Goal: Task Accomplishment & Management: Use online tool/utility

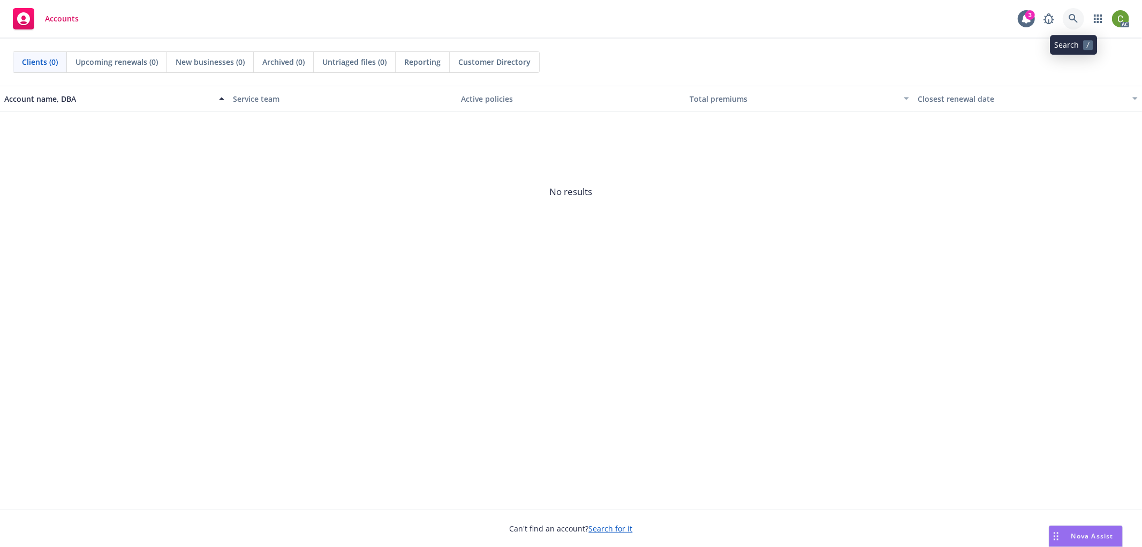
drag, startPoint x: 1073, startPoint y: 18, endPoint x: 1057, endPoint y: 35, distance: 24.2
click at [1073, 17] on icon at bounding box center [1074, 19] width 10 height 10
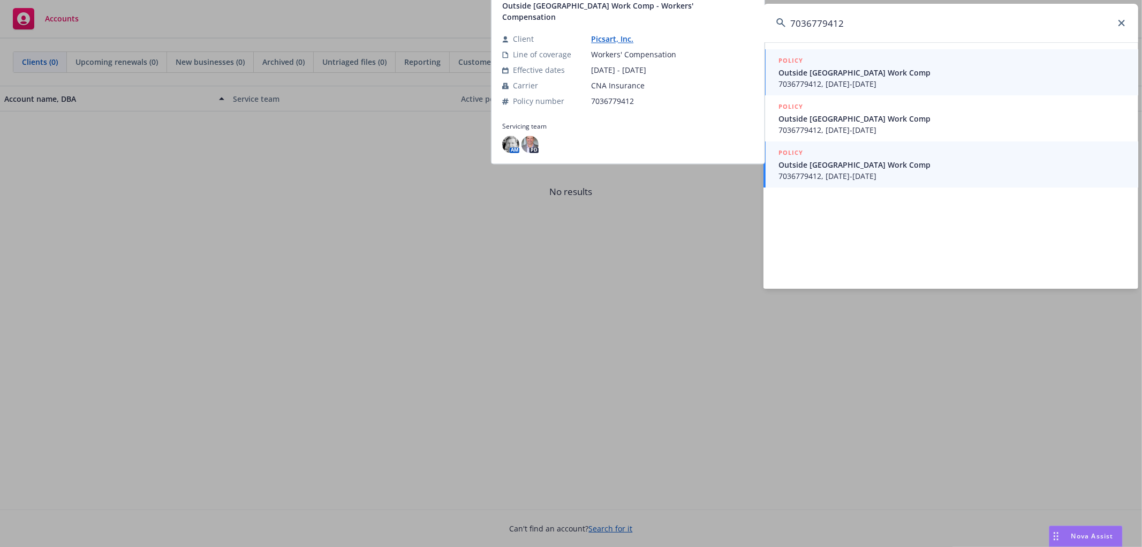
type input "7036779412"
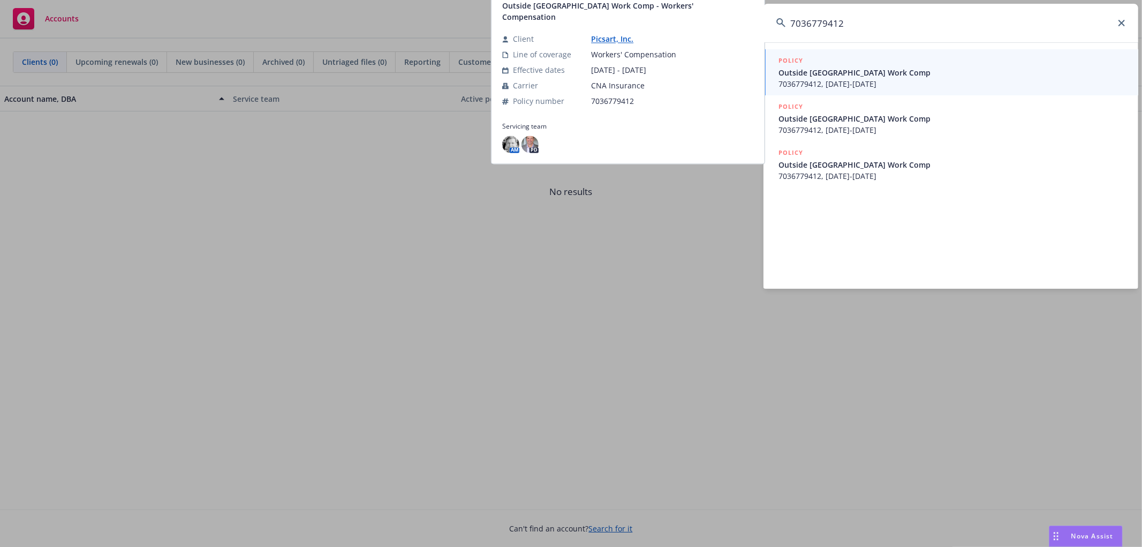
click at [918, 177] on span "7036779412, 03/24/2023-03/24/2024" at bounding box center [952, 175] width 347 height 11
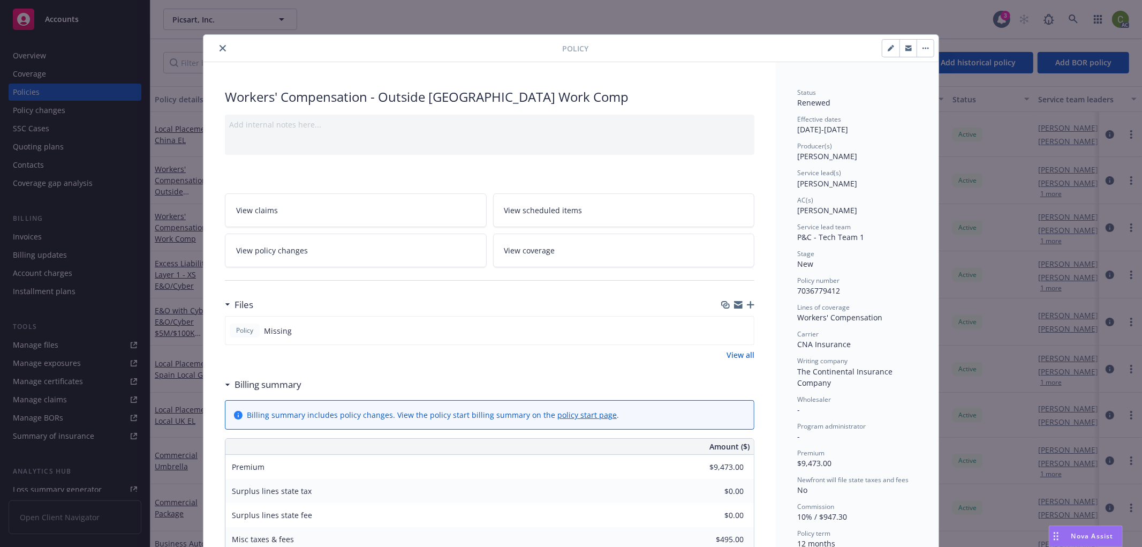
click at [297, 247] on span "View policy changes" at bounding box center [272, 250] width 72 height 11
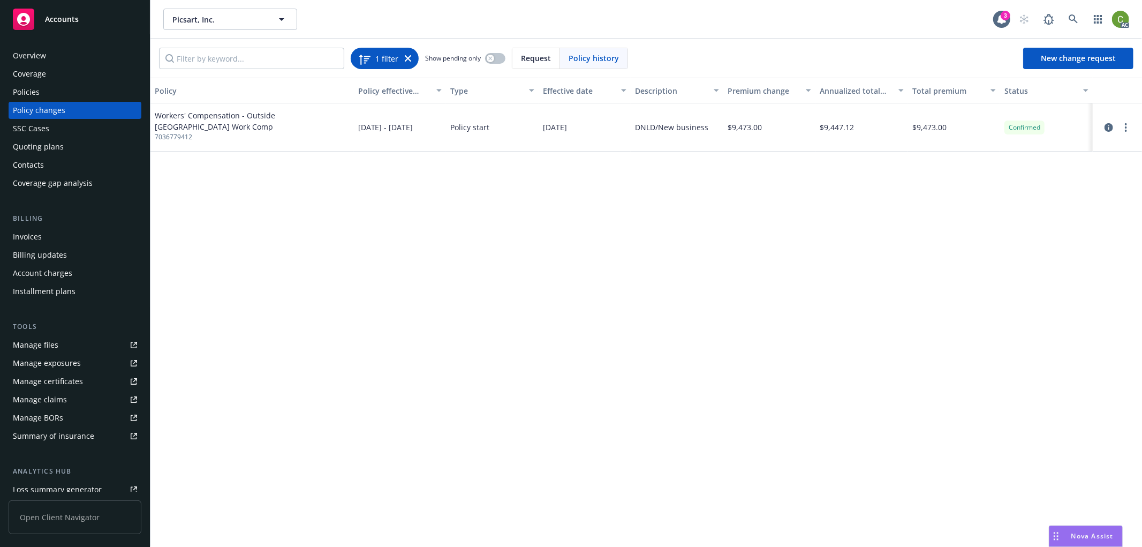
click at [408, 60] on icon at bounding box center [408, 58] width 6 height 6
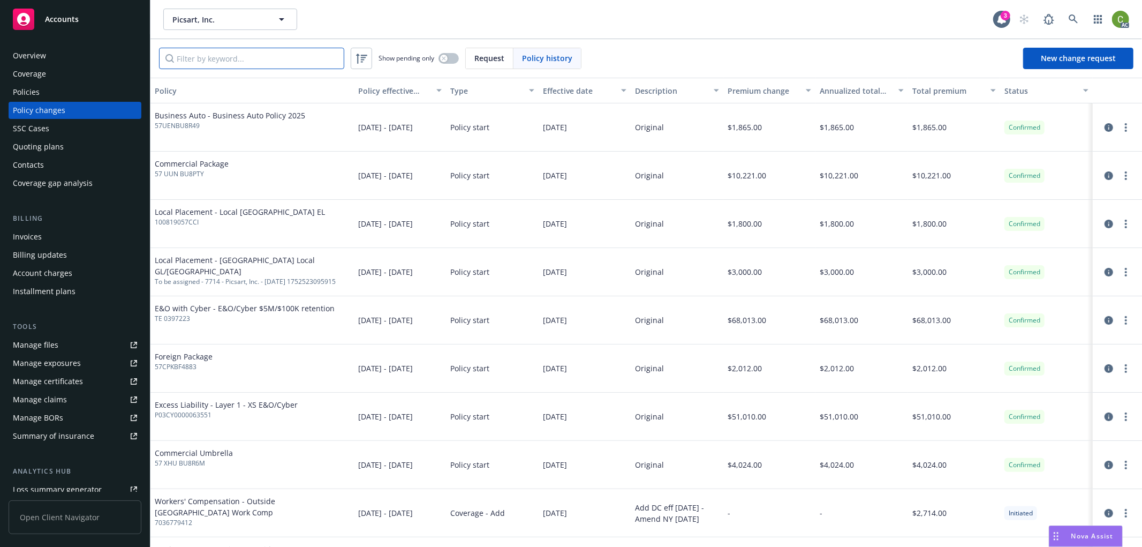
click at [274, 61] on input "Filter by keyword..." at bounding box center [251, 58] width 185 height 21
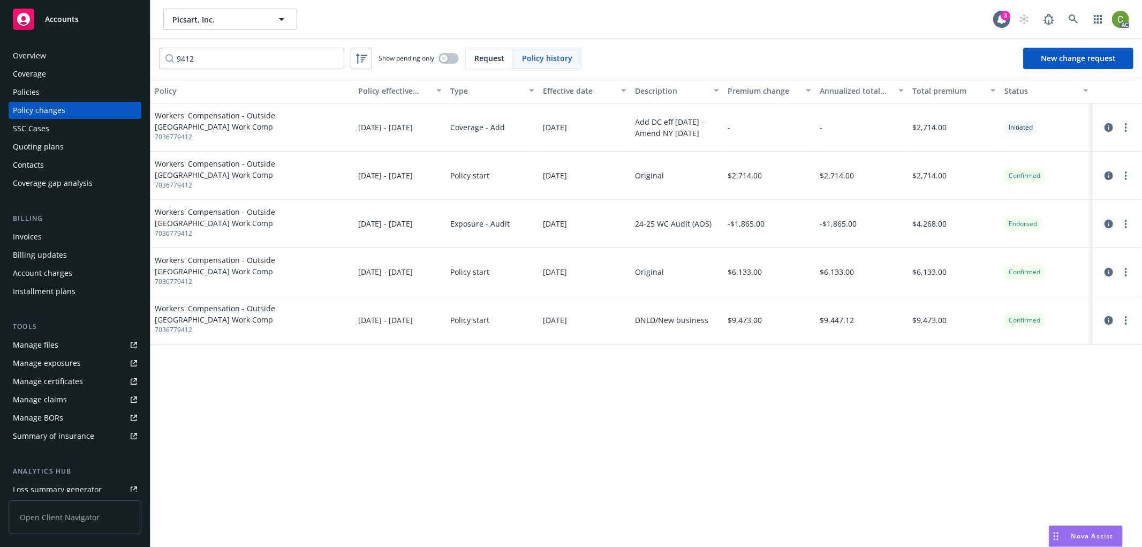
click at [1105, 222] on icon "circleInformation" at bounding box center [1109, 224] width 9 height 9
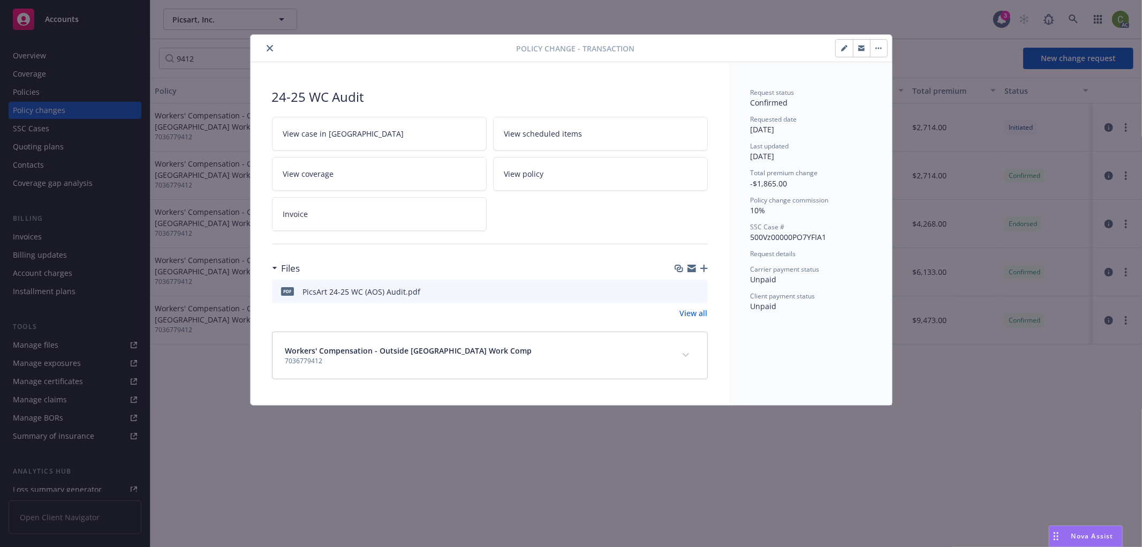
click at [683, 351] on button "expand content" at bounding box center [685, 354] width 17 height 17
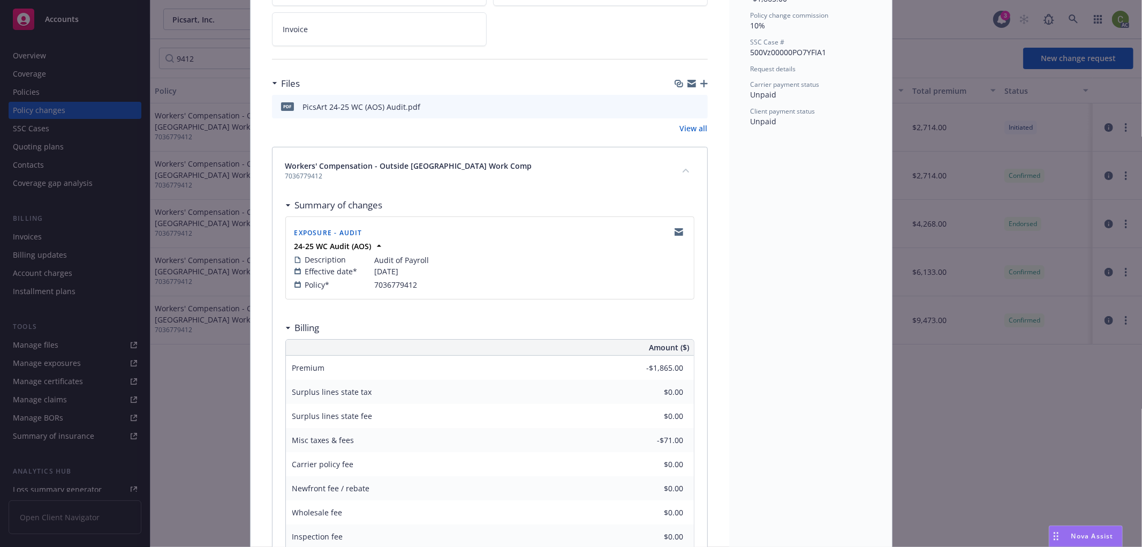
scroll to position [40, 0]
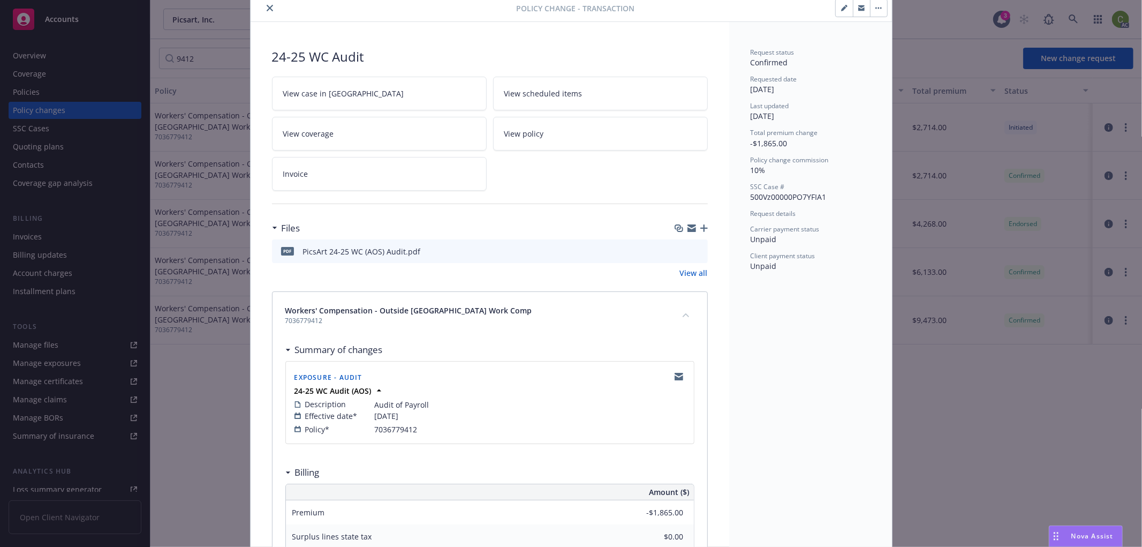
click at [335, 181] on link "Invoice" at bounding box center [379, 174] width 215 height 34
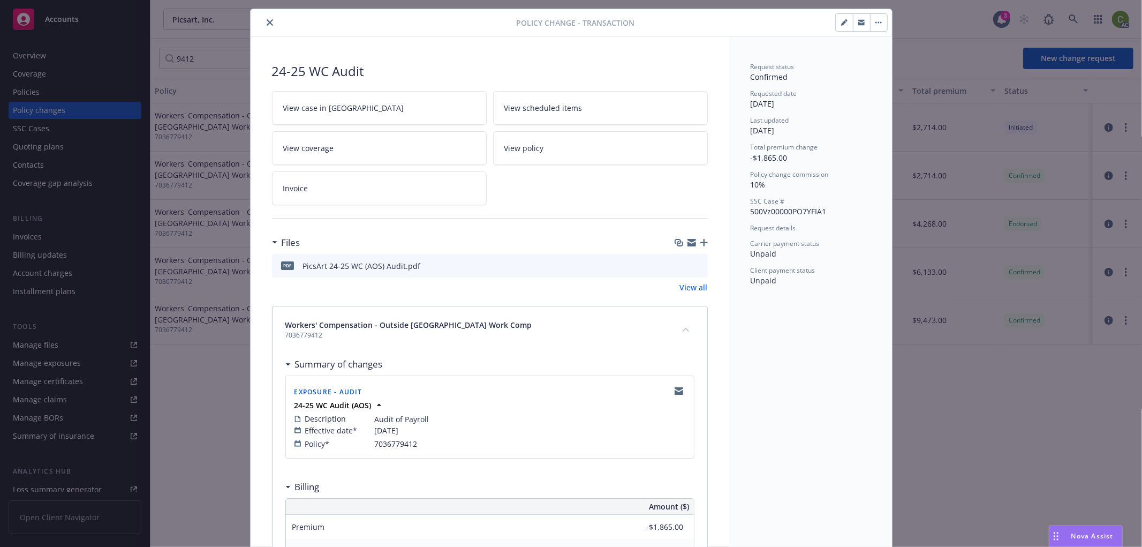
scroll to position [0, 0]
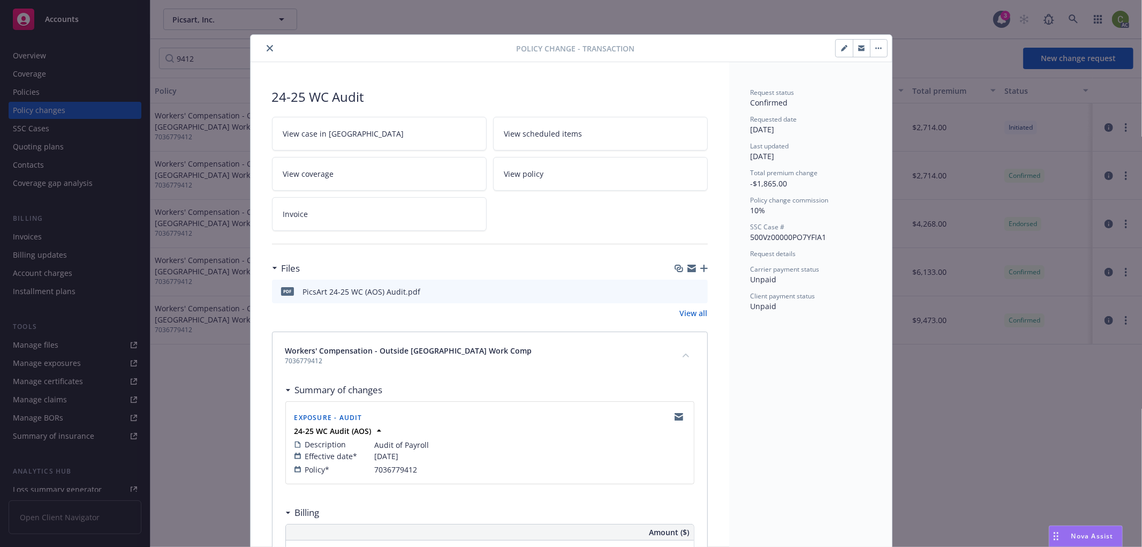
click at [267, 46] on icon "close" at bounding box center [270, 48] width 6 height 6
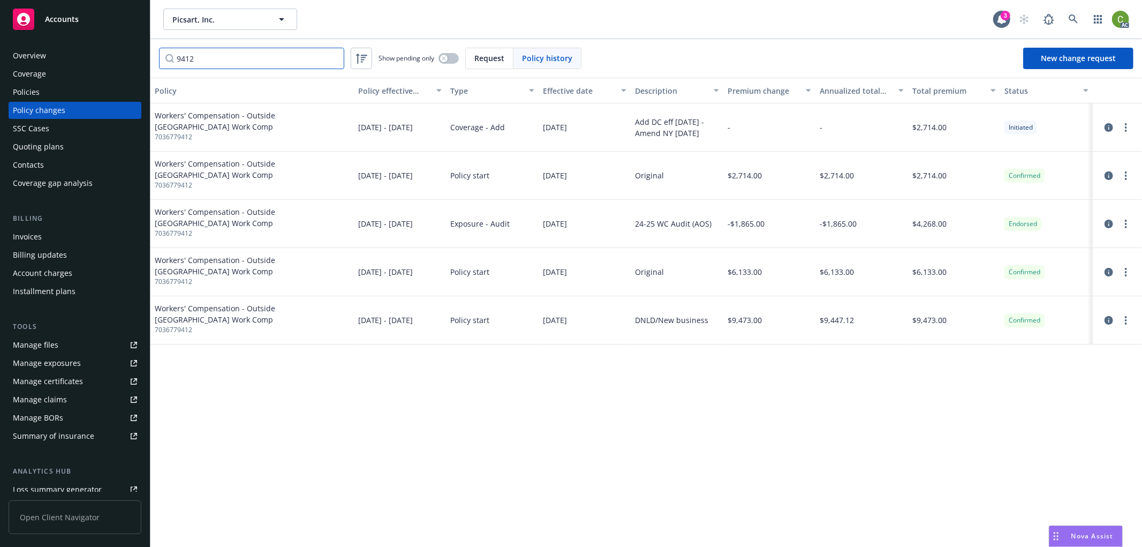
drag, startPoint x: 192, startPoint y: 62, endPoint x: 3, endPoint y: 102, distance: 193.4
click at [3, 102] on div "Accounts Overview Coverage Policies Policy changes SSC Cases Quoting plans Cont…" at bounding box center [571, 273] width 1142 height 547
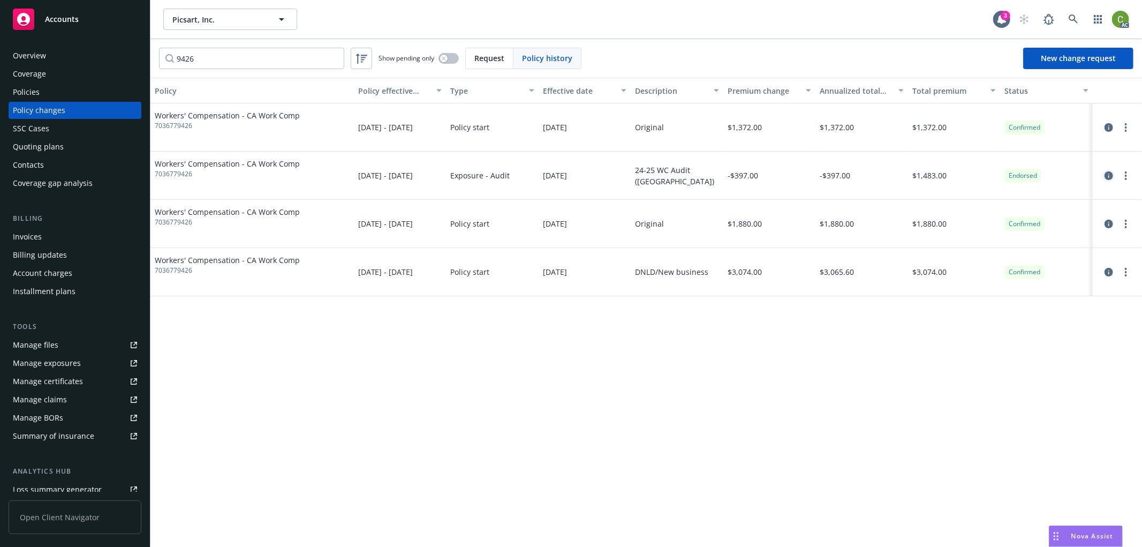
click at [1109, 175] on icon "circleInformation" at bounding box center [1109, 175] width 9 height 9
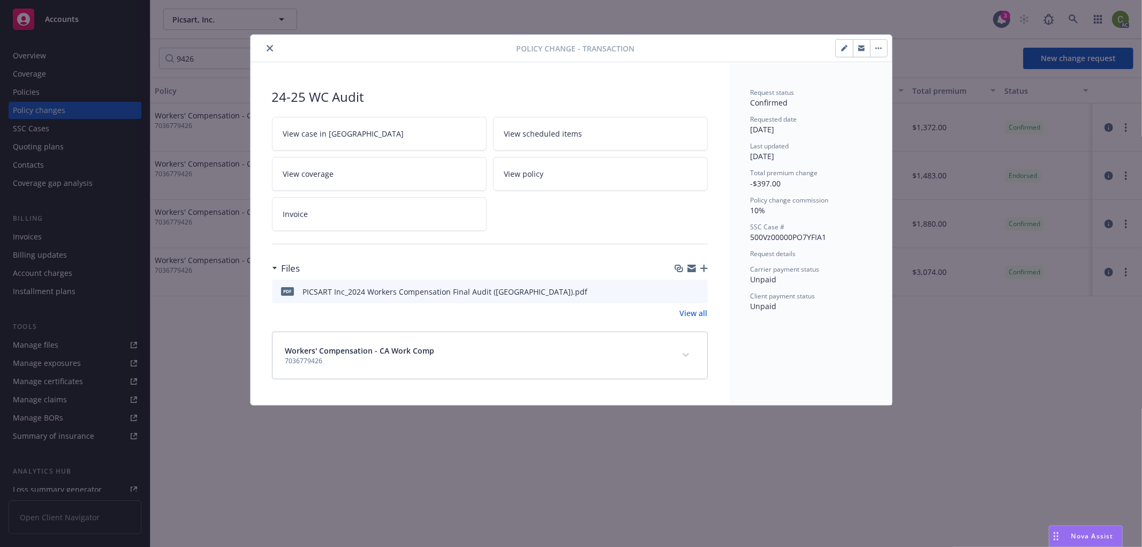
click at [360, 217] on link "Invoice" at bounding box center [379, 214] width 215 height 34
click at [268, 47] on icon "close" at bounding box center [270, 48] width 6 height 6
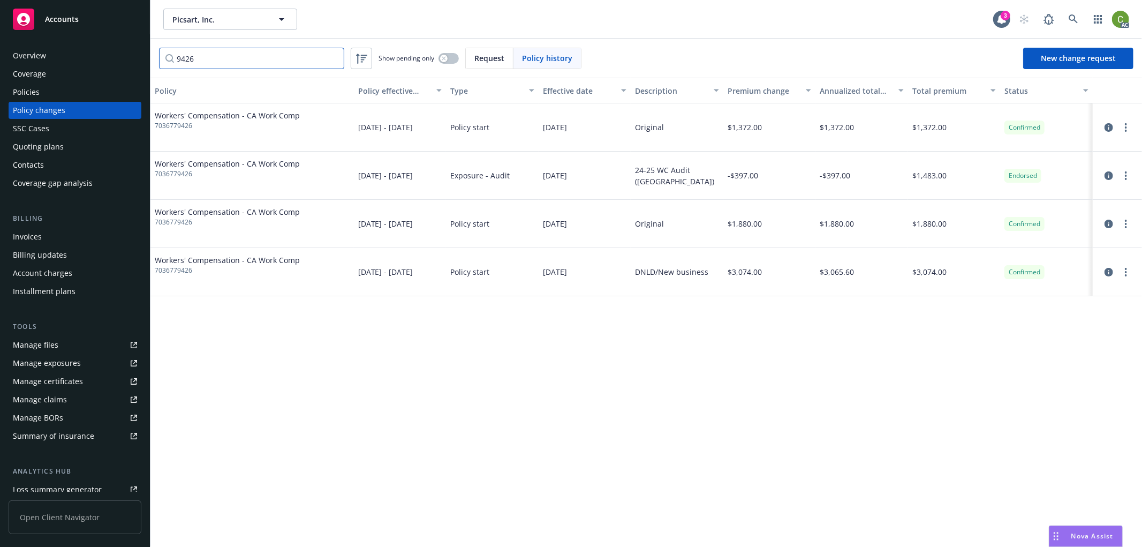
drag, startPoint x: 238, startPoint y: 60, endPoint x: 36, endPoint y: 71, distance: 202.2
click at [37, 70] on div "Accounts Overview Coverage Policies Policy changes SSC Cases Quoting plans Cont…" at bounding box center [571, 273] width 1142 height 547
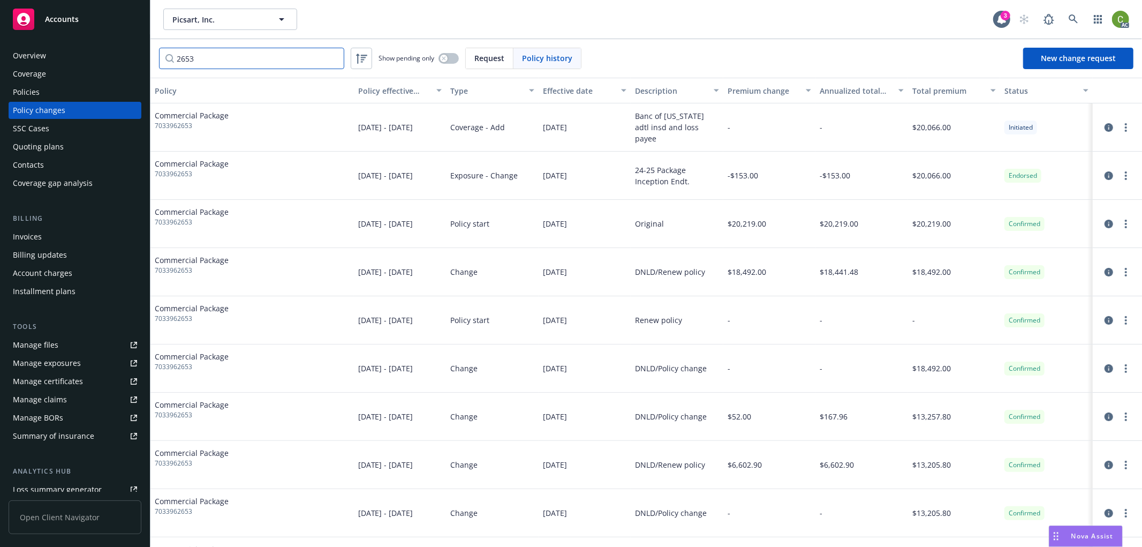
type input "2653"
click at [81, 12] on div "Accounts" at bounding box center [75, 19] width 124 height 21
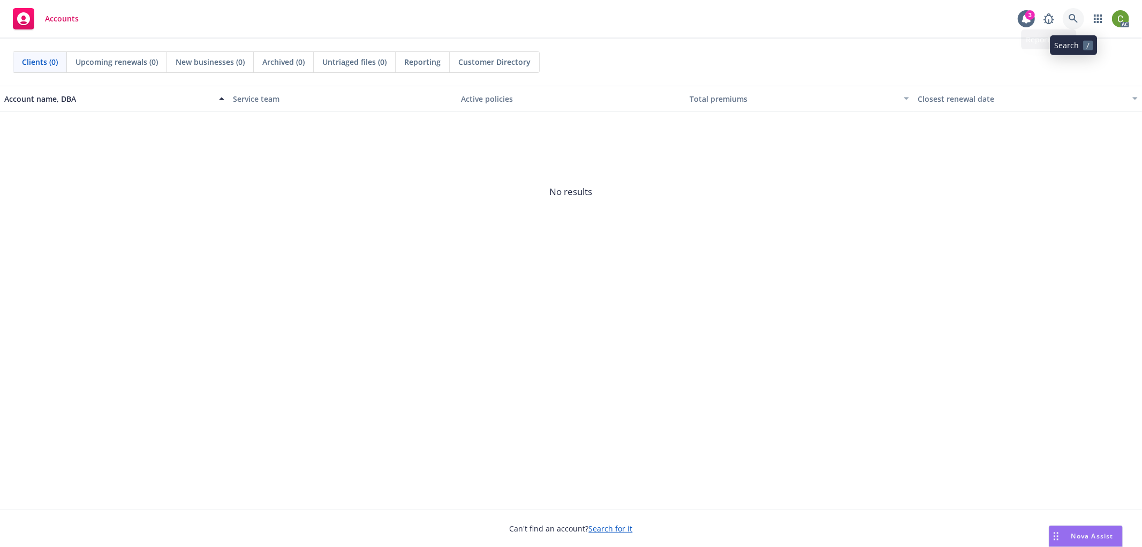
click at [1076, 20] on icon at bounding box center [1073, 18] width 9 height 9
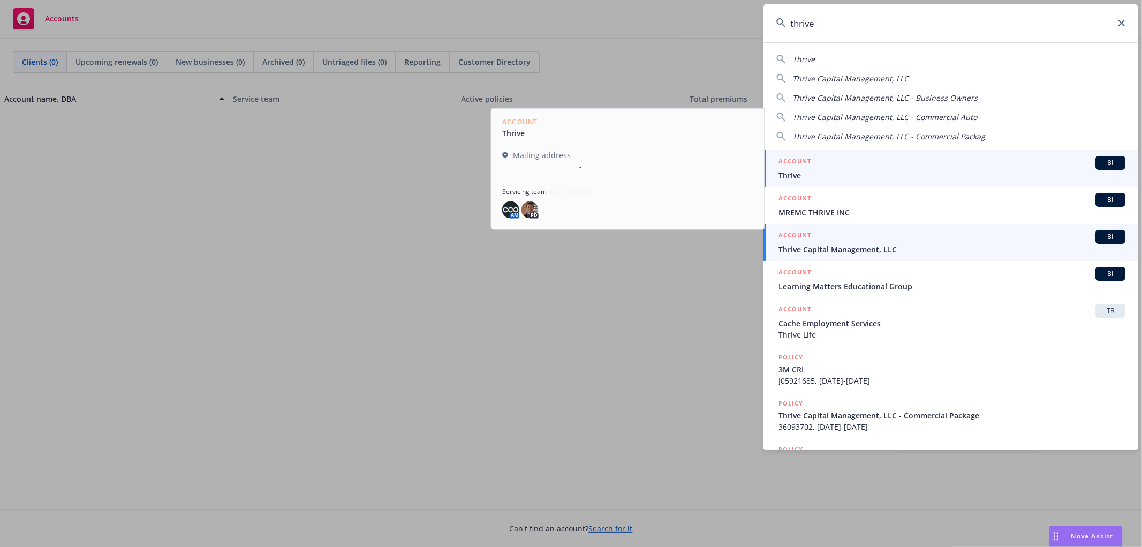
type input "thrive"
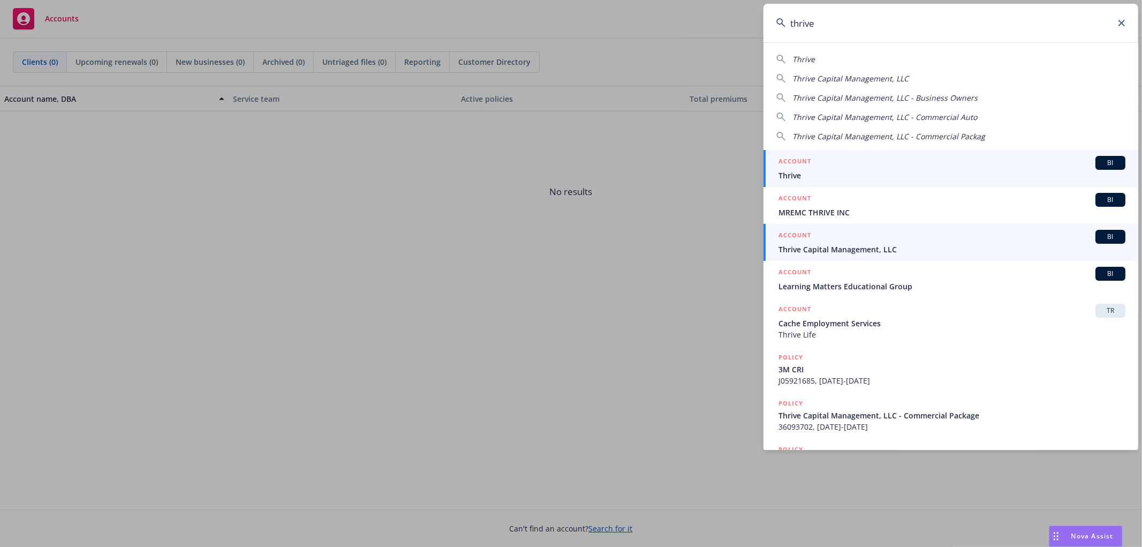
click at [836, 251] on span "Thrive Capital Management, LLC" at bounding box center [952, 249] width 347 height 11
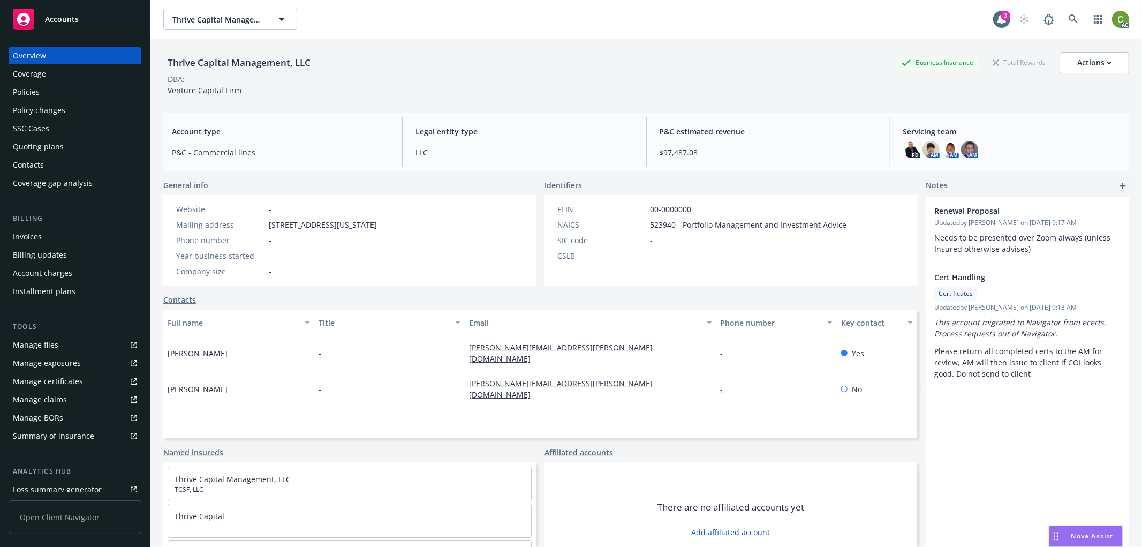
click at [50, 232] on div "Invoices" at bounding box center [75, 236] width 124 height 17
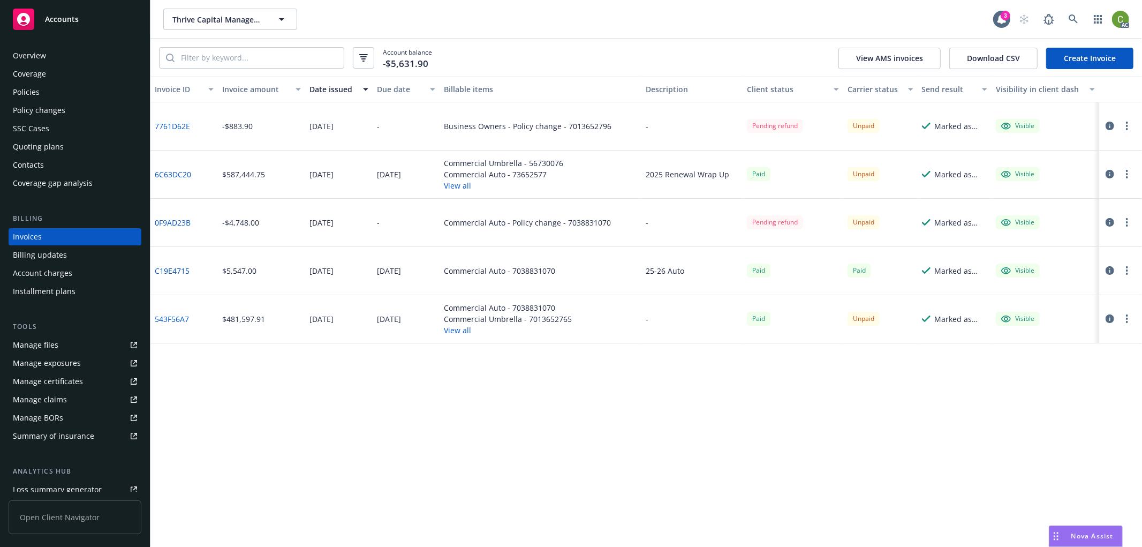
click at [1111, 124] on icon "button" at bounding box center [1110, 126] width 9 height 9
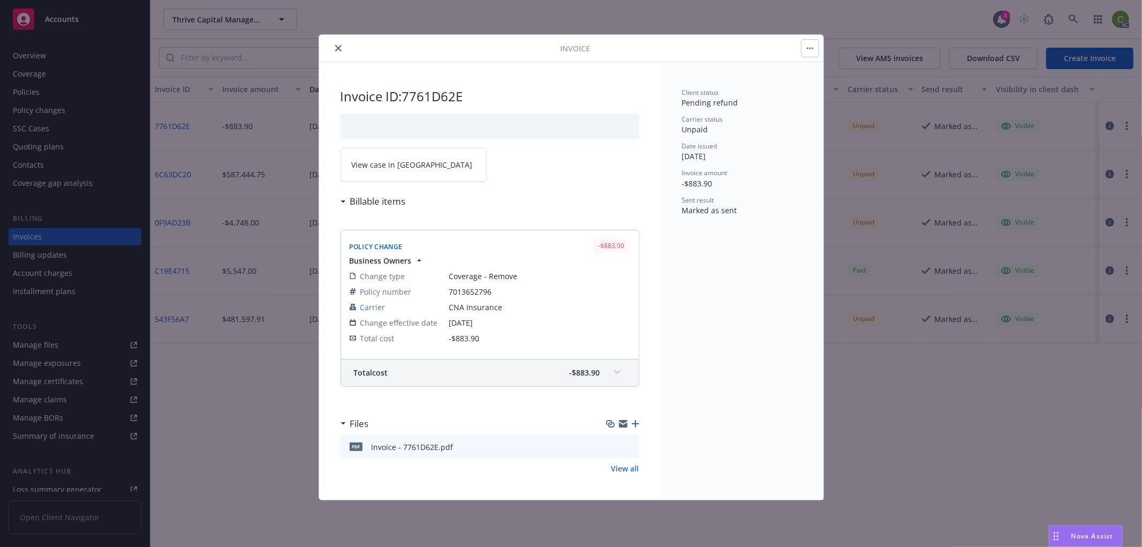
click at [617, 373] on icon at bounding box center [617, 372] width 6 height 4
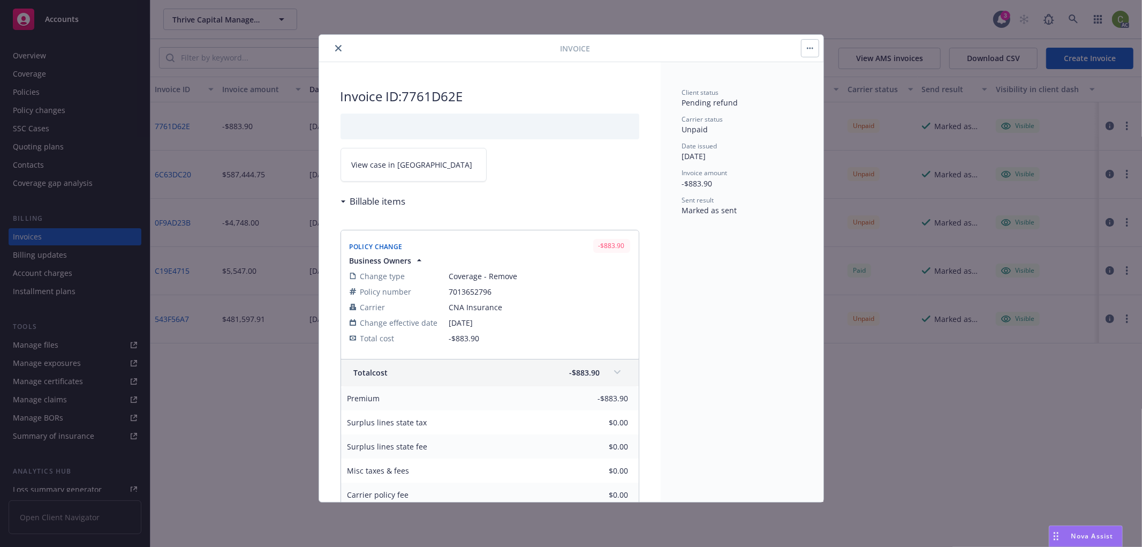
click at [445, 89] on h2 "Invoice ID: 7761D62E" at bounding box center [490, 96] width 299 height 17
copy h2 "7761D62E"
click at [340, 49] on icon "close" at bounding box center [338, 48] width 6 height 6
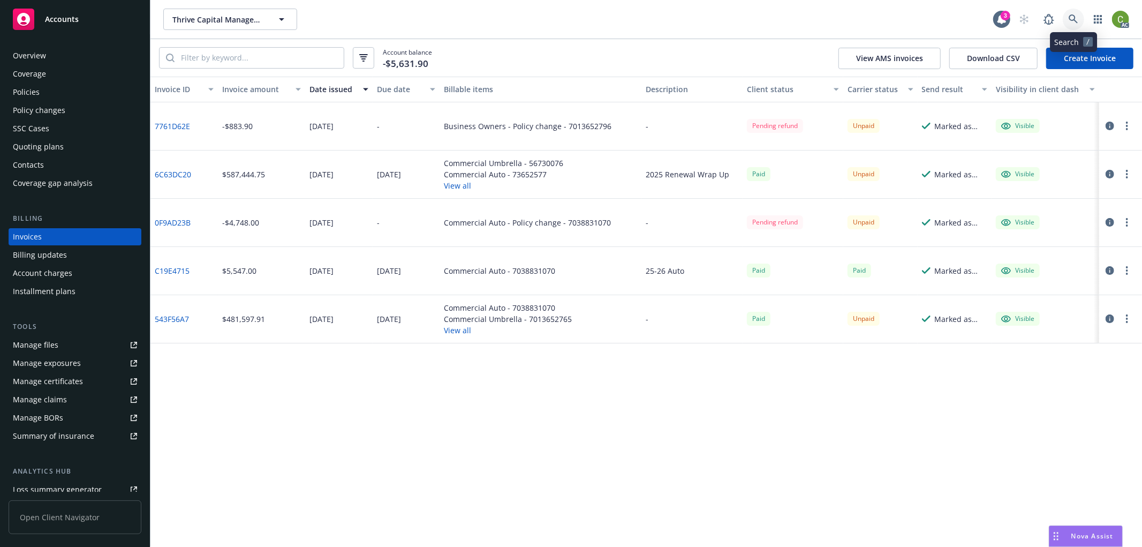
click at [1074, 24] on link at bounding box center [1073, 19] width 21 height 21
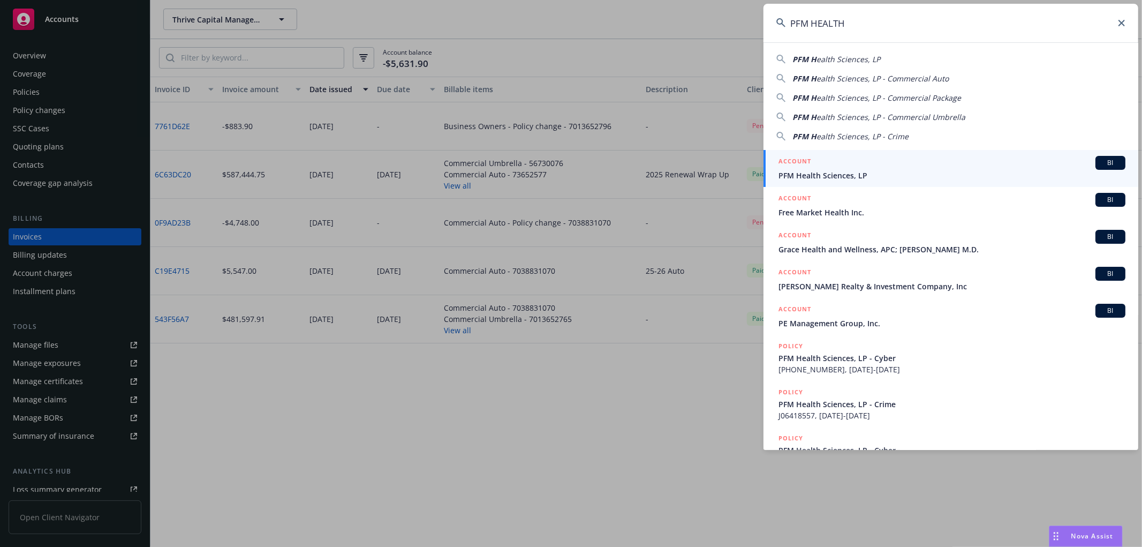
type input "PFM HEALTH"
click at [818, 168] on div "ACCOUNT BI" at bounding box center [952, 163] width 347 height 14
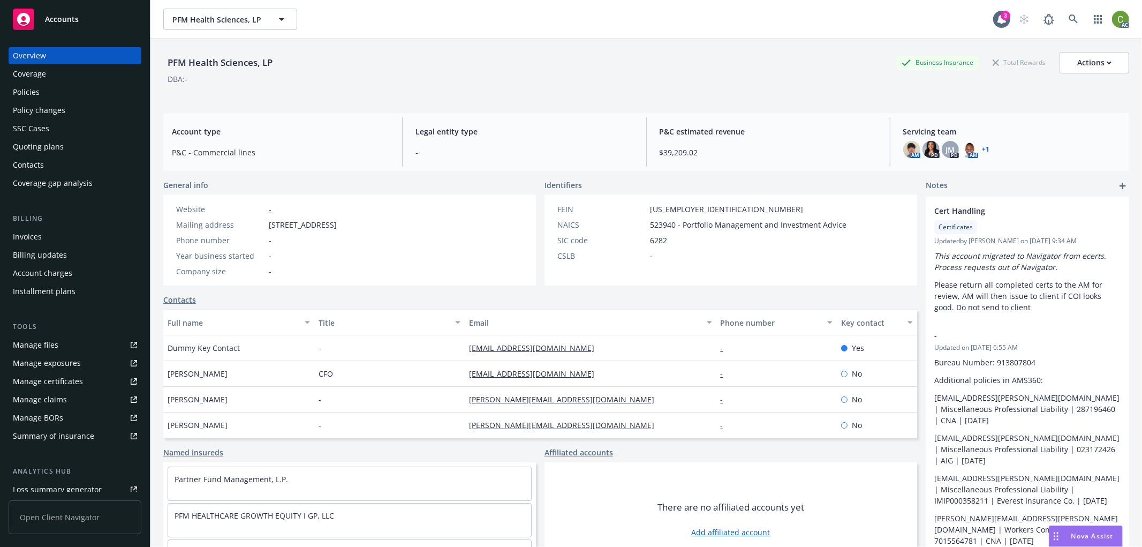
click at [100, 103] on div "Policy changes" at bounding box center [75, 110] width 124 height 17
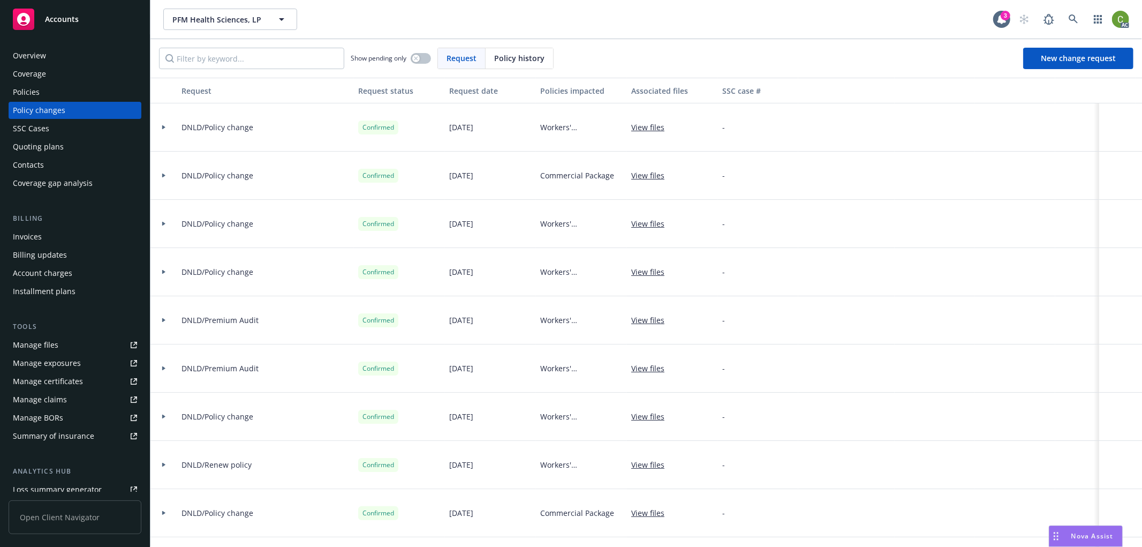
click at [501, 62] on span "Policy history" at bounding box center [519, 57] width 50 height 11
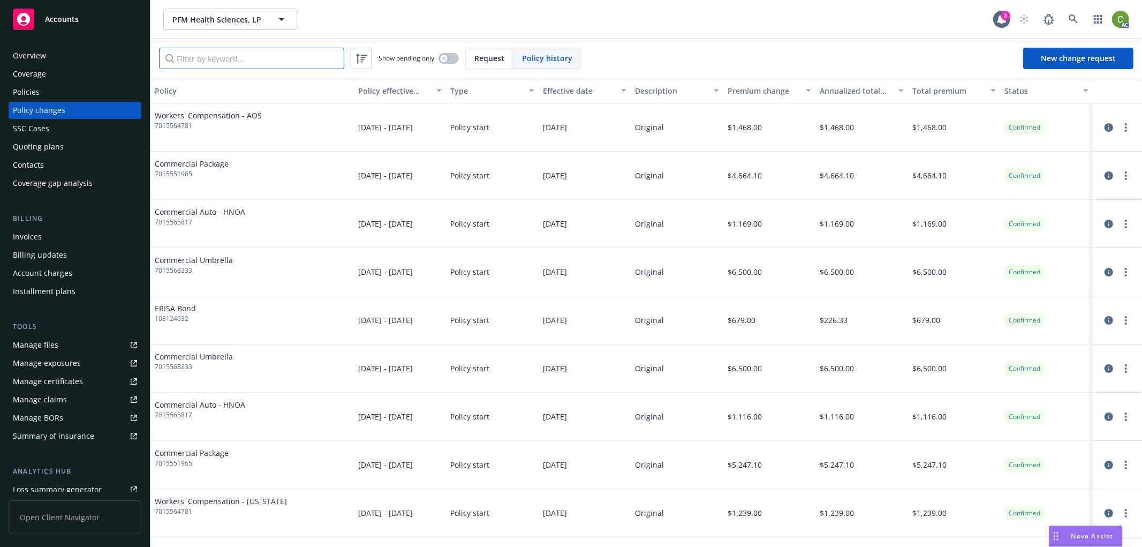
click at [267, 62] on input "Filter by keyword..." at bounding box center [251, 58] width 185 height 21
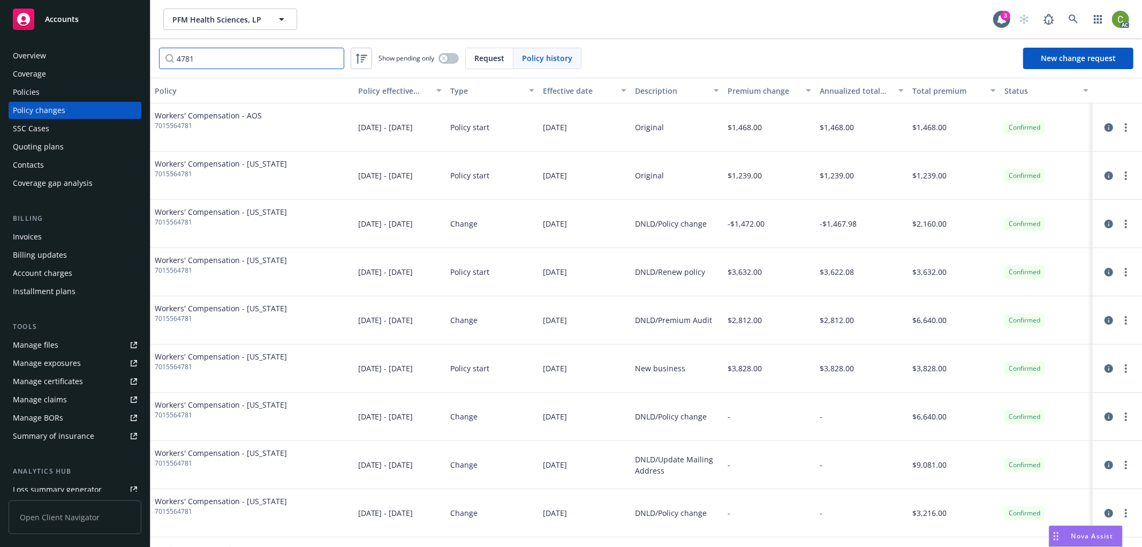
type input "4781"
click at [1078, 18] on icon at bounding box center [1074, 19] width 10 height 10
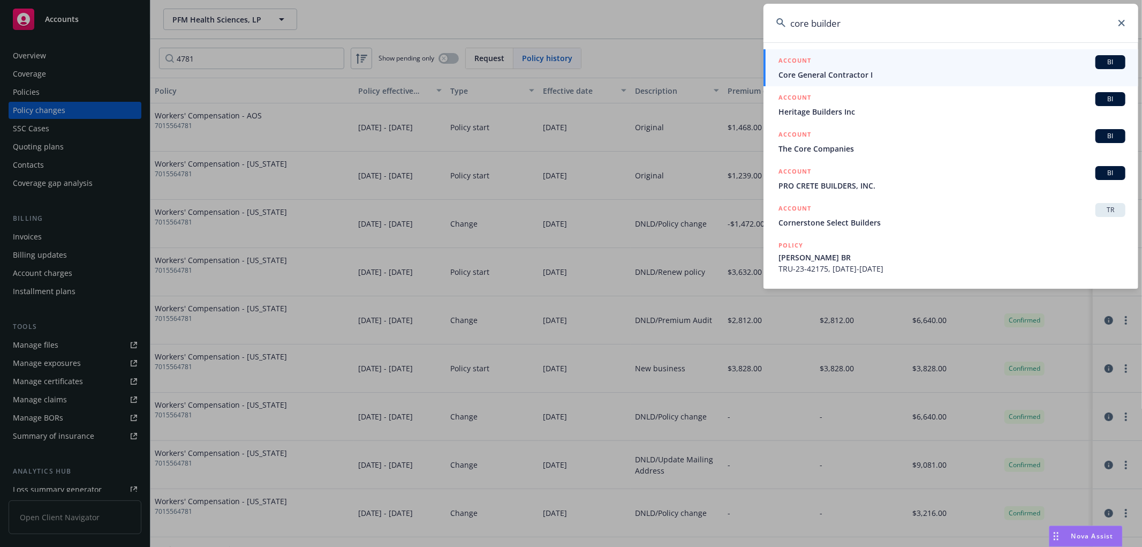
drag, startPoint x: 869, startPoint y: 28, endPoint x: 441, endPoint y: 26, distance: 427.4
click at [469, 26] on div "core builder ACCOUNT BI Core General Contractor I ACCOUNT BI Heritage Builders …" at bounding box center [571, 273] width 1142 height 547
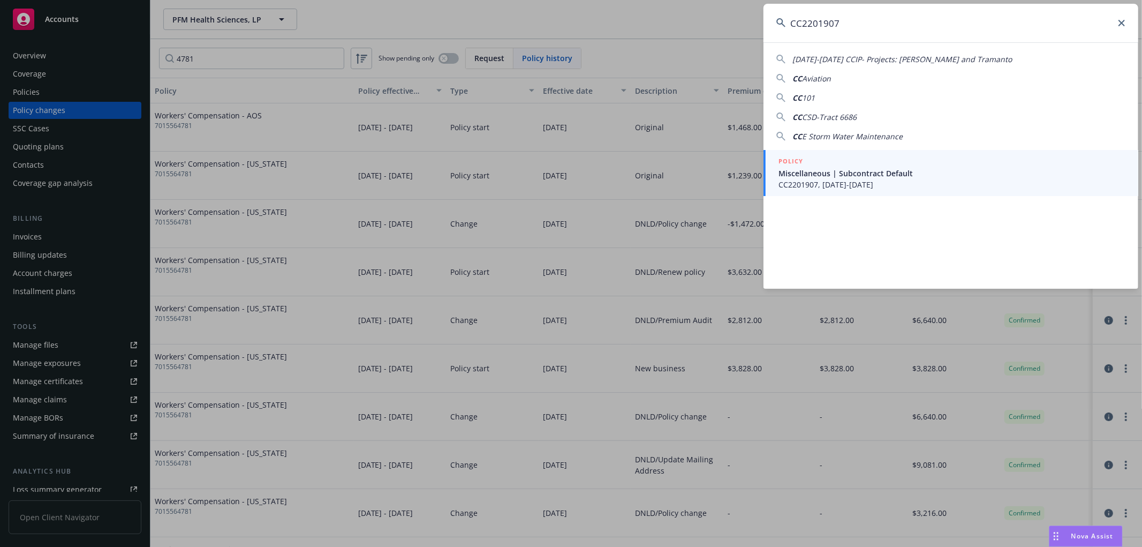
type input "CC2201907"
click at [826, 184] on span "CC2201907, 09/01/2022-09/01/2025" at bounding box center [952, 184] width 347 height 11
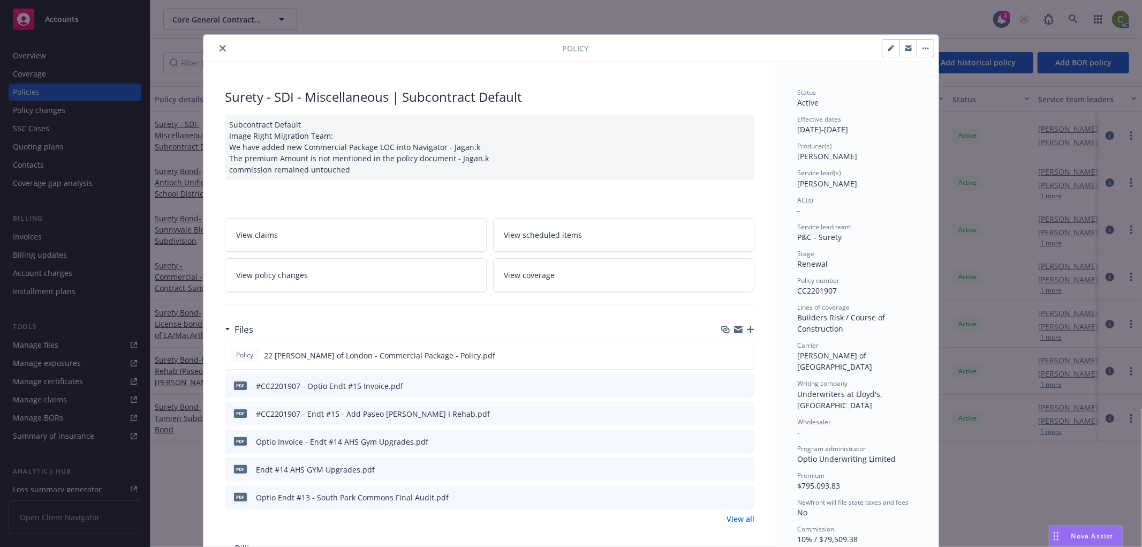
click at [220, 48] on icon "close" at bounding box center [223, 48] width 6 height 6
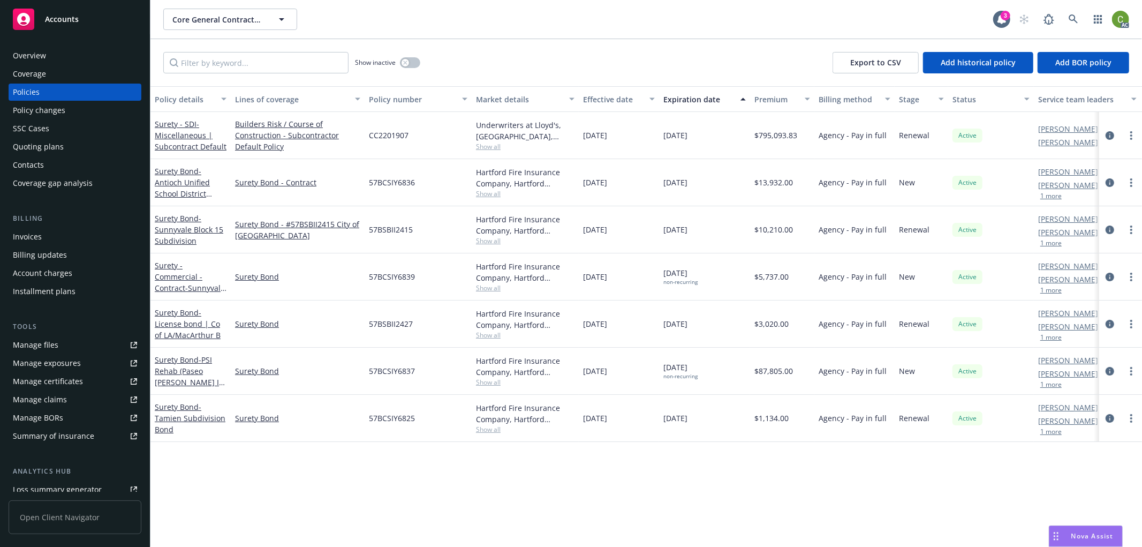
click at [71, 235] on div "Invoices" at bounding box center [75, 236] width 124 height 17
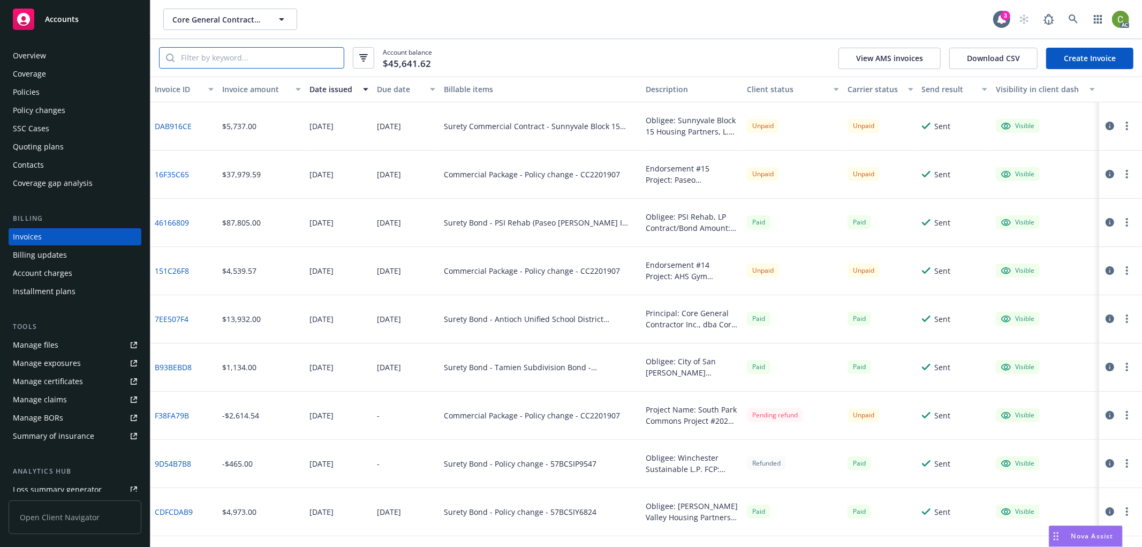
click at [228, 56] on input "search" at bounding box center [259, 58] width 169 height 20
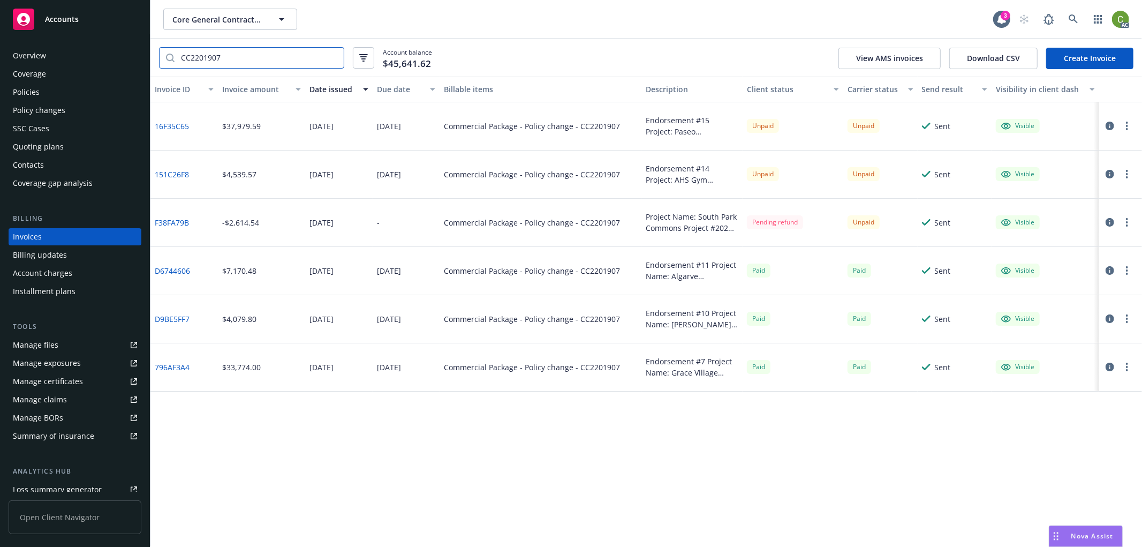
type input "CC2201907"
click at [161, 267] on link "D6744606" at bounding box center [172, 270] width 35 height 11
click at [1069, 18] on icon at bounding box center [1074, 19] width 10 height 10
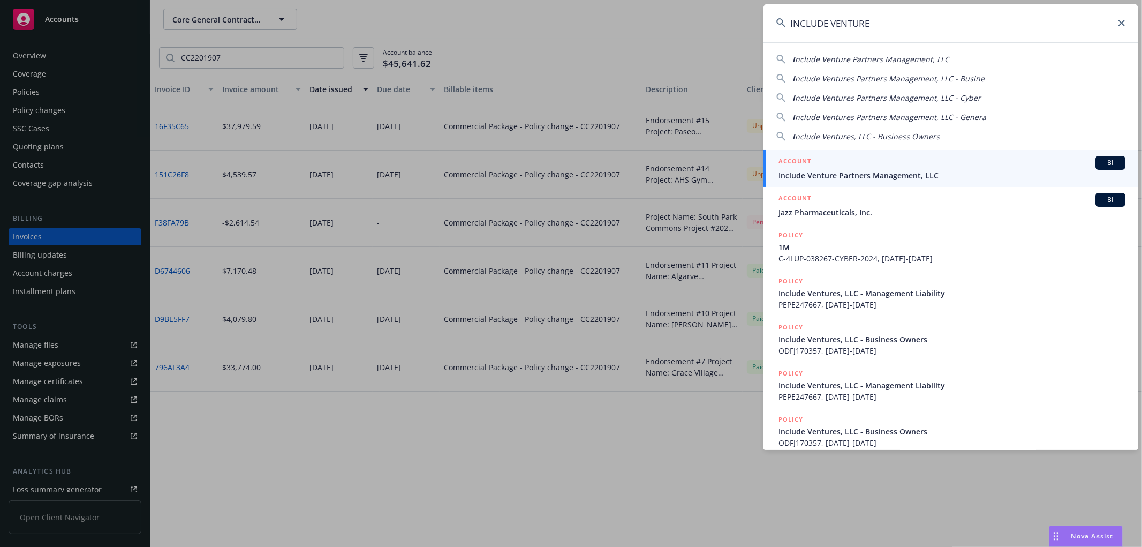
type input "INCLUDE VENTURE"
drag, startPoint x: 847, startPoint y: 172, endPoint x: 625, endPoint y: 198, distance: 223.8
click at [847, 171] on span "Include Venture Partners Management, LLC" at bounding box center [952, 175] width 347 height 11
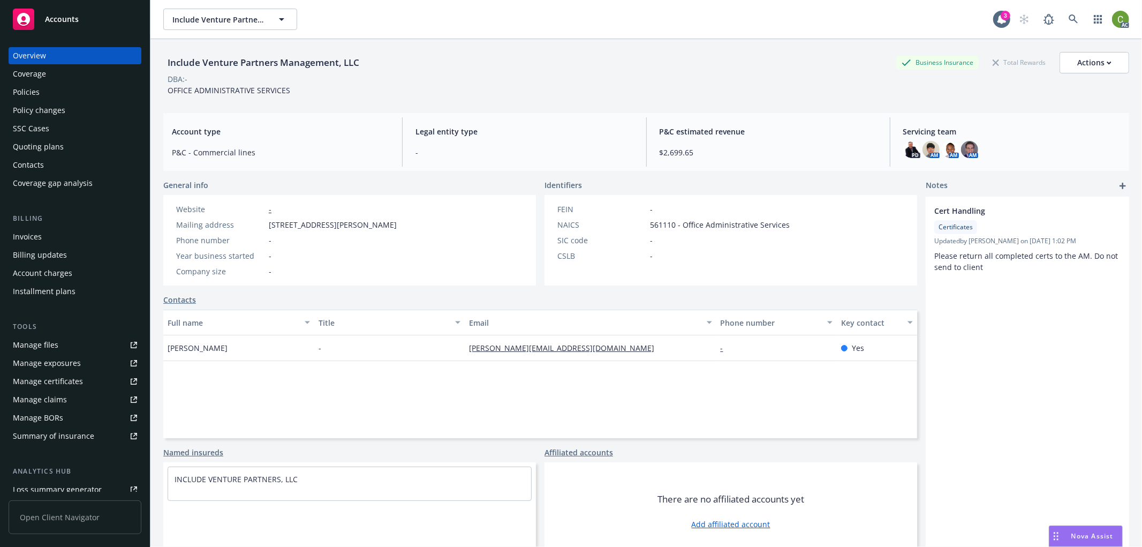
click at [58, 238] on div "Invoices" at bounding box center [75, 236] width 124 height 17
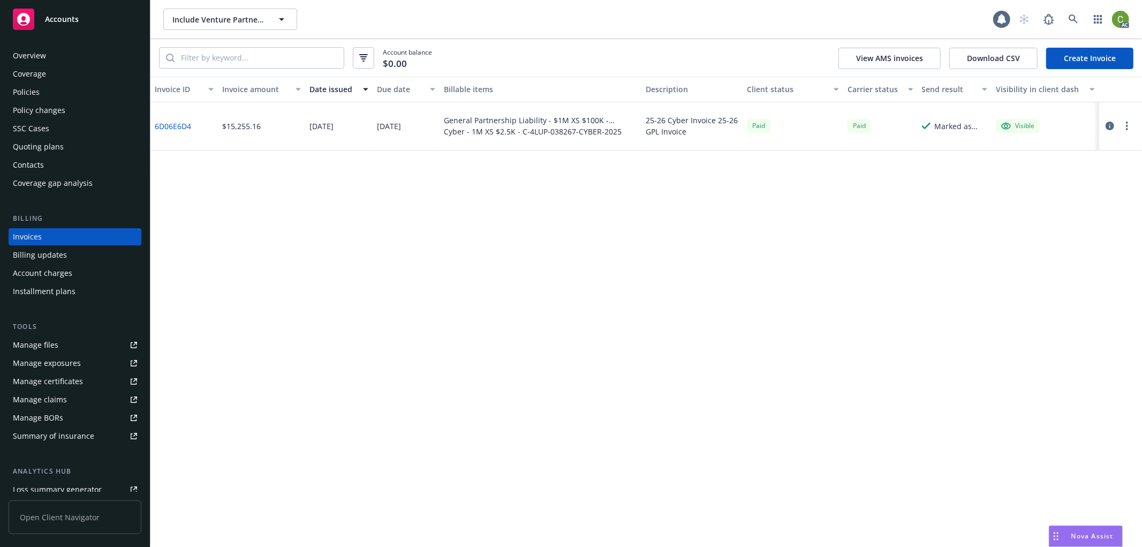
click at [187, 124] on link "6D06E6D4" at bounding box center [173, 125] width 36 height 11
click at [1069, 18] on icon at bounding box center [1074, 19] width 10 height 10
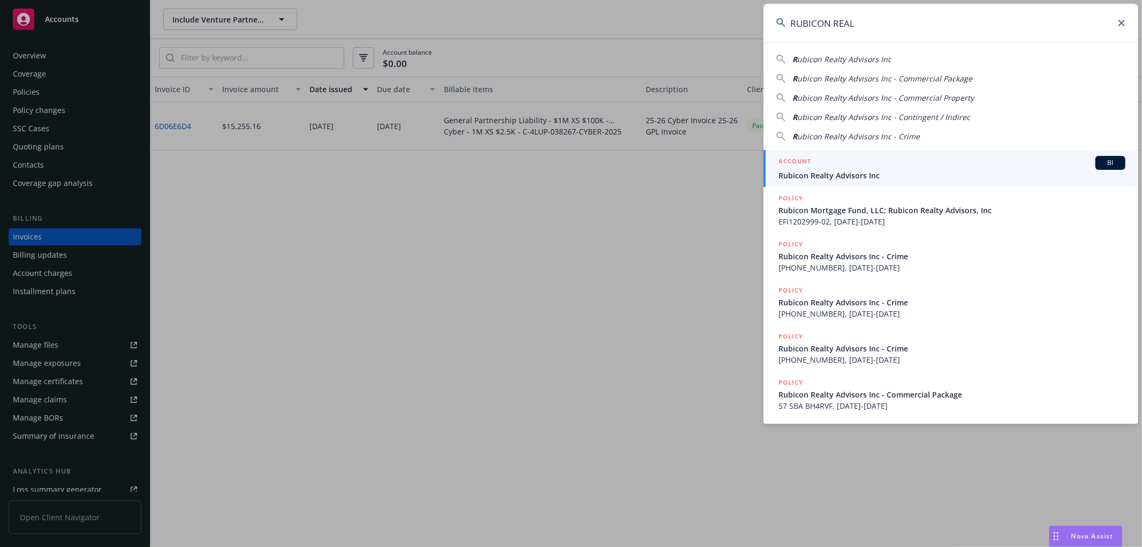
type input "RUBICON REAL"
click at [857, 172] on span "Rubicon Realty Advisors Inc" at bounding box center [952, 175] width 347 height 11
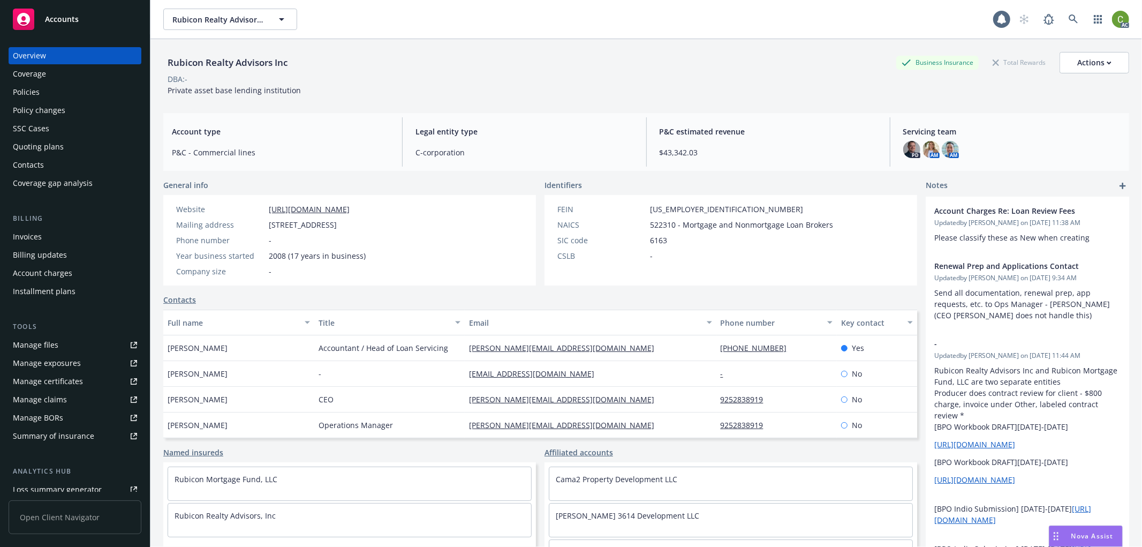
click at [35, 237] on div "Invoices" at bounding box center [27, 236] width 29 height 17
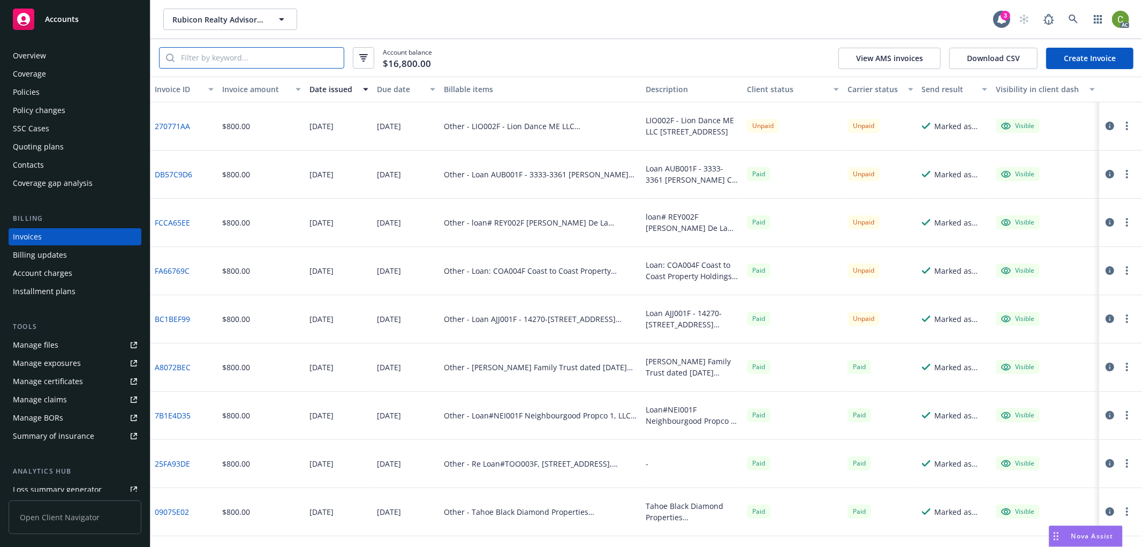
click at [245, 61] on input "search" at bounding box center [259, 58] width 169 height 20
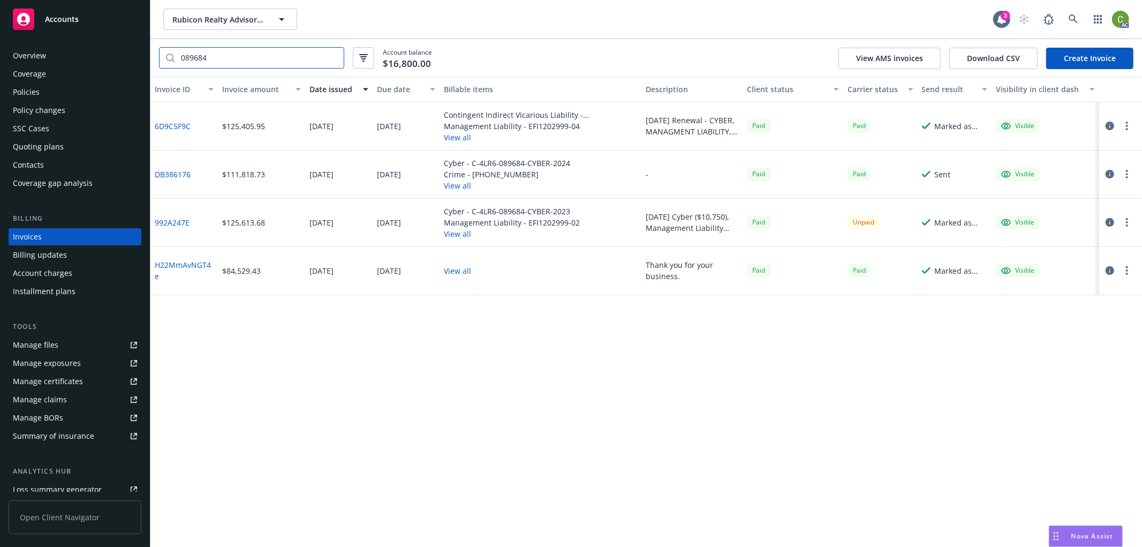
type input "089684"
click at [177, 122] on link "6D9C5F9C" at bounding box center [173, 125] width 36 height 11
click at [170, 125] on link "6D9C5F9C" at bounding box center [173, 125] width 36 height 11
click at [1075, 19] on icon at bounding box center [1073, 18] width 9 height 9
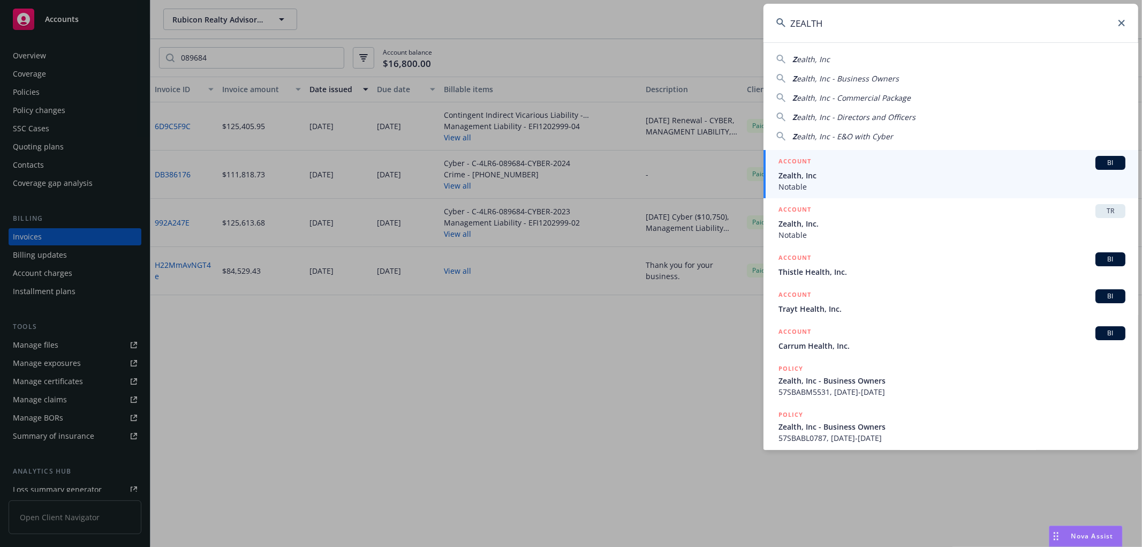
type input "ZEALTH"
click at [803, 175] on span "Zealth, Inc" at bounding box center [952, 175] width 347 height 11
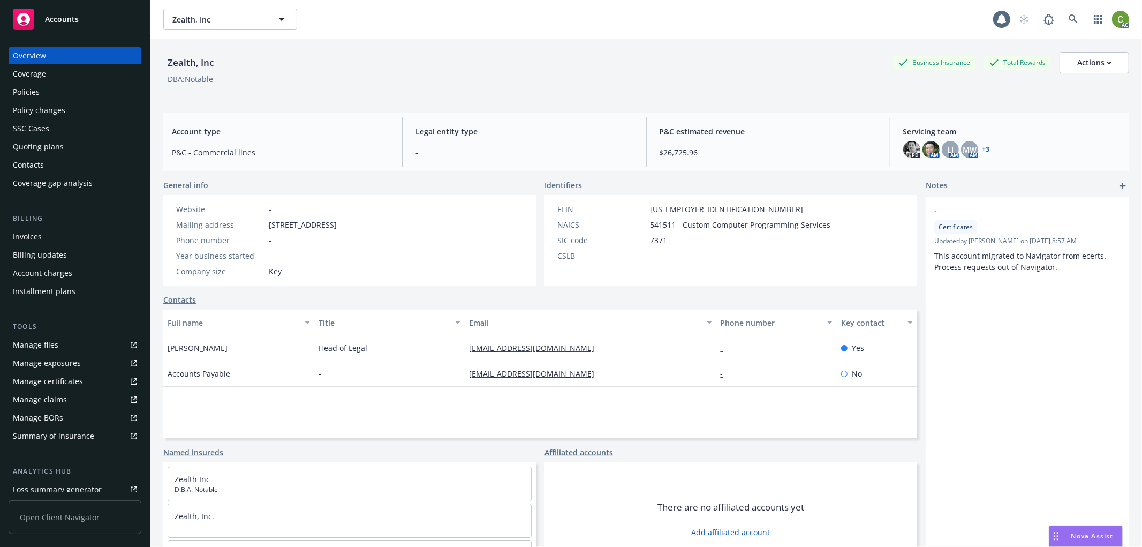
click at [56, 233] on div "Invoices" at bounding box center [75, 236] width 124 height 17
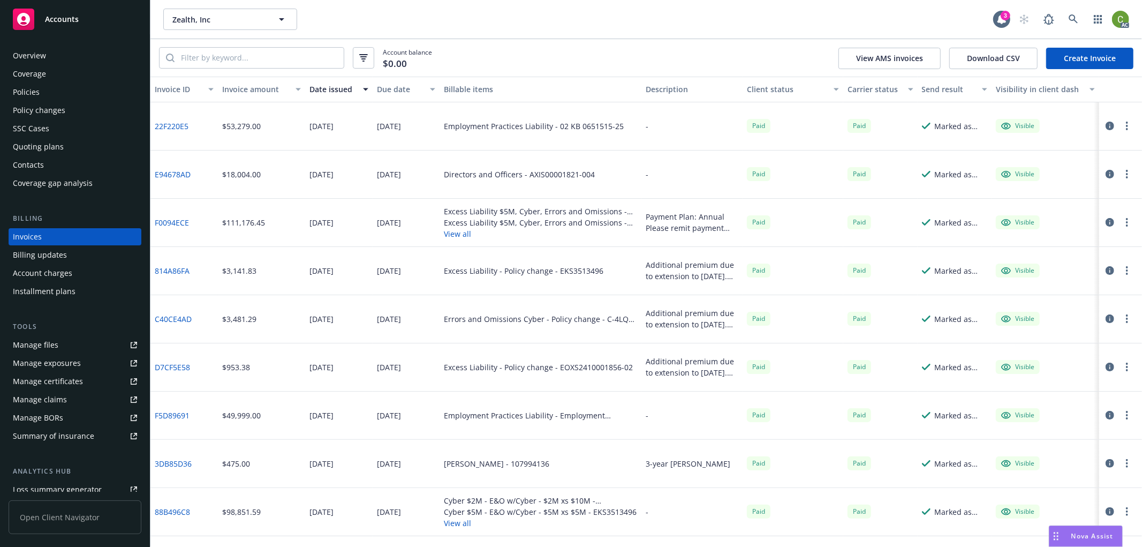
click at [185, 223] on link "F0094ECE" at bounding box center [172, 222] width 34 height 11
click at [1081, 24] on link at bounding box center [1073, 19] width 21 height 21
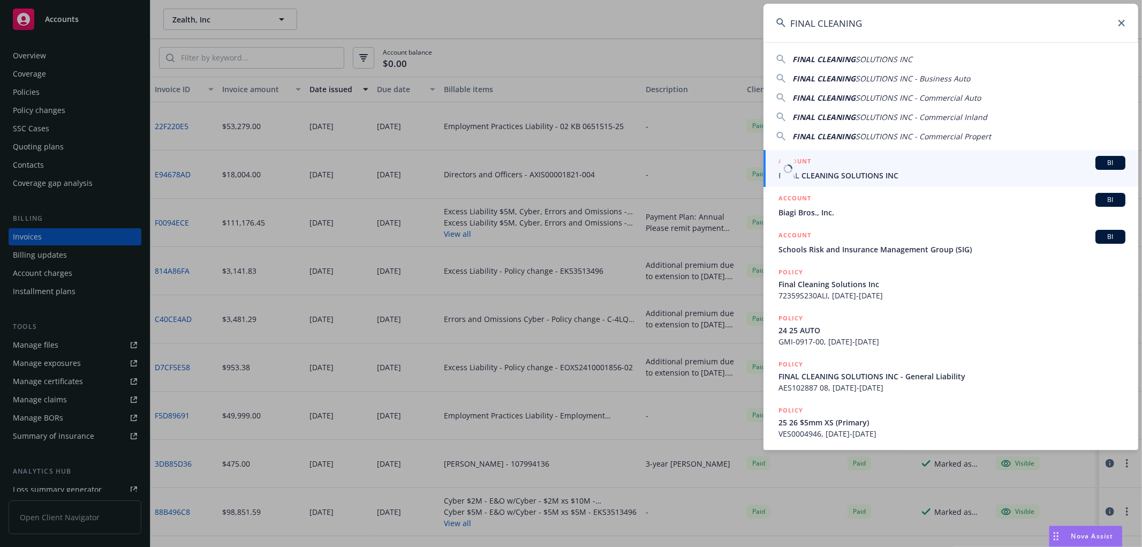
type input "FINAL CLEANING"
click at [851, 168] on div "ACCOUNT BI" at bounding box center [952, 163] width 347 height 14
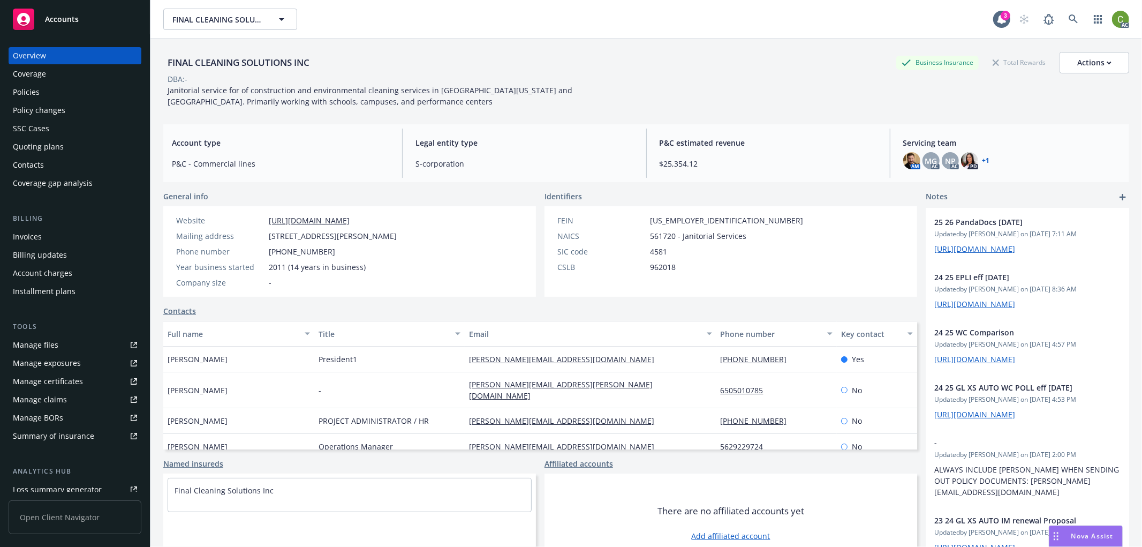
click at [42, 236] on div "Invoices" at bounding box center [75, 236] width 124 height 17
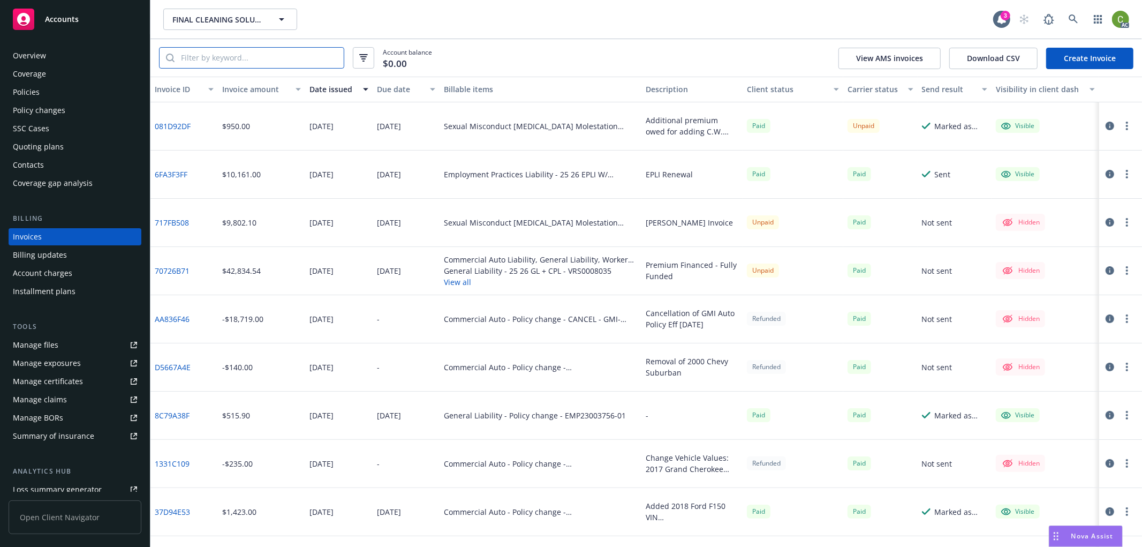
click at [295, 62] on input "search" at bounding box center [259, 58] width 169 height 20
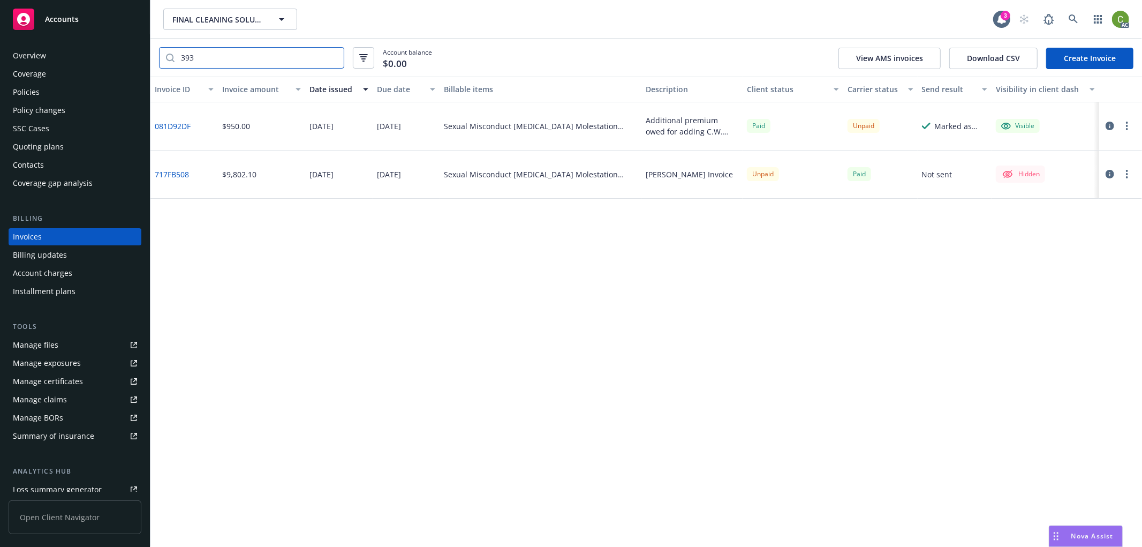
type input "393"
click at [175, 173] on link "717FB508" at bounding box center [172, 174] width 34 height 11
click at [1069, 18] on icon at bounding box center [1074, 19] width 10 height 10
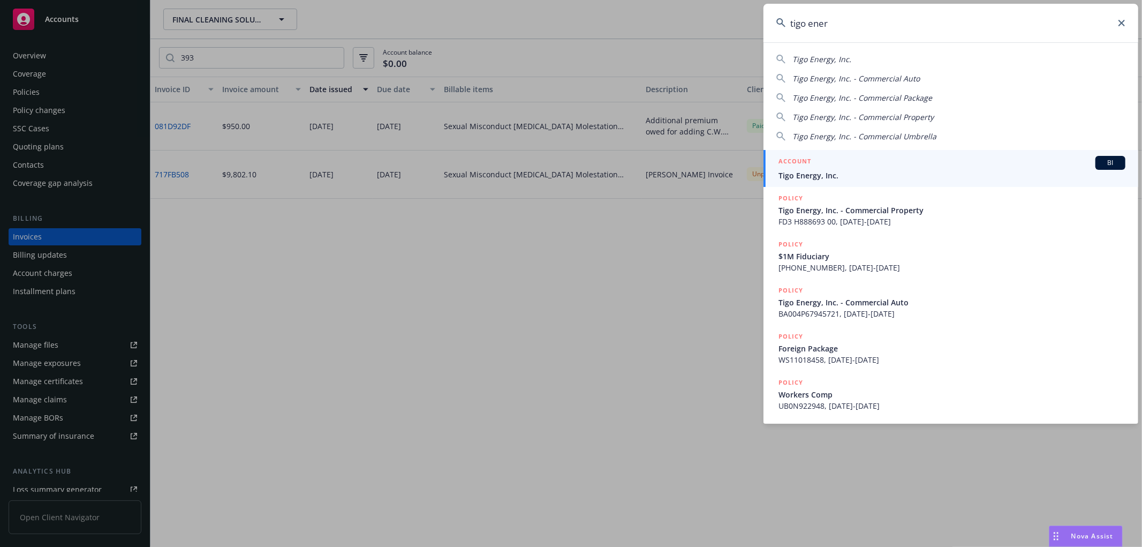
type input "tigo ener"
click at [797, 167] on h5 "ACCOUNT" at bounding box center [795, 162] width 33 height 13
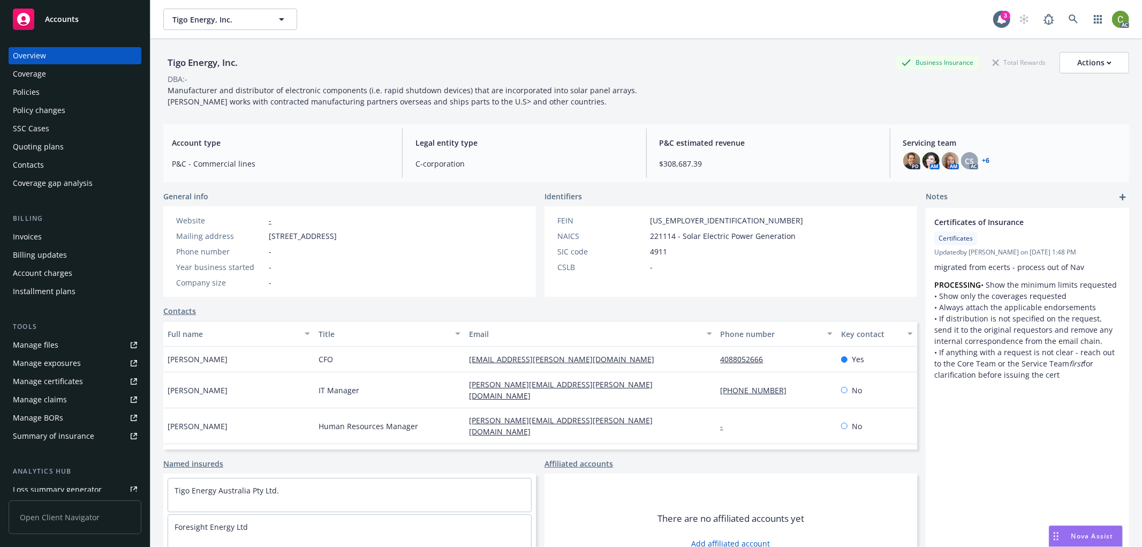
click at [57, 239] on div "Invoices" at bounding box center [75, 236] width 124 height 17
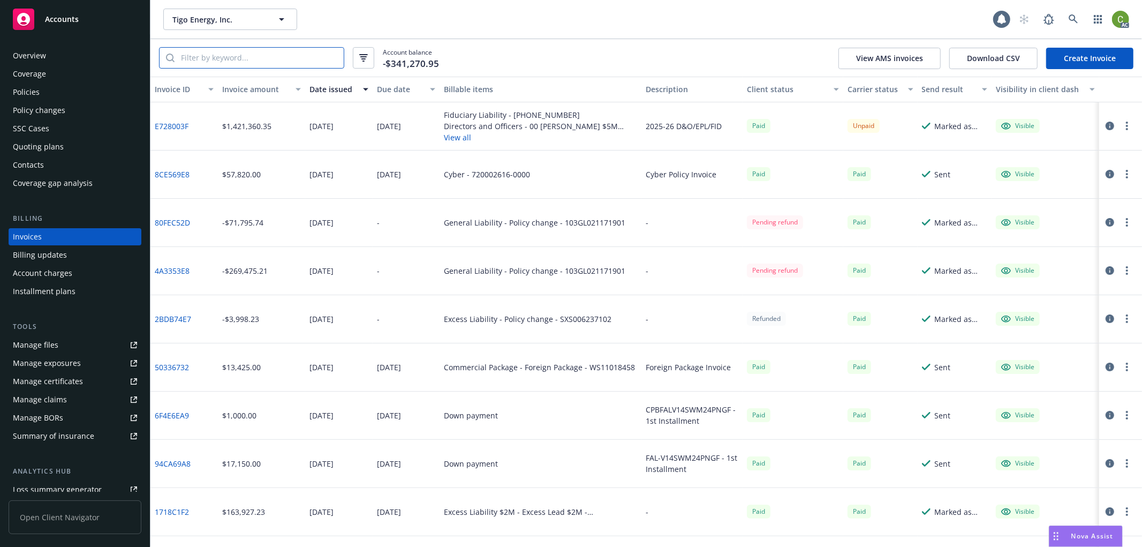
click at [231, 61] on input "search" at bounding box center [259, 58] width 169 height 20
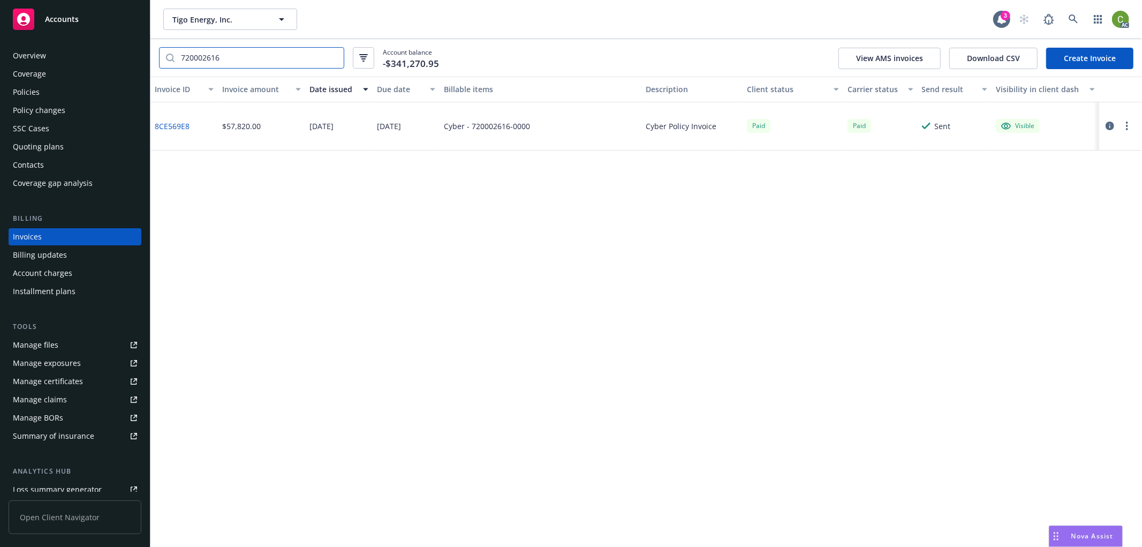
type input "720002616"
click at [183, 124] on link "8CE569E8" at bounding box center [172, 125] width 35 height 11
click at [30, 91] on div "Policies" at bounding box center [26, 92] width 27 height 17
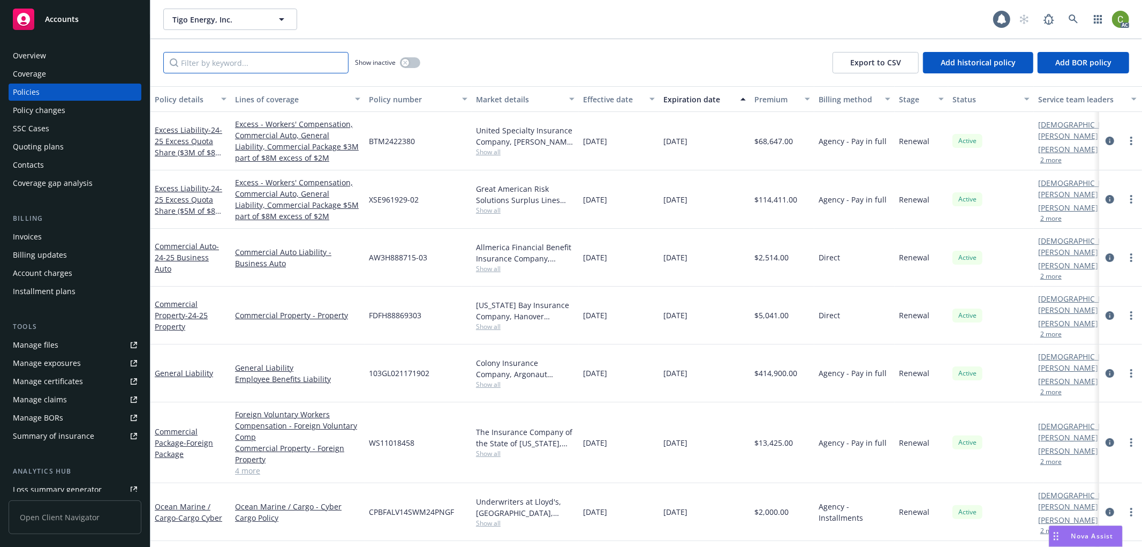
click at [209, 58] on input "Filter by keyword..." at bounding box center [255, 62] width 185 height 21
paste input "720002616-0000"
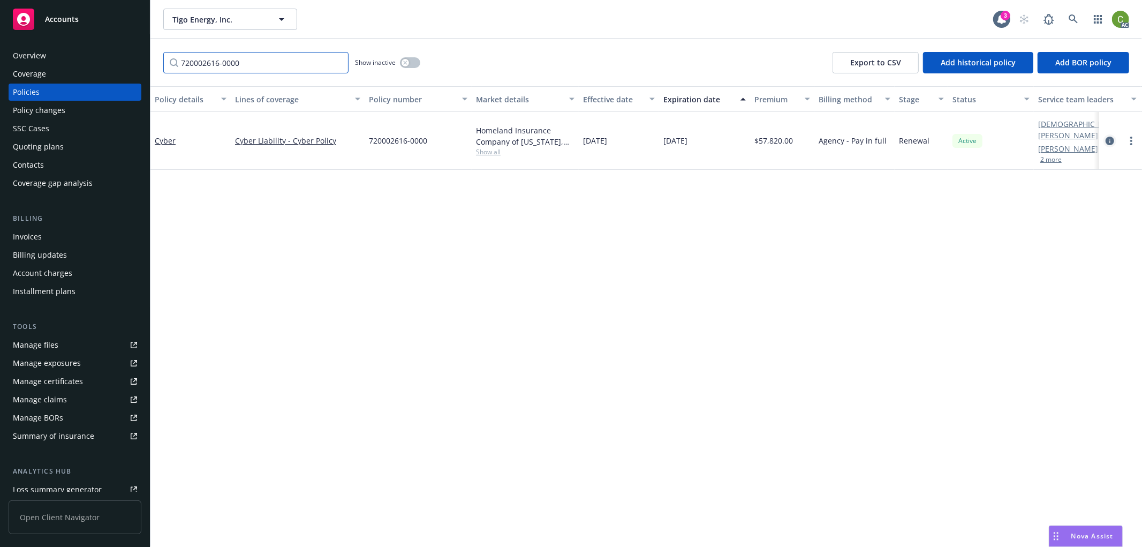
type input "720002616-0000"
click at [1105, 135] on link "circleInformation" at bounding box center [1110, 140] width 13 height 13
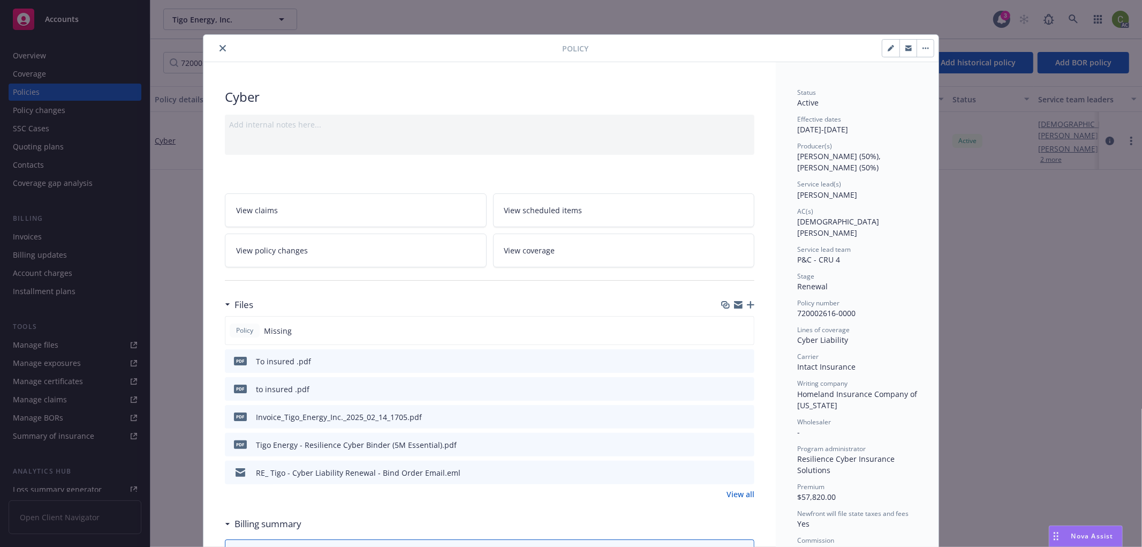
drag, startPoint x: 218, startPoint y: 46, endPoint x: 225, endPoint y: 49, distance: 8.2
click at [220, 46] on icon "close" at bounding box center [223, 48] width 6 height 6
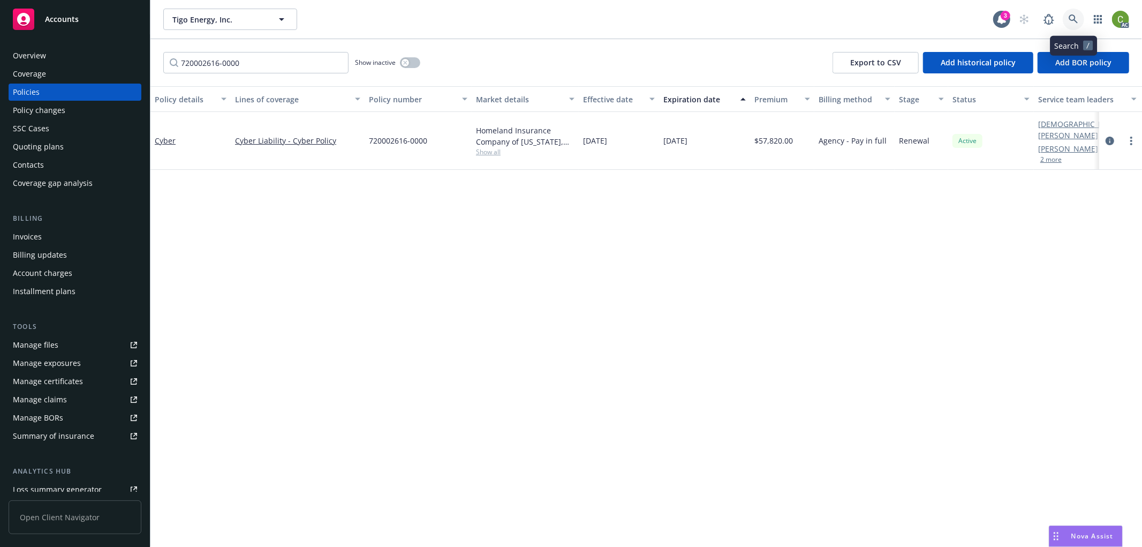
click at [1069, 20] on icon at bounding box center [1074, 19] width 10 height 10
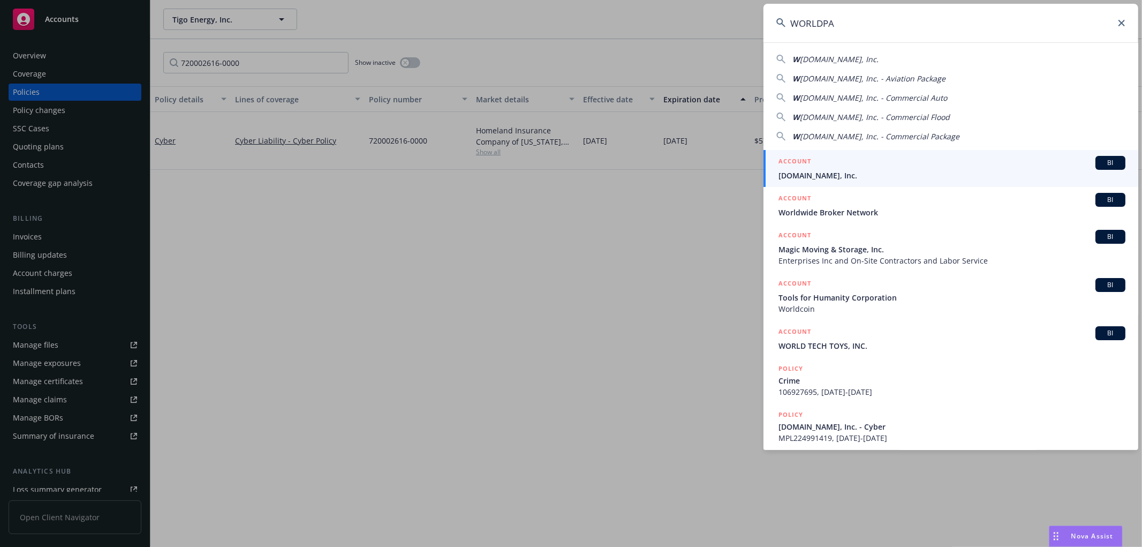
type input "WORLDPA"
click at [849, 177] on span "WorldPantry.com, Inc." at bounding box center [952, 175] width 347 height 11
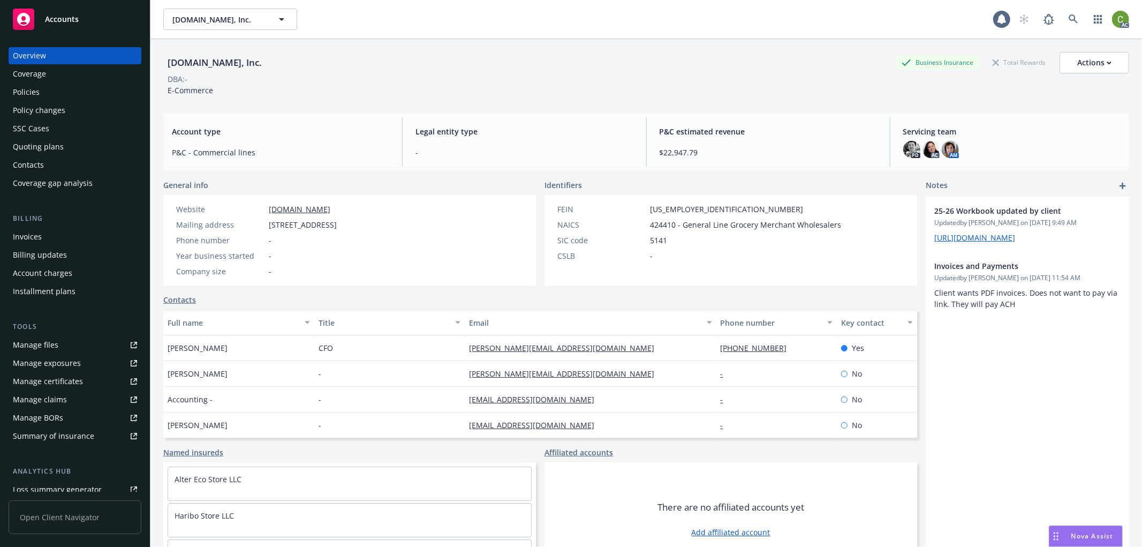
click at [31, 236] on div "Invoices" at bounding box center [27, 236] width 29 height 17
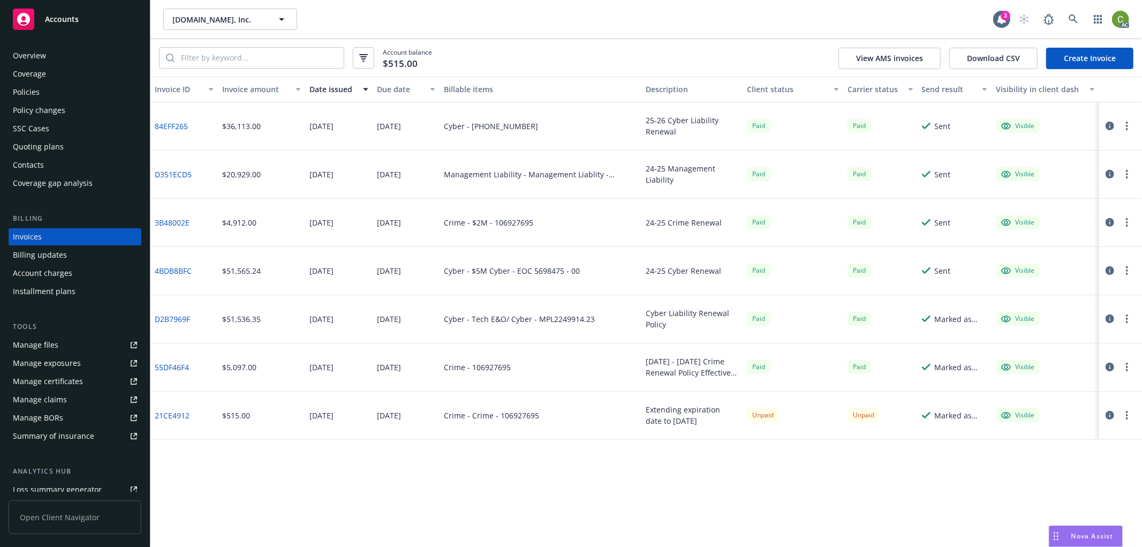
click at [179, 125] on link "84EFF265" at bounding box center [171, 125] width 33 height 11
click at [1080, 14] on link at bounding box center [1073, 19] width 21 height 21
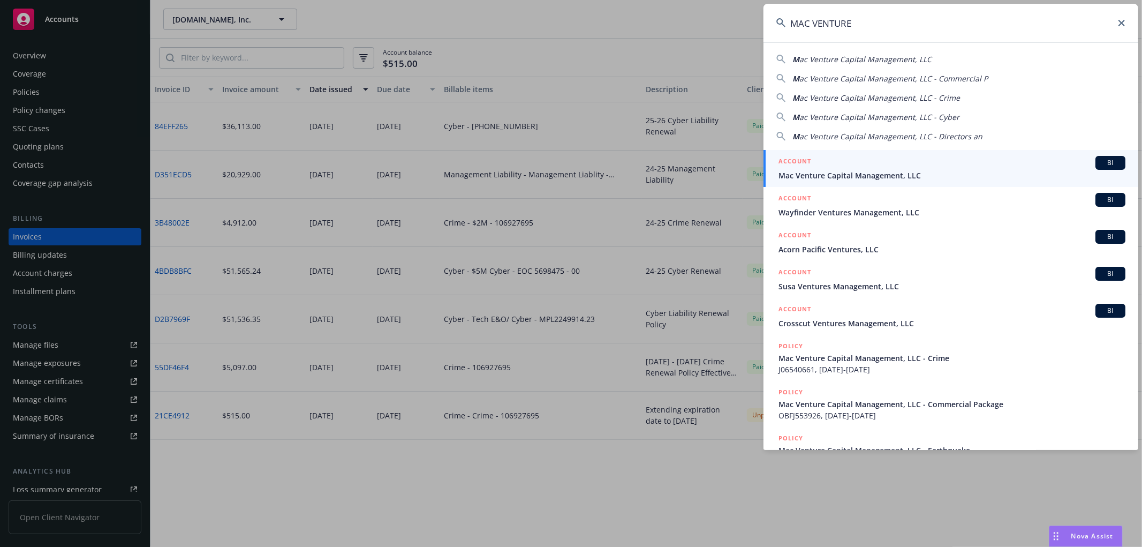
type input "MAC VENTURE"
click at [826, 167] on div "ACCOUNT BI" at bounding box center [952, 163] width 347 height 14
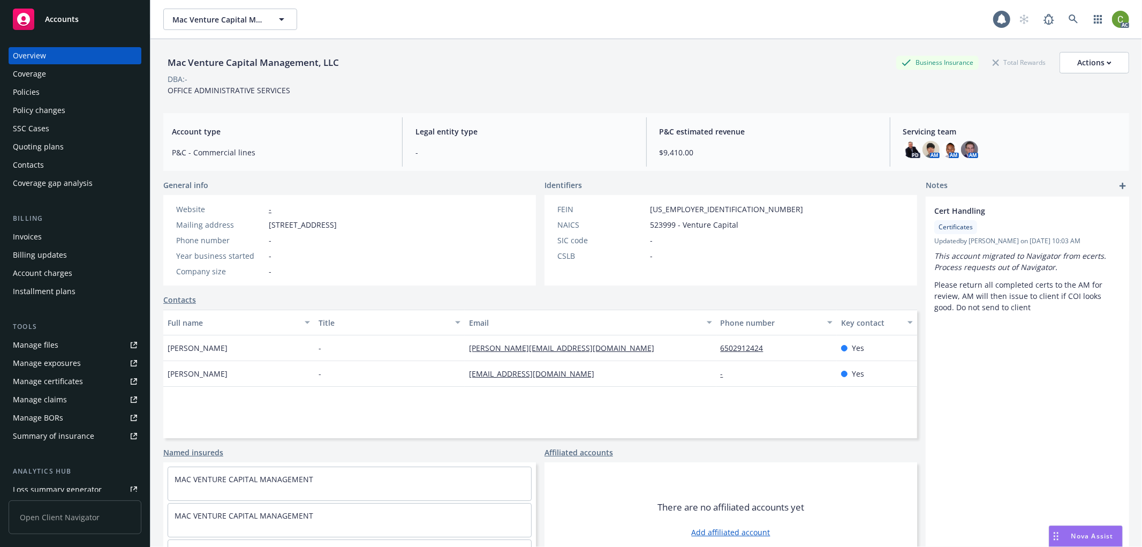
click at [55, 225] on div "Billing Invoices Billing updates Account charges Installment plans" at bounding box center [75, 256] width 133 height 87
click at [55, 232] on div "Invoices" at bounding box center [75, 236] width 124 height 17
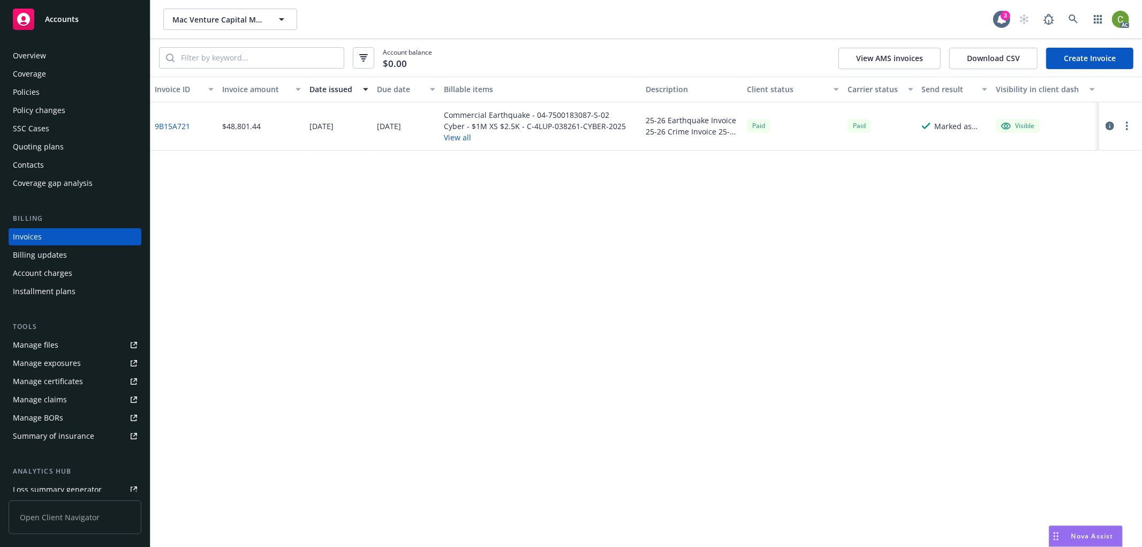
click at [172, 123] on link "9B15A721" at bounding box center [172, 125] width 35 height 11
click at [1071, 17] on icon at bounding box center [1074, 19] width 10 height 10
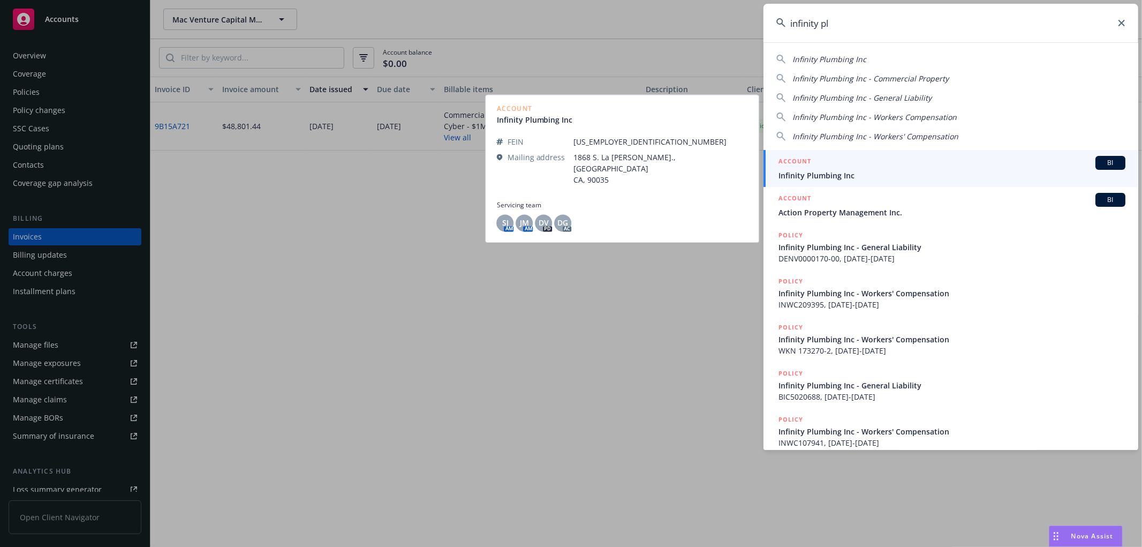
type input "infinity pl"
drag, startPoint x: 821, startPoint y: 174, endPoint x: 789, endPoint y: 180, distance: 32.7
click at [820, 174] on span "Infinity Plumbing Inc" at bounding box center [952, 175] width 347 height 11
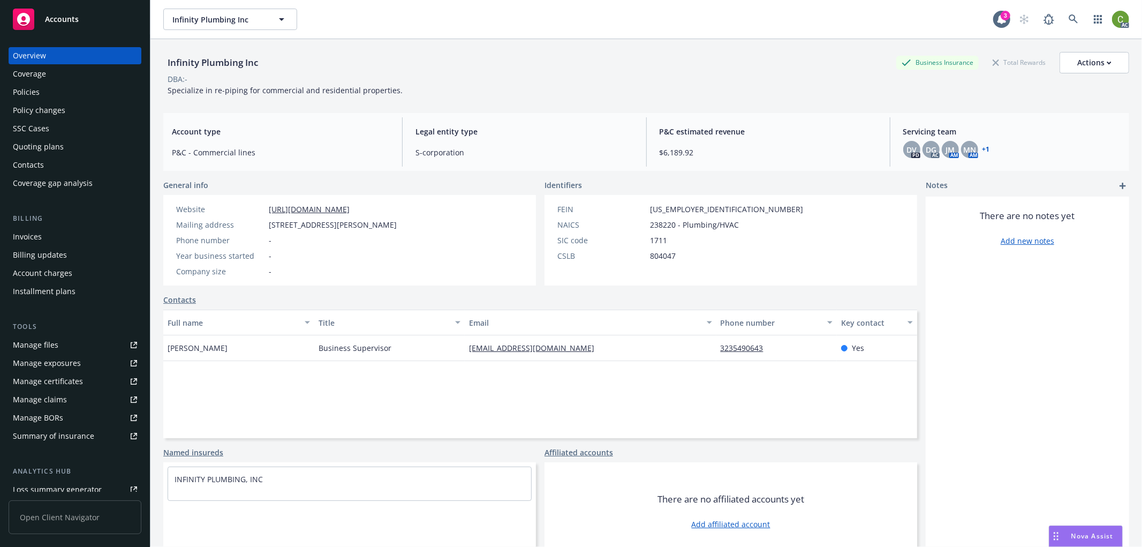
click at [48, 238] on div "Invoices" at bounding box center [75, 236] width 124 height 17
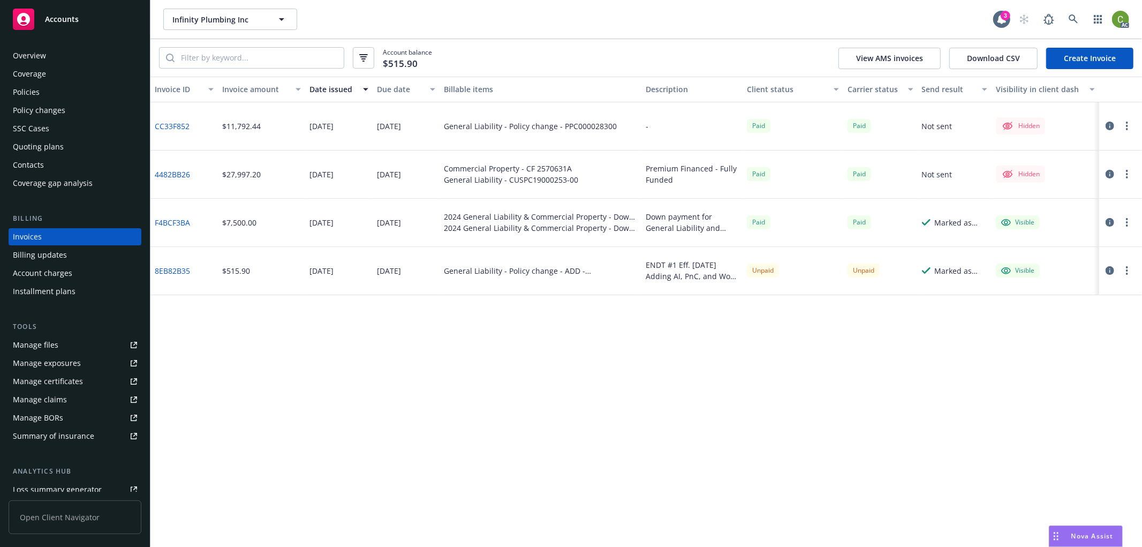
click at [168, 175] on link "4482BB26" at bounding box center [172, 174] width 35 height 11
click at [1076, 18] on icon at bounding box center [1074, 19] width 10 height 10
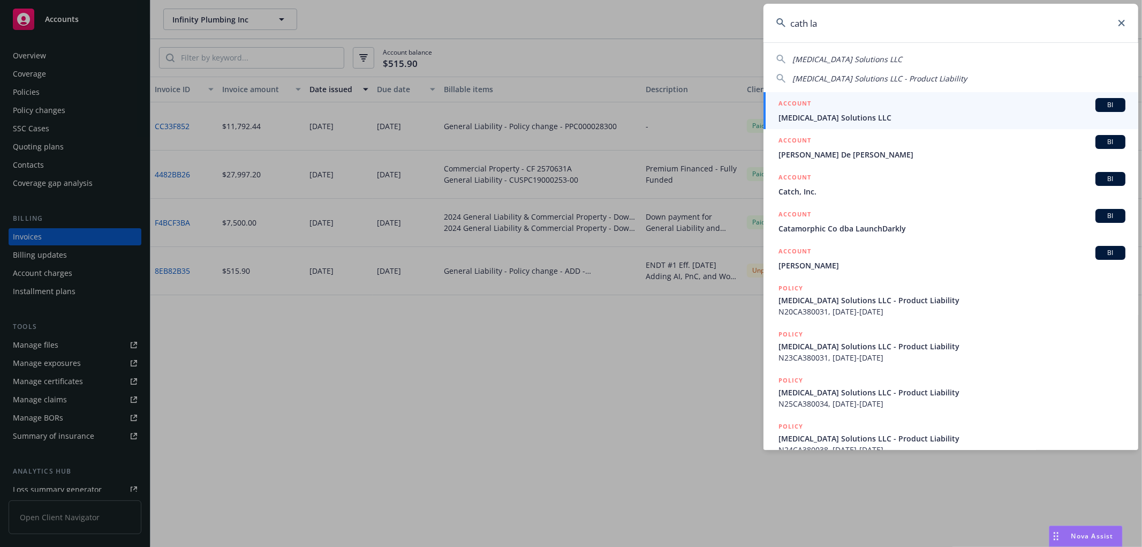
type input "cath la"
click at [820, 110] on div "ACCOUNT BI" at bounding box center [952, 105] width 347 height 14
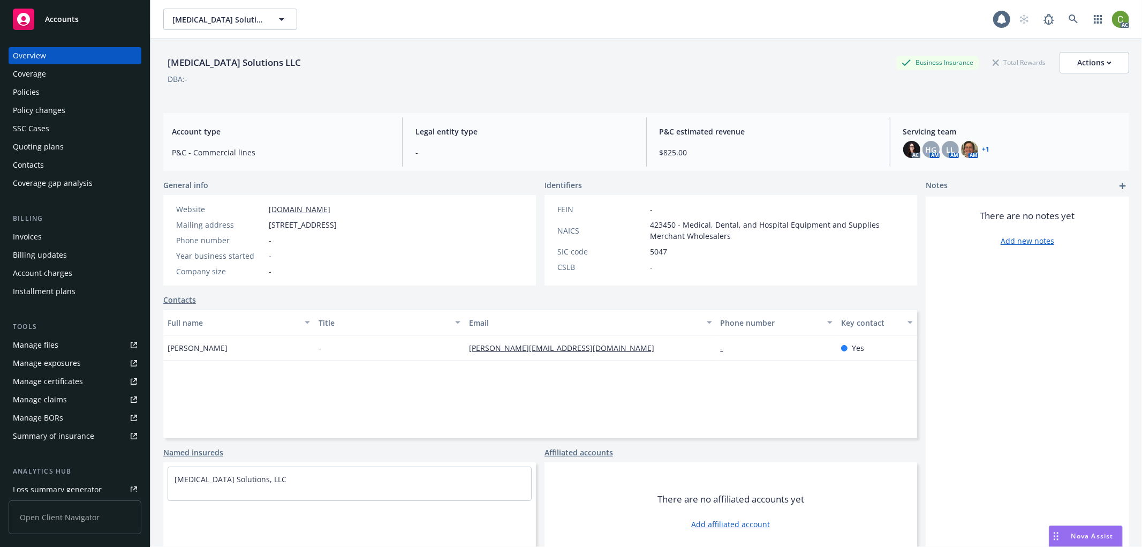
click at [80, 235] on div "Invoices" at bounding box center [75, 236] width 124 height 17
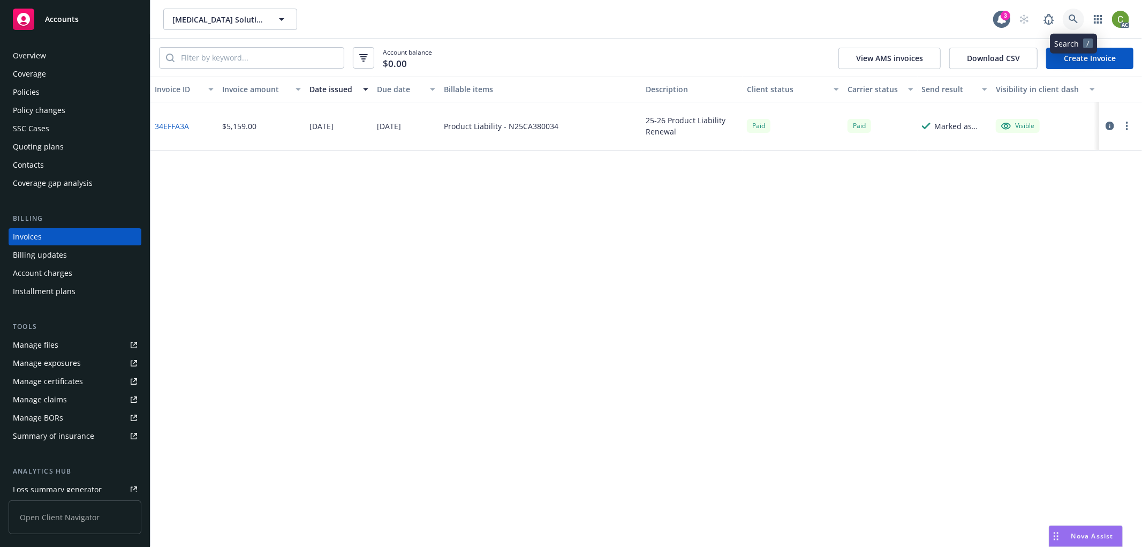
click at [1075, 14] on icon at bounding box center [1074, 19] width 10 height 10
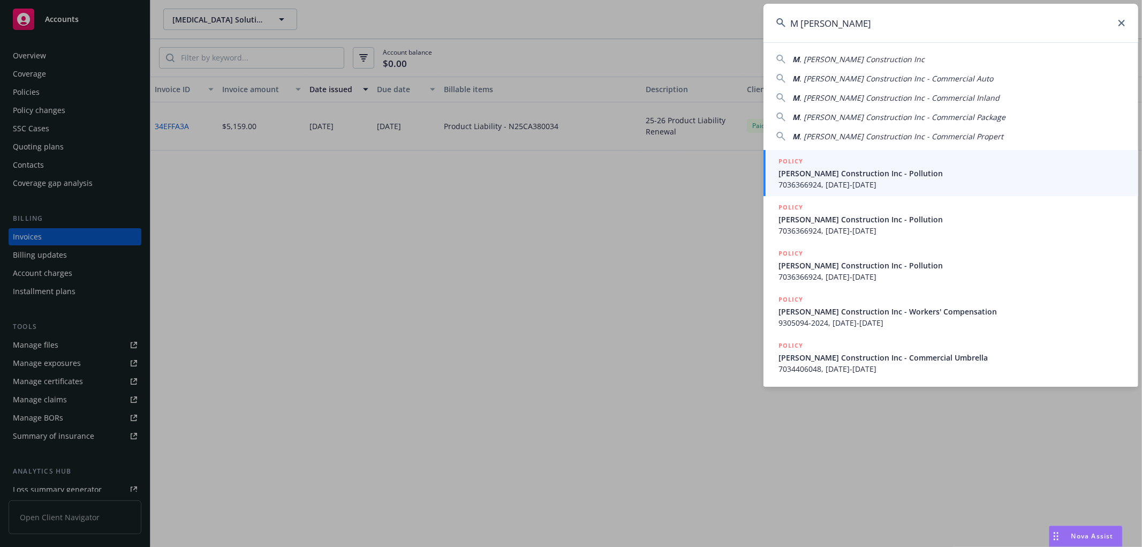
type input "M HERN"
click at [801, 173] on span "M. Hernandez Construction Inc - Pollution" at bounding box center [952, 173] width 347 height 11
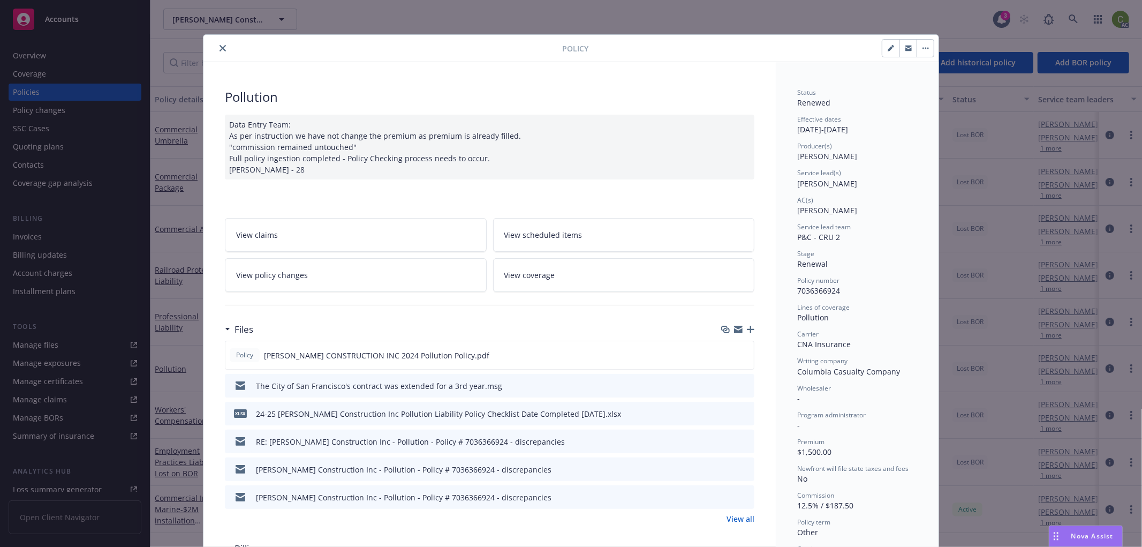
click at [221, 49] on icon "close" at bounding box center [223, 48] width 6 height 6
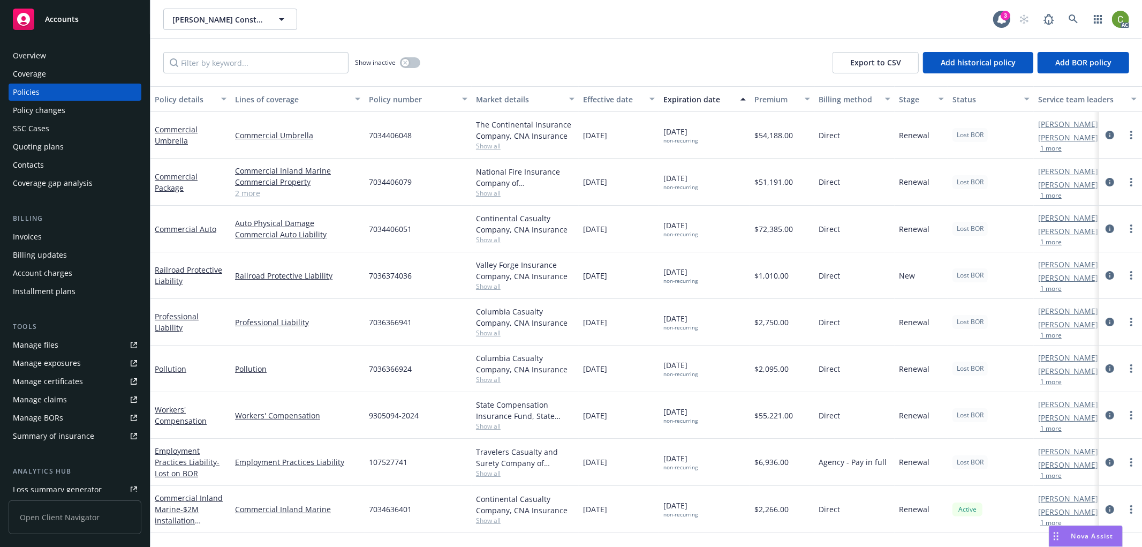
click at [70, 231] on div "Invoices" at bounding box center [75, 236] width 124 height 17
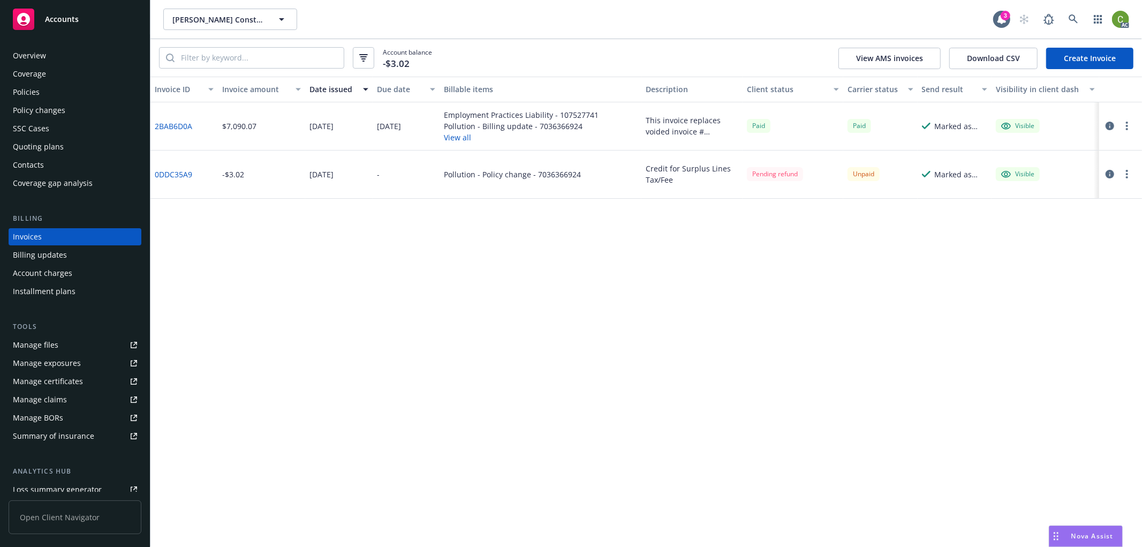
click at [167, 124] on link "2BAB6D0A" at bounding box center [173, 125] width 37 height 11
click at [1073, 19] on icon at bounding box center [1073, 18] width 9 height 9
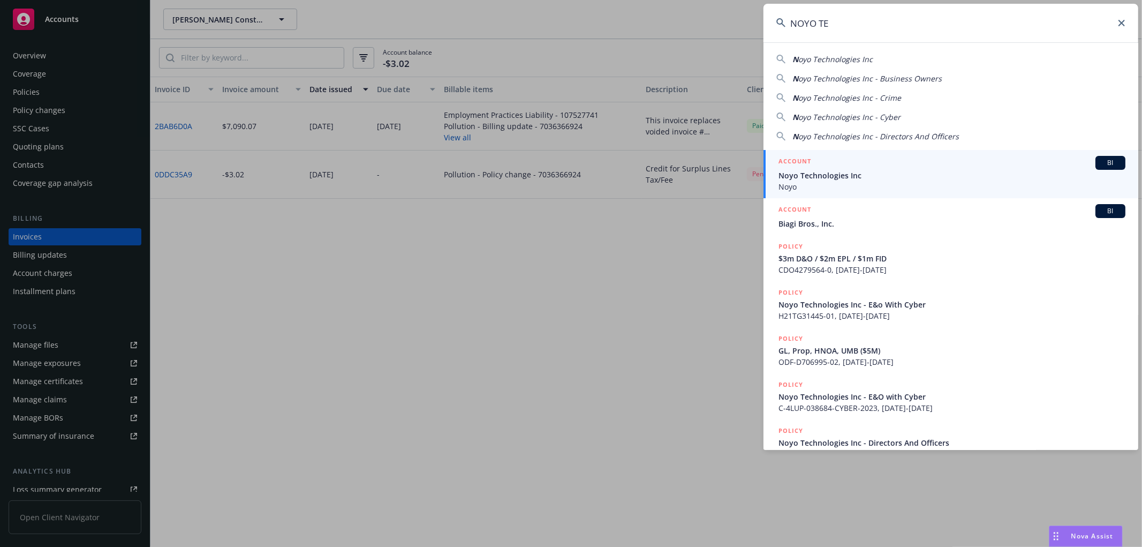
type input "NOYO TE"
click at [858, 168] on div "ACCOUNT BI" at bounding box center [952, 163] width 347 height 14
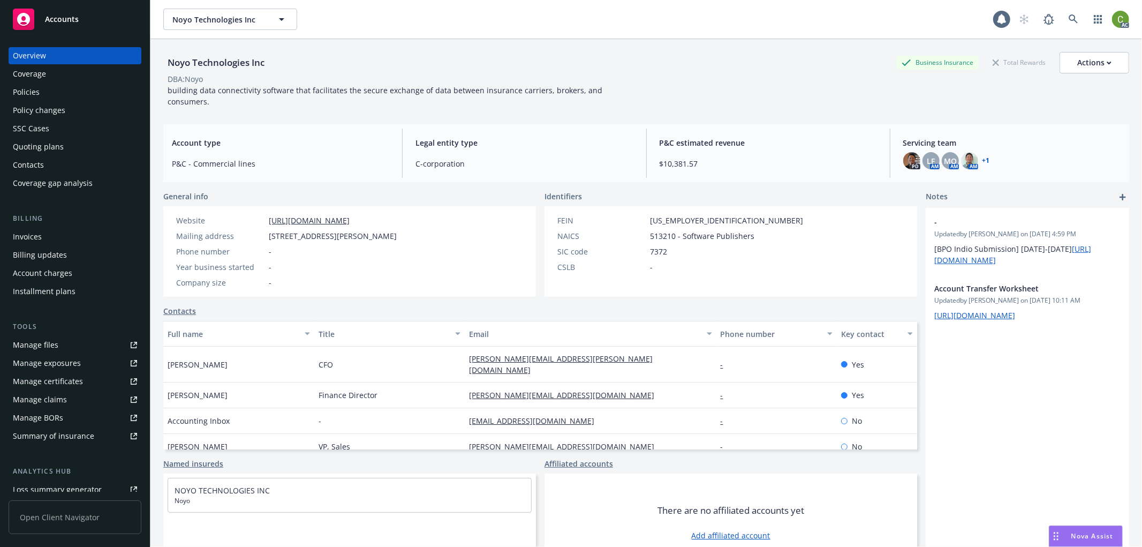
click at [41, 235] on div "Invoices" at bounding box center [75, 236] width 124 height 17
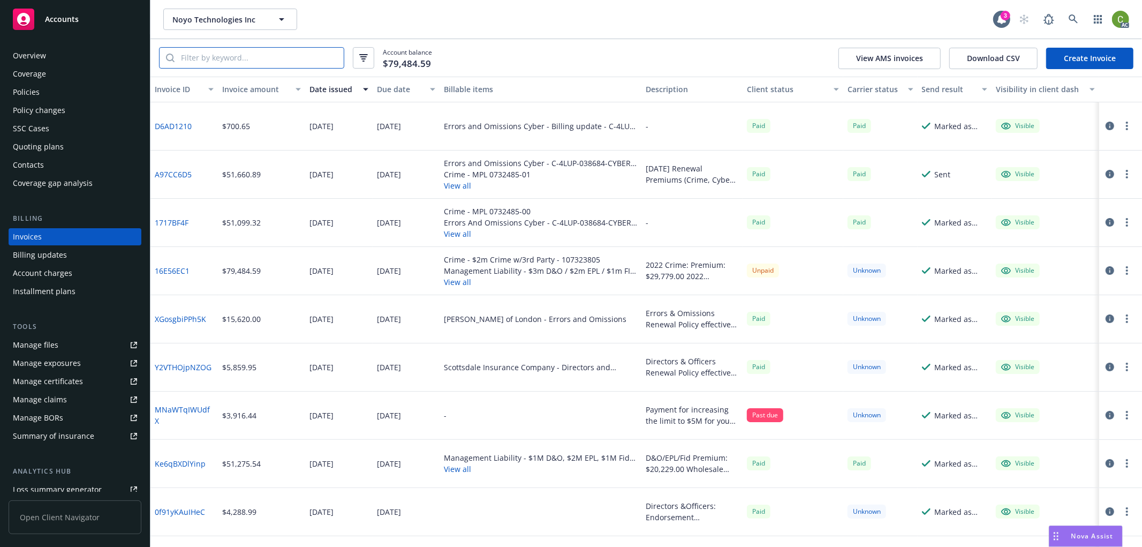
click at [224, 59] on input "search" at bounding box center [259, 58] width 169 height 20
click at [233, 56] on input "search" at bounding box center [259, 58] width 169 height 20
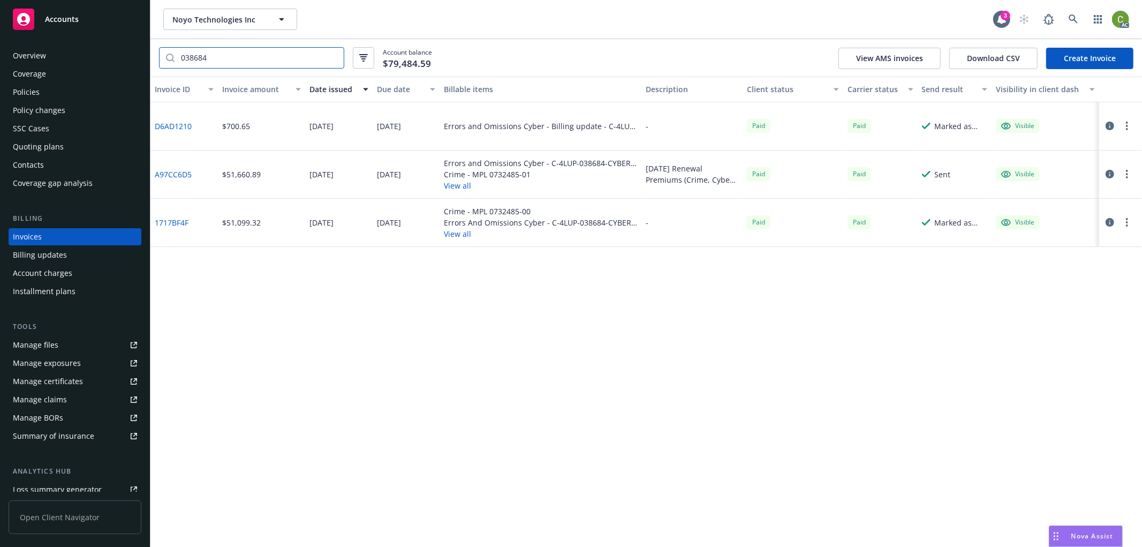
type input "038684"
click at [171, 220] on link "1717BF4F" at bounding box center [172, 222] width 34 height 11
click at [185, 172] on link "A97CC6D5" at bounding box center [173, 174] width 37 height 11
click at [41, 97] on div "Policies" at bounding box center [75, 92] width 124 height 17
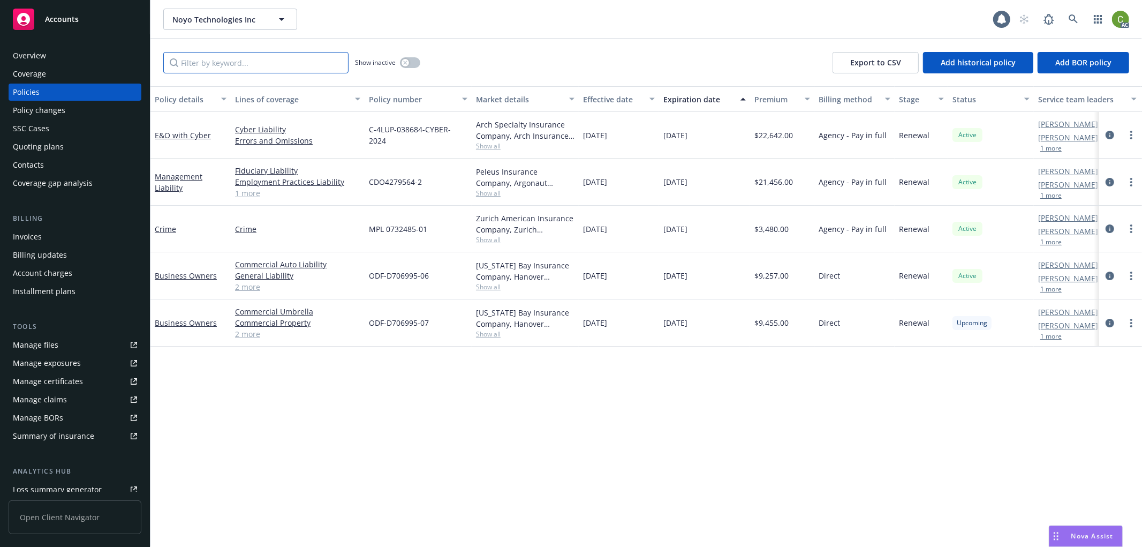
click at [221, 59] on input "Filter by keyword..." at bounding box center [255, 62] width 185 height 21
paste input "C-4LUP-038684-CYBER-2023"
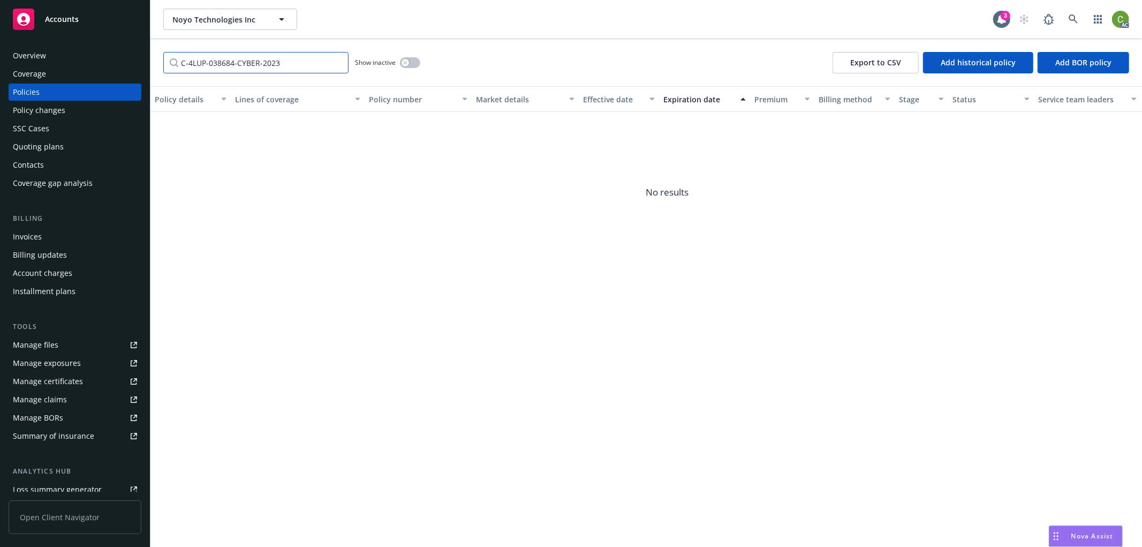
type input "C-4LUP-038684-CYBER-2023"
click at [410, 61] on button "button" at bounding box center [410, 62] width 20 height 11
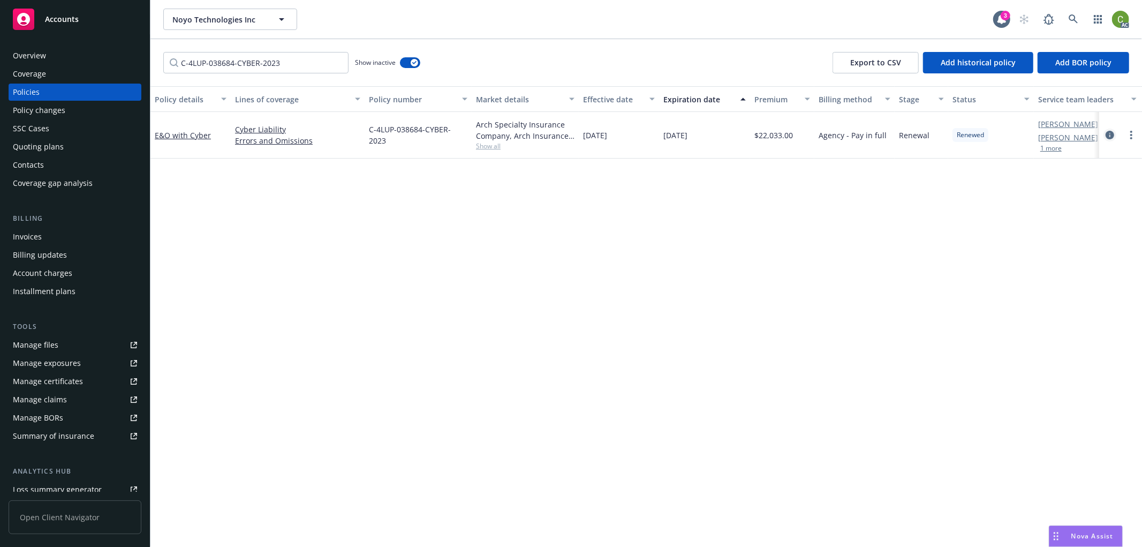
click at [1111, 134] on icon "circleInformation" at bounding box center [1110, 135] width 9 height 9
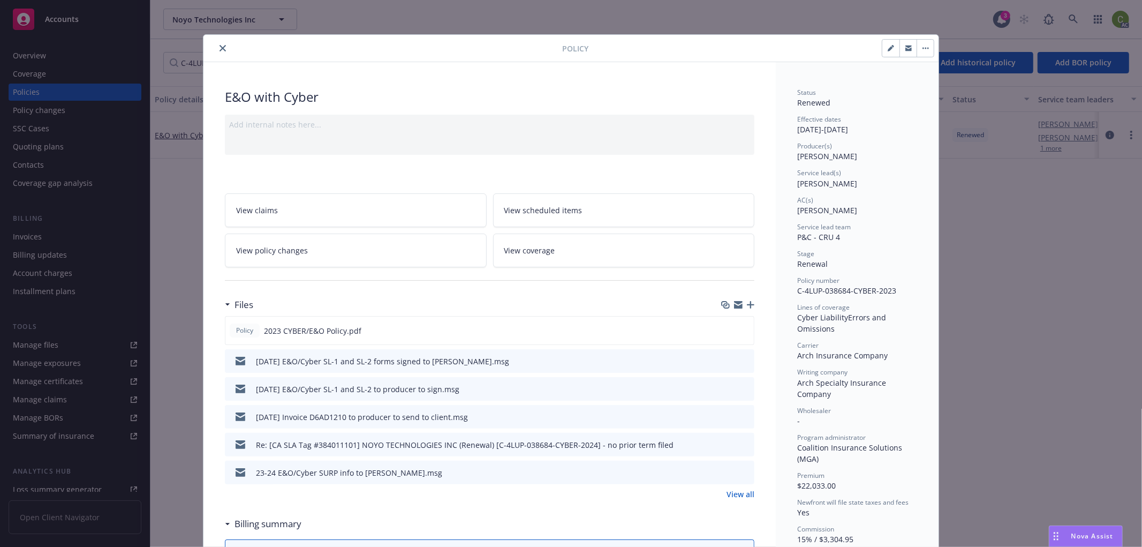
click at [220, 45] on icon "close" at bounding box center [223, 48] width 6 height 6
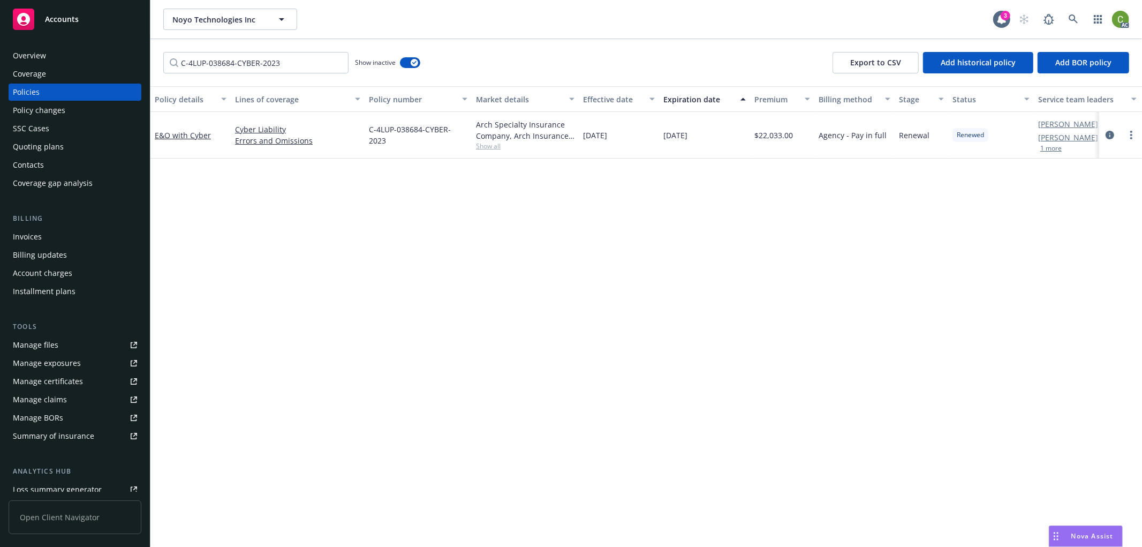
click at [27, 235] on div "Invoices" at bounding box center [27, 236] width 29 height 17
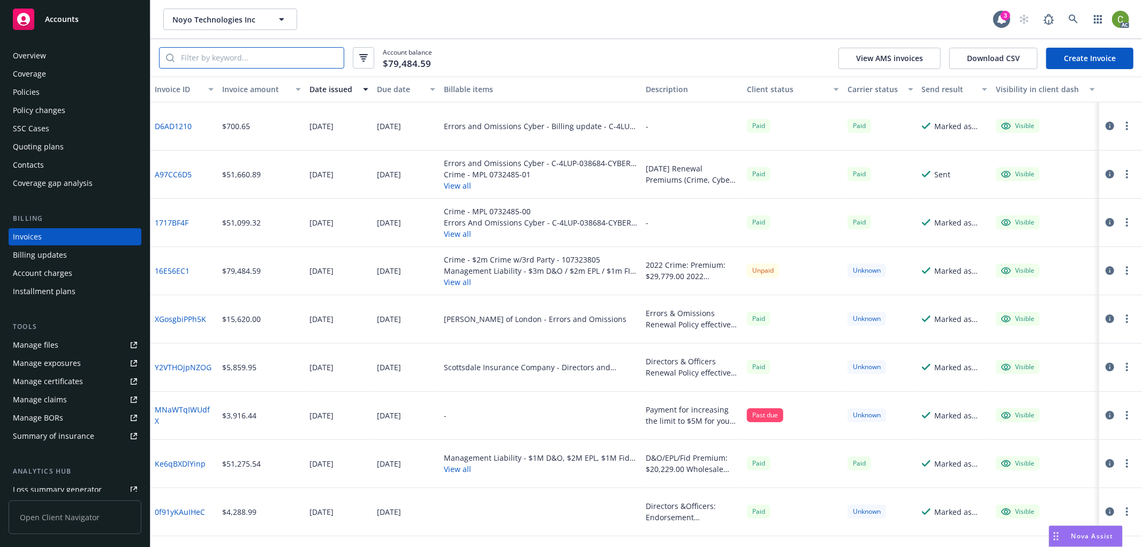
click at [243, 57] on input "search" at bounding box center [259, 58] width 169 height 20
paste input "C-4LUP-038684-CYBER-2023"
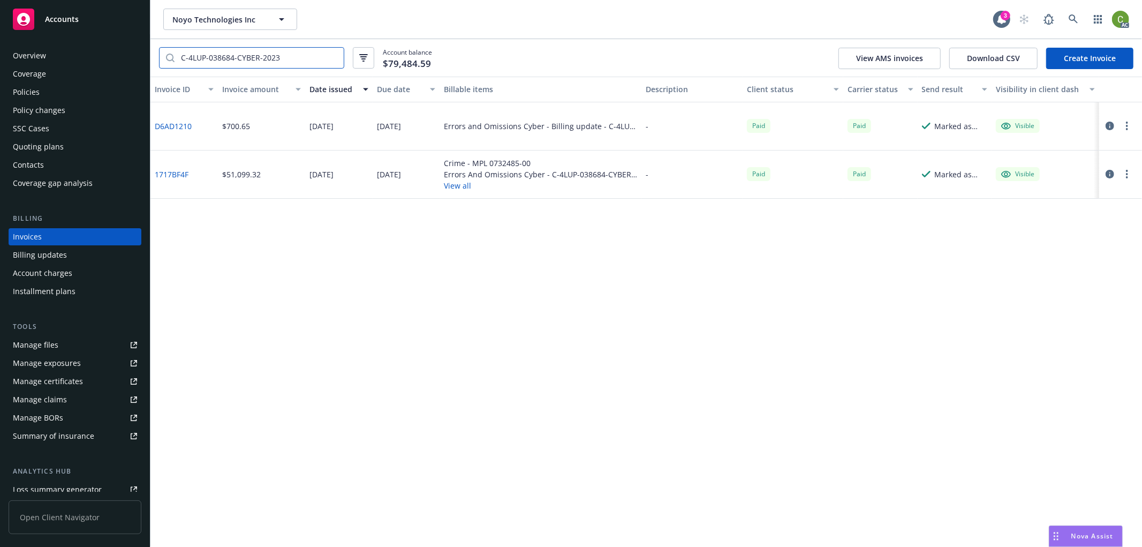
type input "C-4LUP-038684-CYBER-2023"
click at [176, 118] on div "D6AD1210" at bounding box center [183, 126] width 67 height 48
click at [168, 122] on link "D6AD1210" at bounding box center [173, 125] width 37 height 11
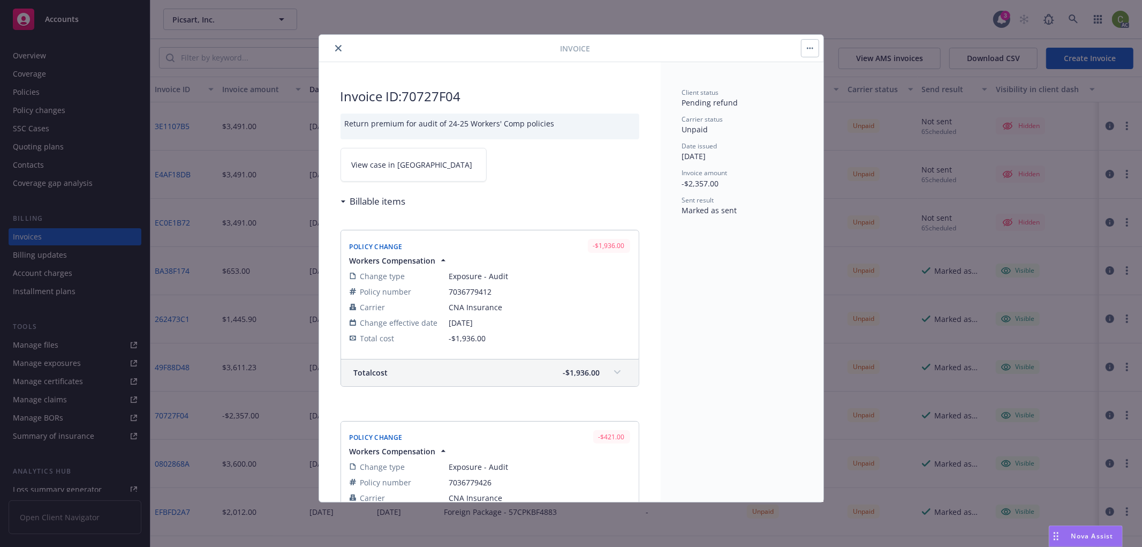
click at [612, 371] on span at bounding box center [617, 372] width 17 height 17
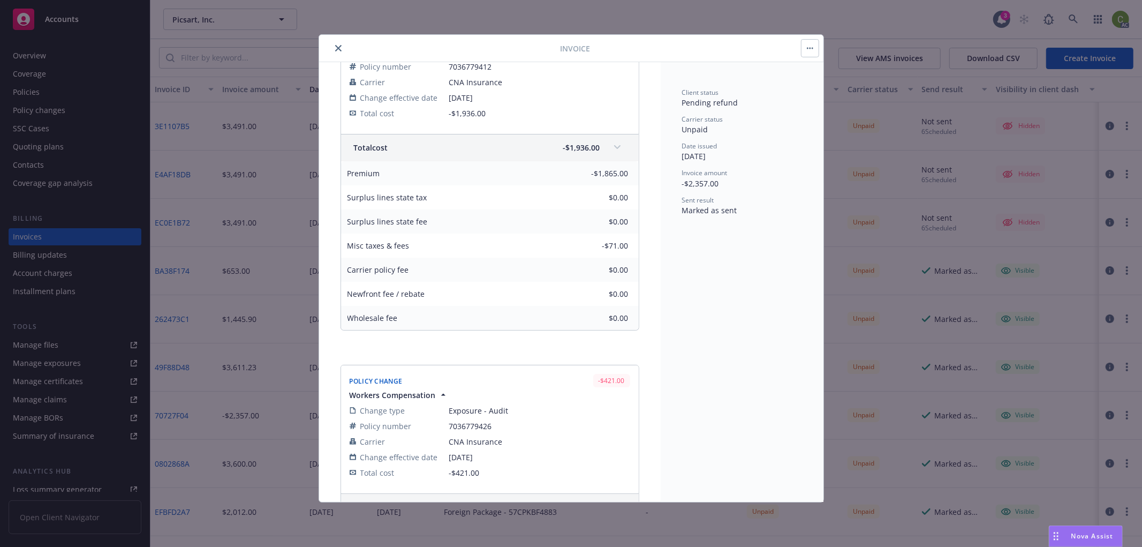
scroll to position [297, 0]
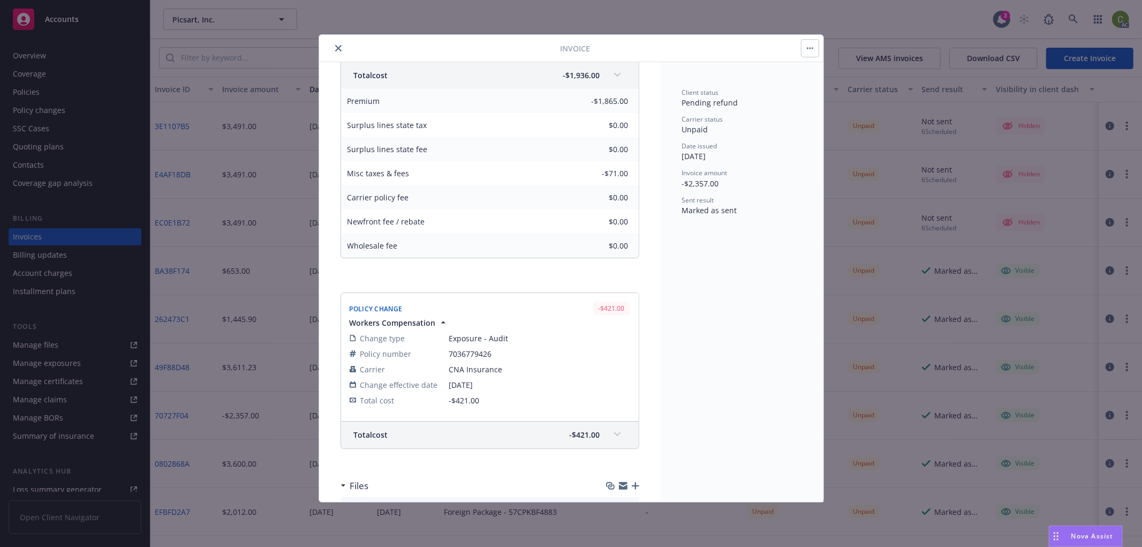
click at [613, 432] on span at bounding box center [617, 434] width 17 height 17
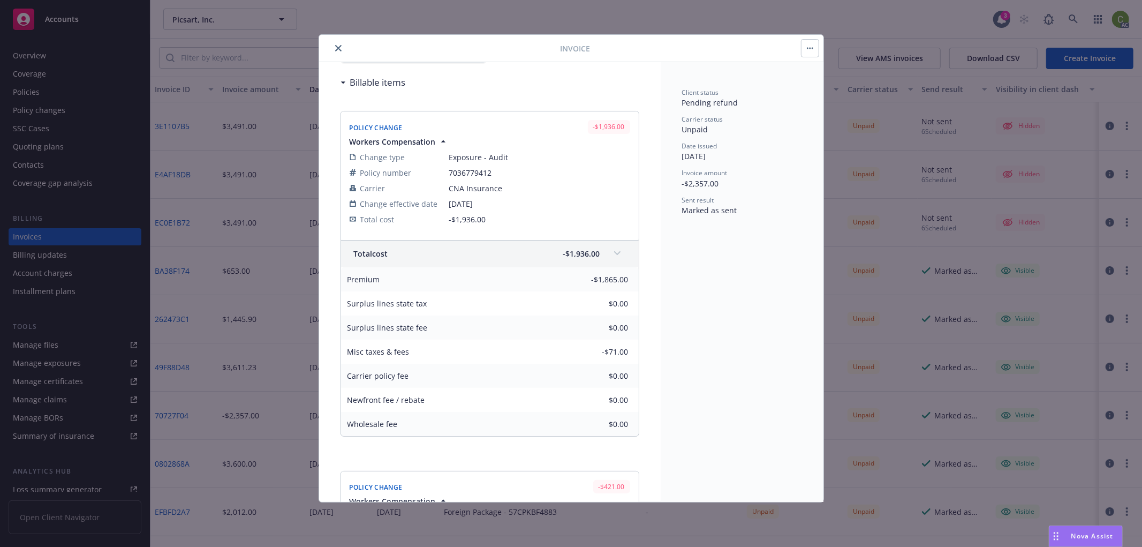
scroll to position [0, 0]
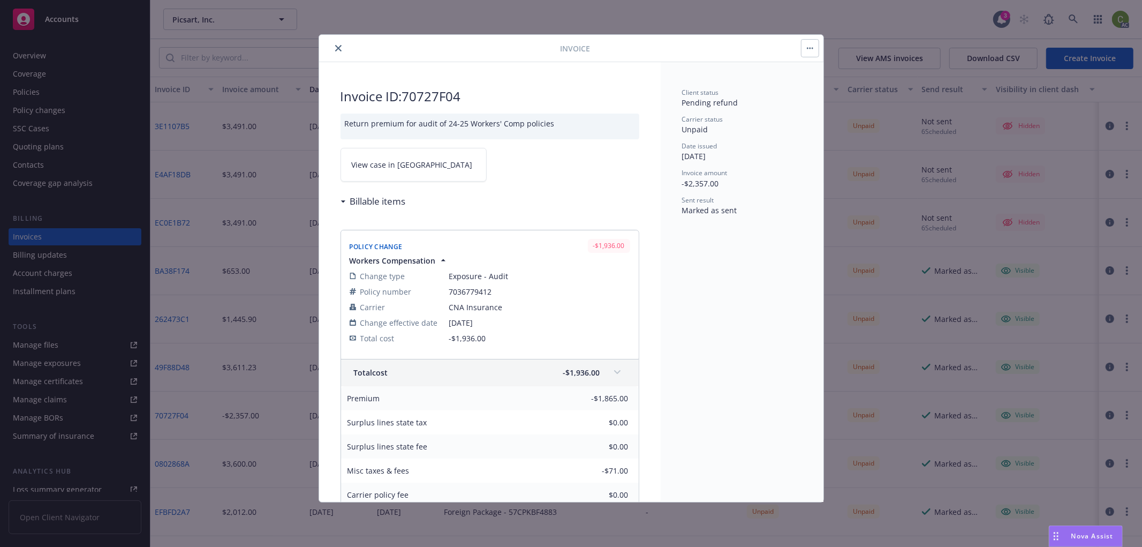
click at [419, 162] on link "View case in [GEOGRAPHIC_DATA]" at bounding box center [414, 165] width 146 height 34
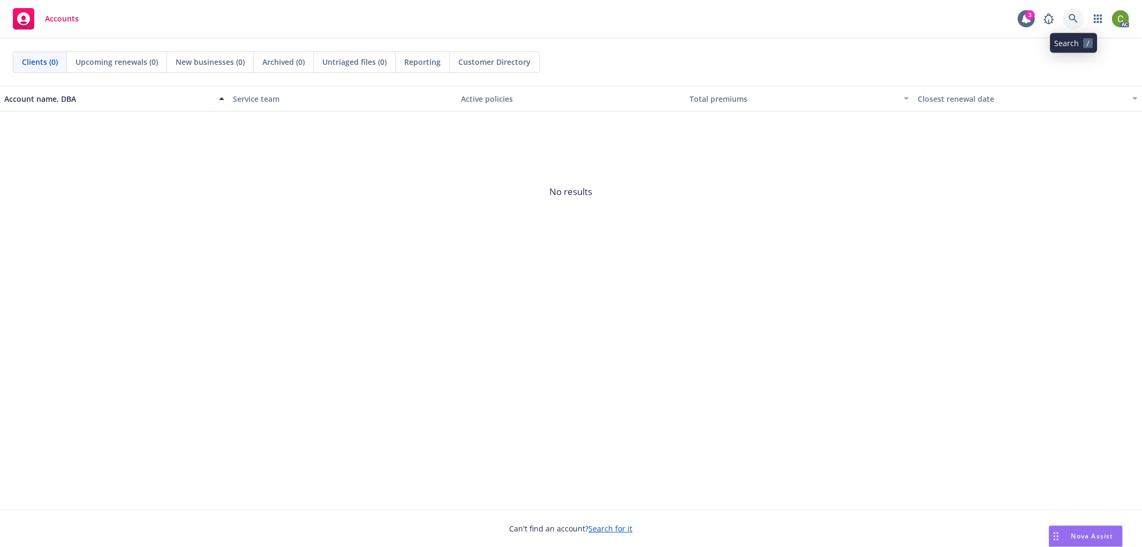
click at [1079, 16] on link at bounding box center [1073, 18] width 21 height 21
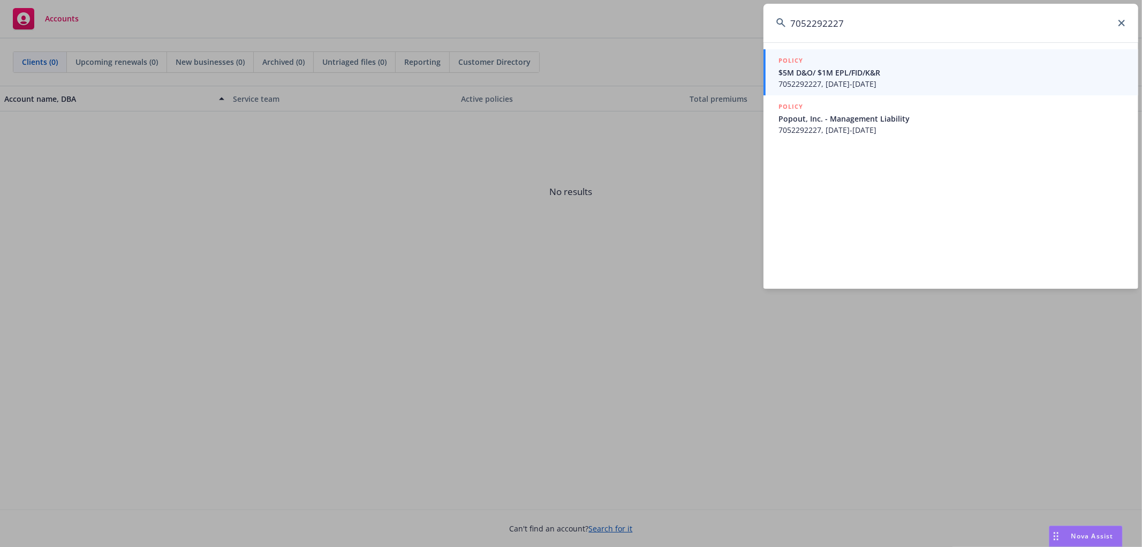
type input "7052292227"
click at [908, 77] on div "POLICY $5M D&O/ $1M EPL/FID/K&R 7052292227, 08/09/2025-08/09/2026" at bounding box center [952, 72] width 347 height 34
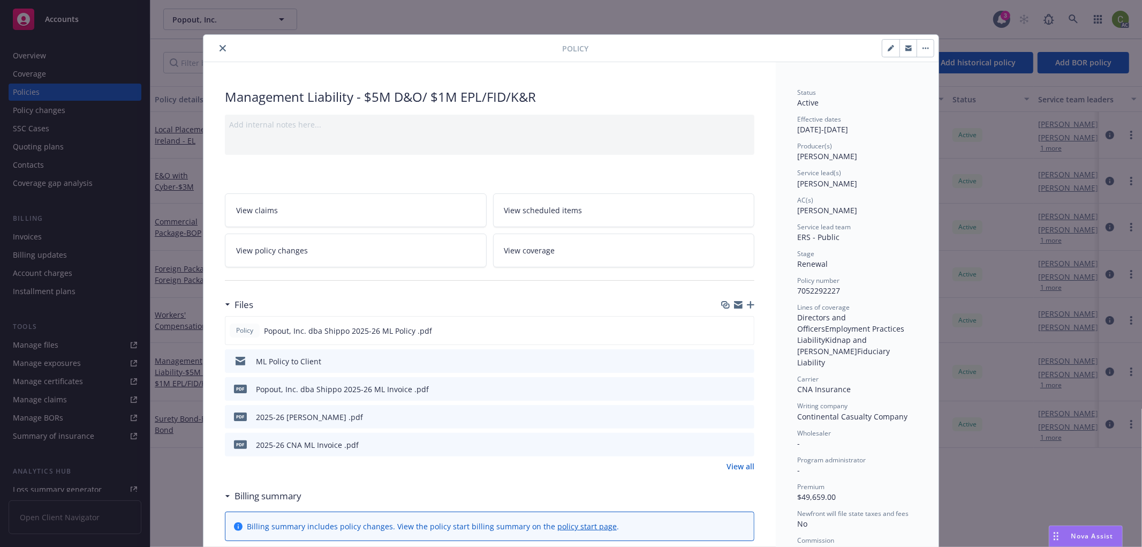
click at [740, 387] on icon "preview file" at bounding box center [745, 388] width 10 height 7
click at [740, 444] on icon "preview file" at bounding box center [745, 443] width 10 height 7
click at [220, 50] on icon "close" at bounding box center [223, 48] width 6 height 6
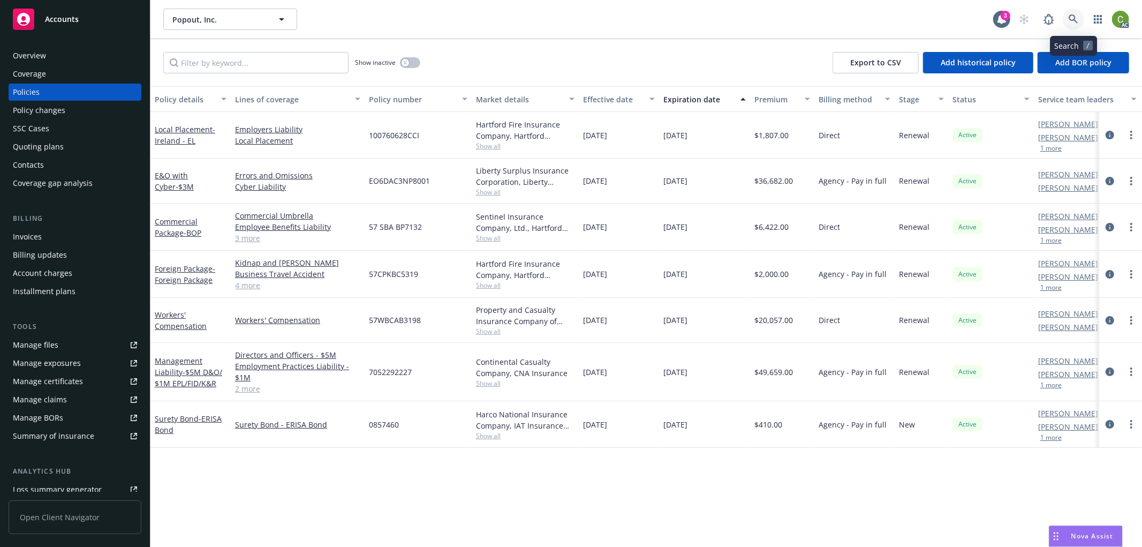
drag, startPoint x: 1077, startPoint y: 24, endPoint x: 1077, endPoint y: 34, distance: 10.2
click at [1077, 24] on link at bounding box center [1073, 19] width 21 height 21
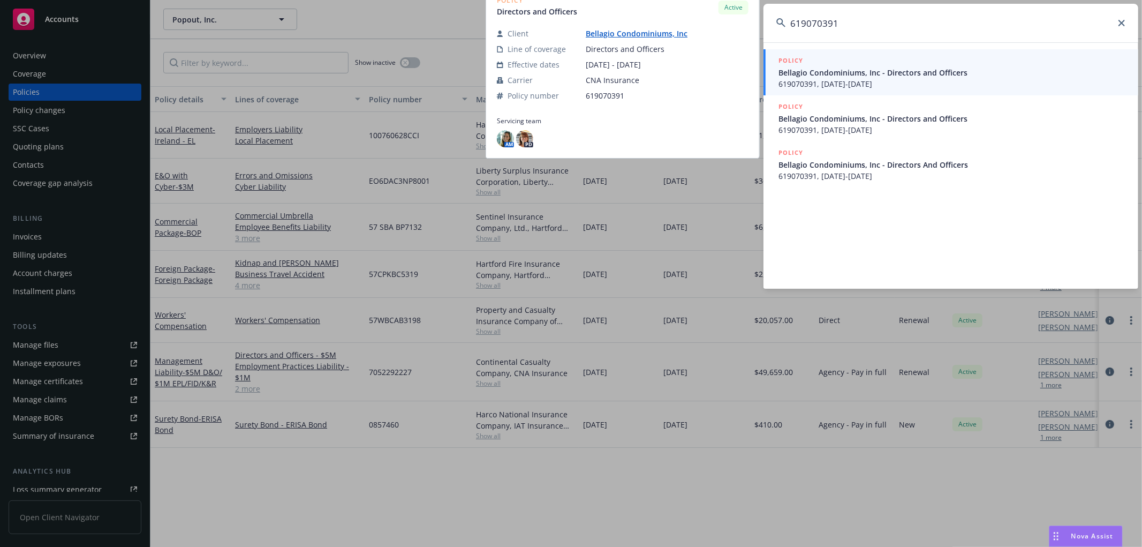
type input "619070391"
click at [915, 75] on span "Bellagio Condominiums, Inc - Directors and Officers" at bounding box center [952, 72] width 347 height 11
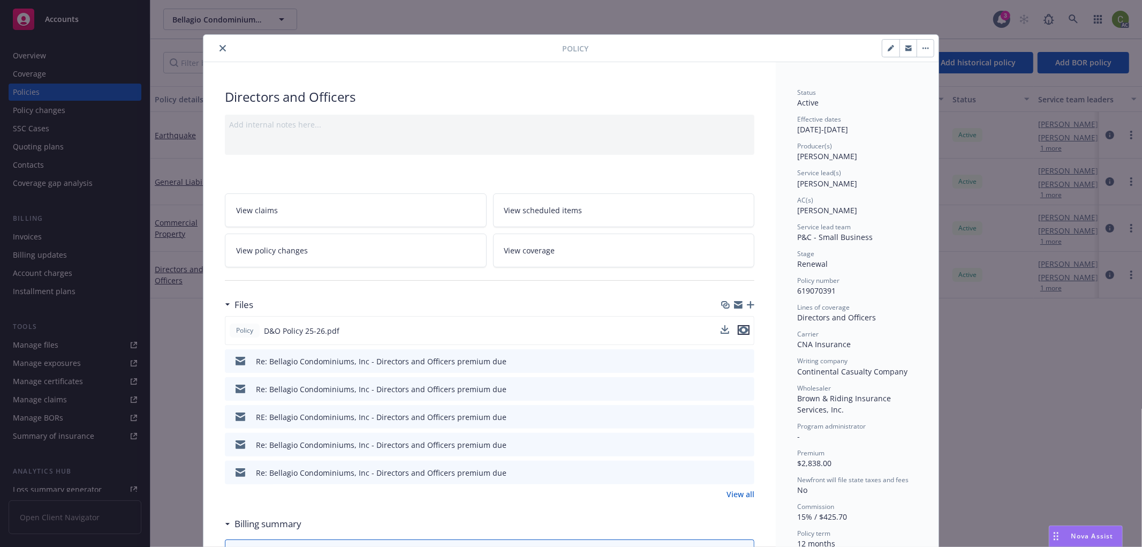
click at [739, 329] on icon "preview file" at bounding box center [744, 329] width 10 height 7
click at [738, 492] on link "View all" at bounding box center [741, 493] width 28 height 11
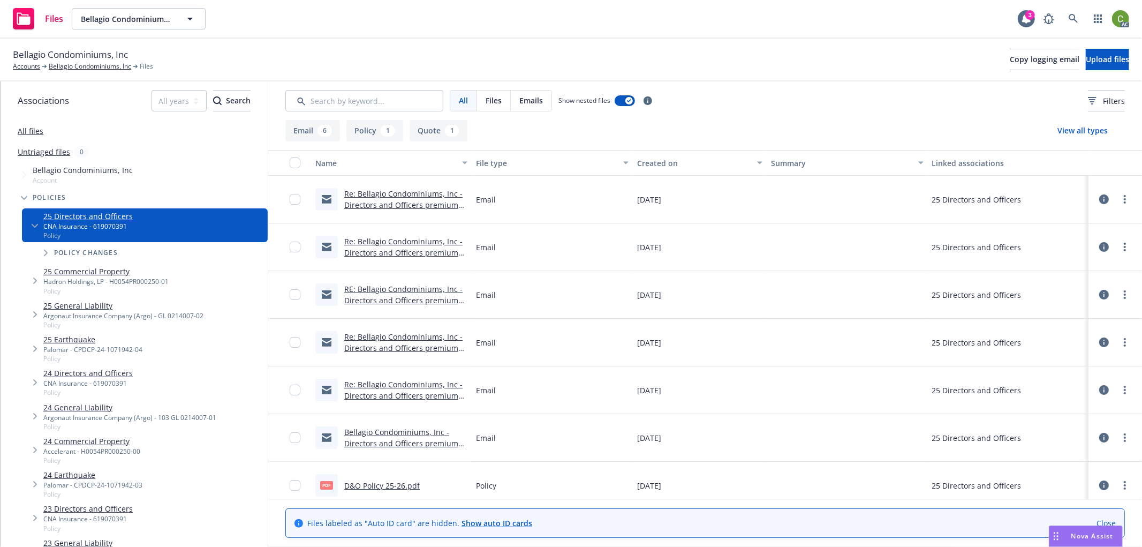
scroll to position [58, 0]
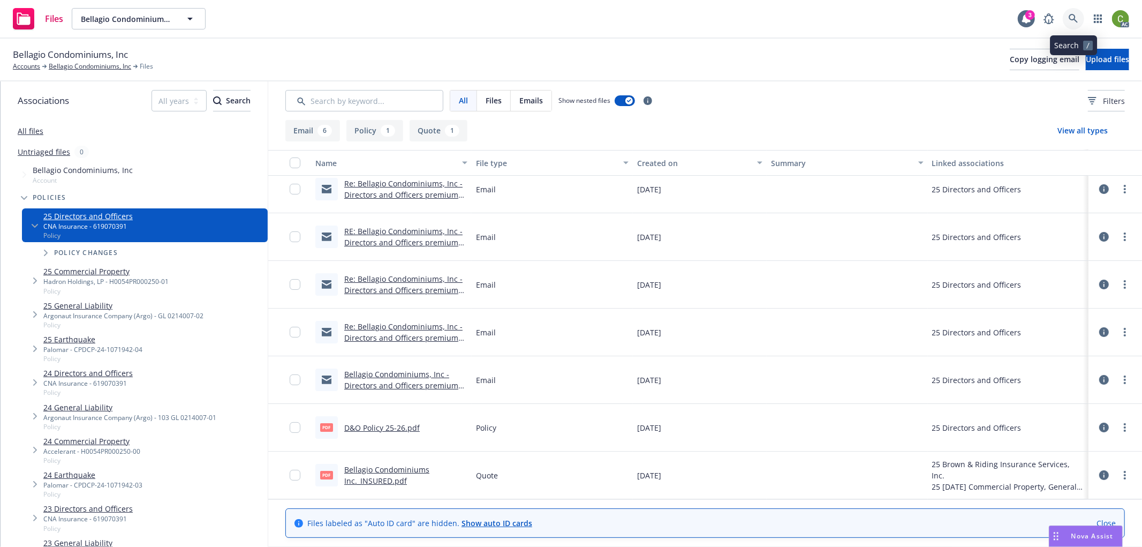
click at [1072, 23] on link at bounding box center [1073, 18] width 21 height 21
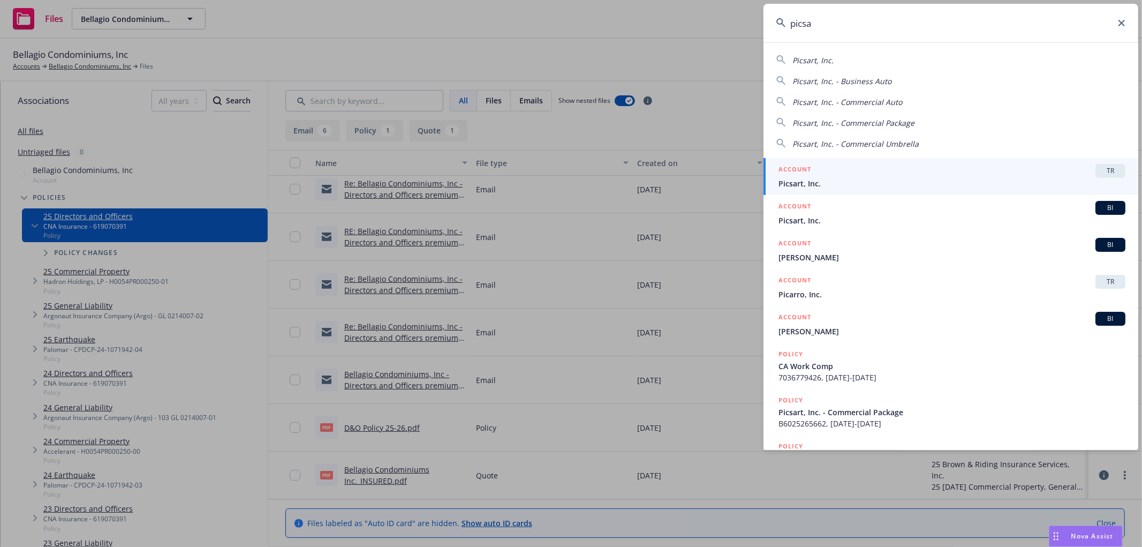
type input "picsa"
click at [845, 218] on span "Picsart, Inc." at bounding box center [952, 220] width 347 height 11
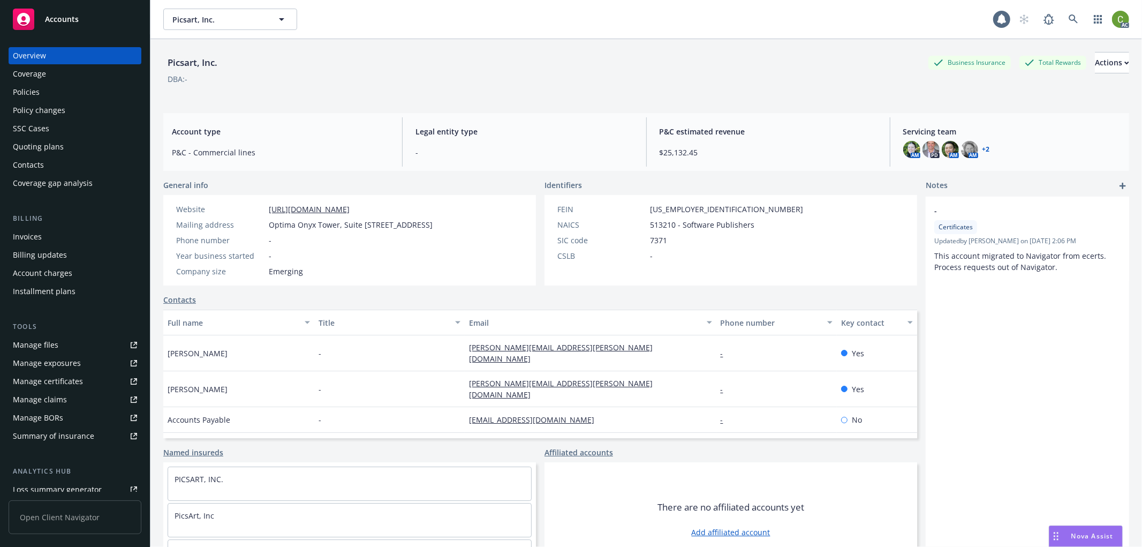
click at [39, 234] on div "Invoices" at bounding box center [27, 236] width 29 height 17
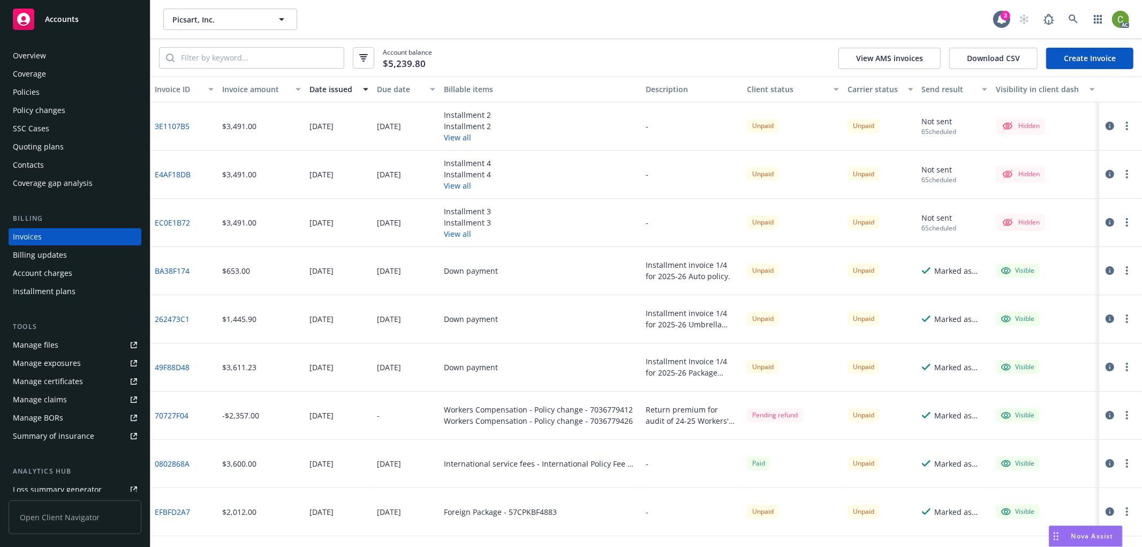
click at [177, 411] on link "70727F04" at bounding box center [172, 415] width 34 height 11
click at [1106, 413] on icon "button" at bounding box center [1110, 415] width 9 height 9
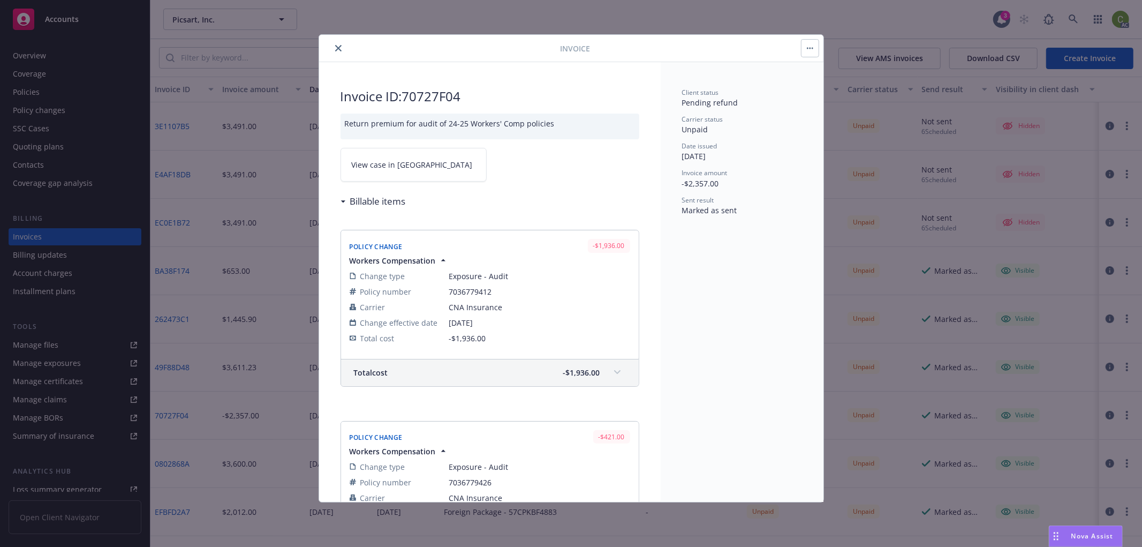
click at [415, 164] on link "View case in [GEOGRAPHIC_DATA]" at bounding box center [414, 165] width 146 height 34
click at [335, 49] on icon "close" at bounding box center [338, 48] width 6 height 6
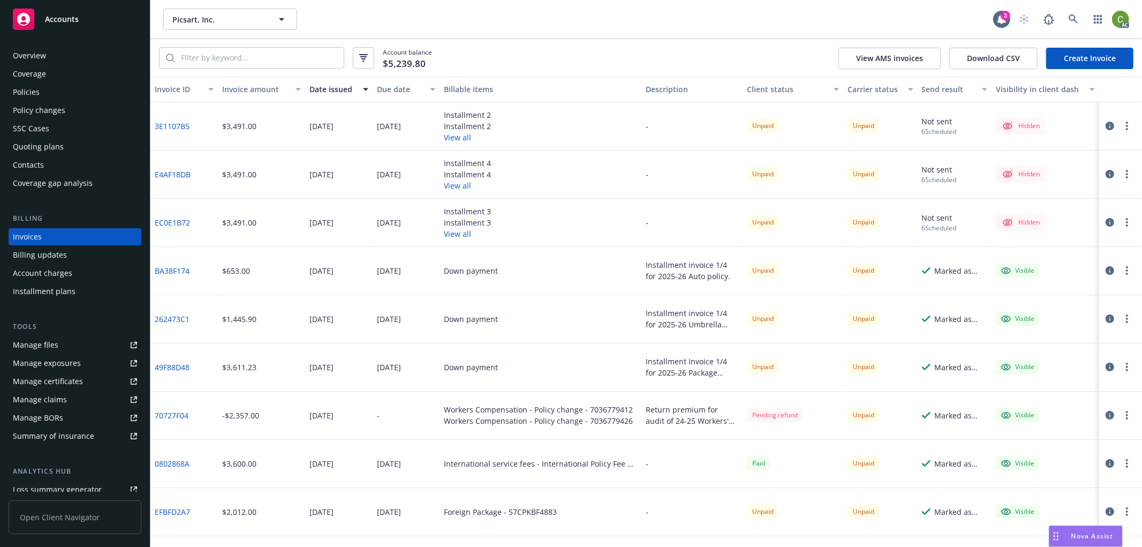
click at [48, 93] on div "Policies" at bounding box center [75, 92] width 124 height 17
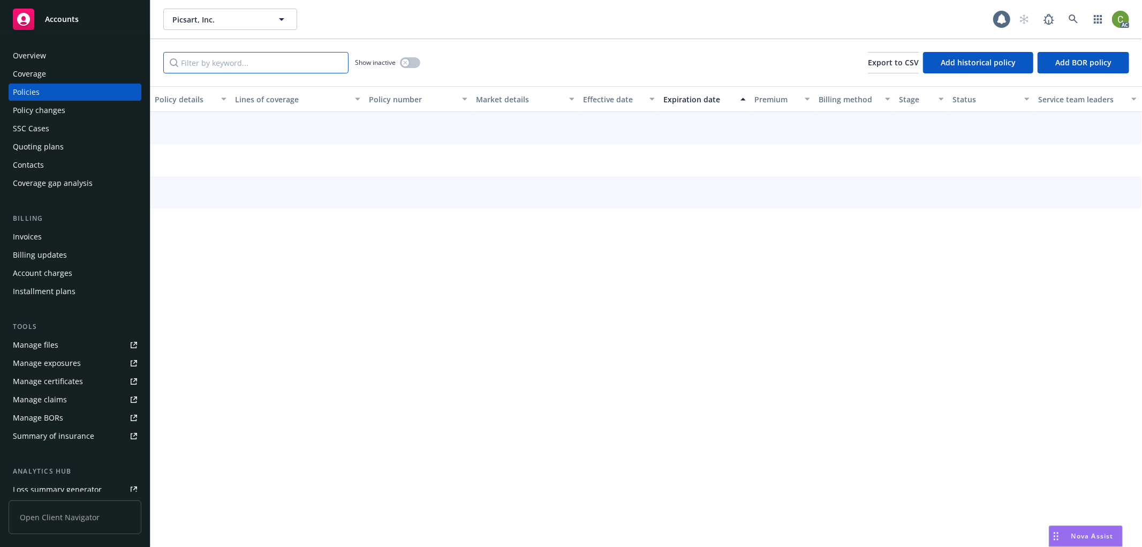
click at [270, 62] on input "Filter by keyword..." at bounding box center [255, 62] width 185 height 21
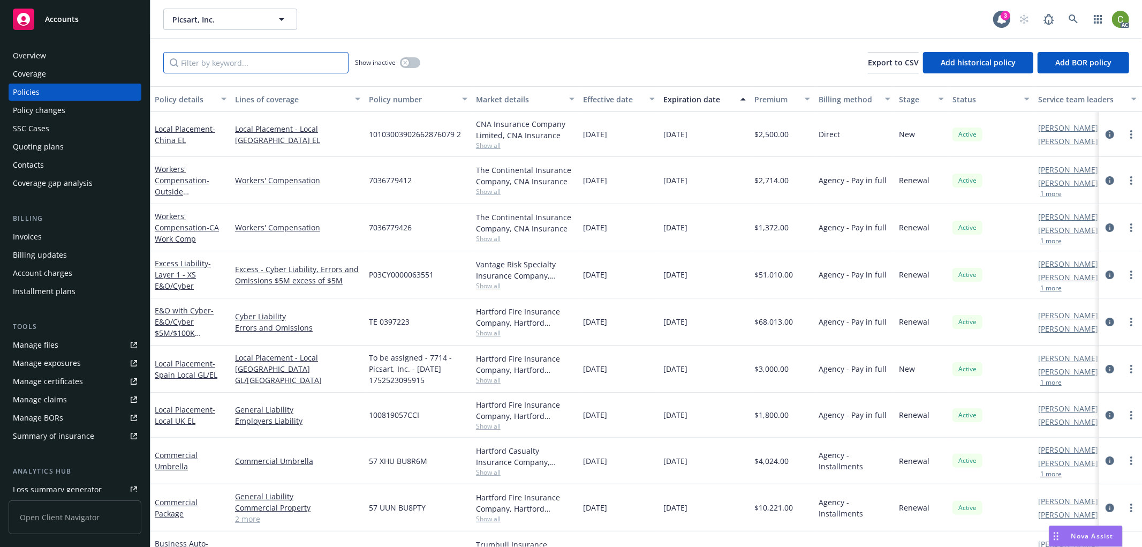
paste input "7036779412"
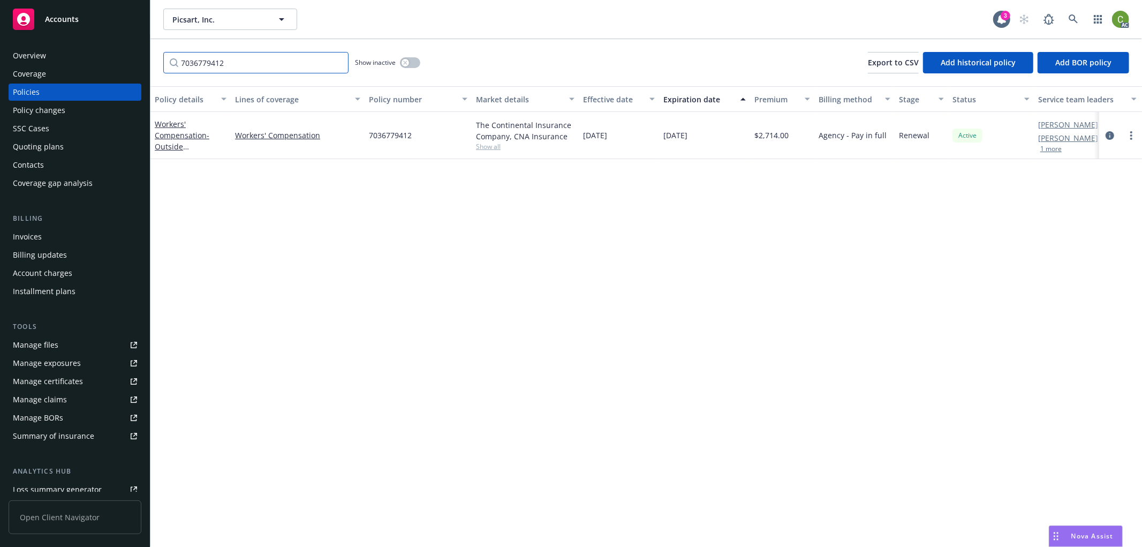
type input "7036779412"
click at [409, 63] on button "button" at bounding box center [410, 62] width 20 height 11
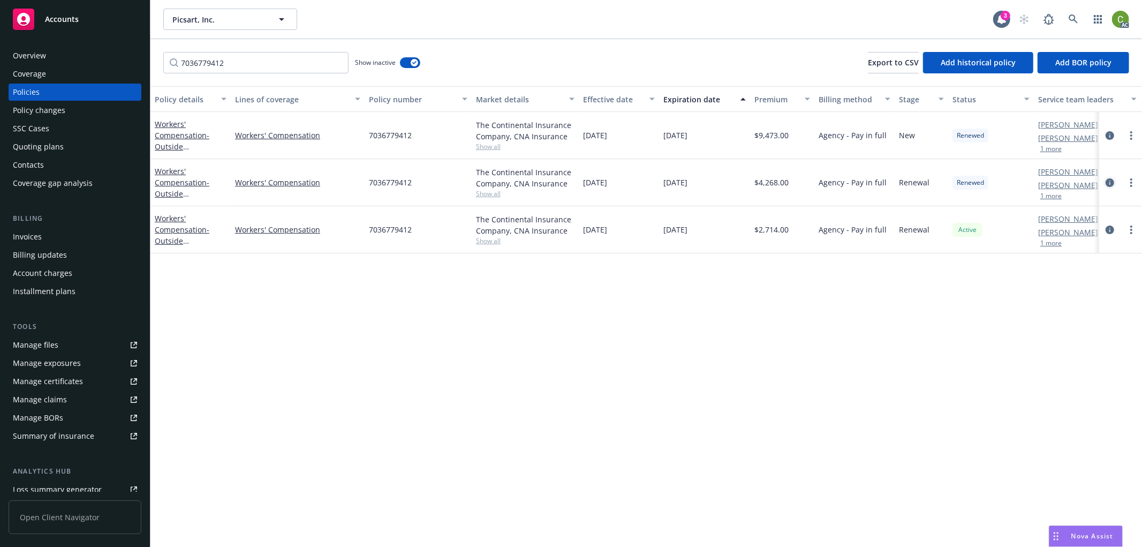
click at [1107, 181] on icon "circleInformation" at bounding box center [1110, 182] width 9 height 9
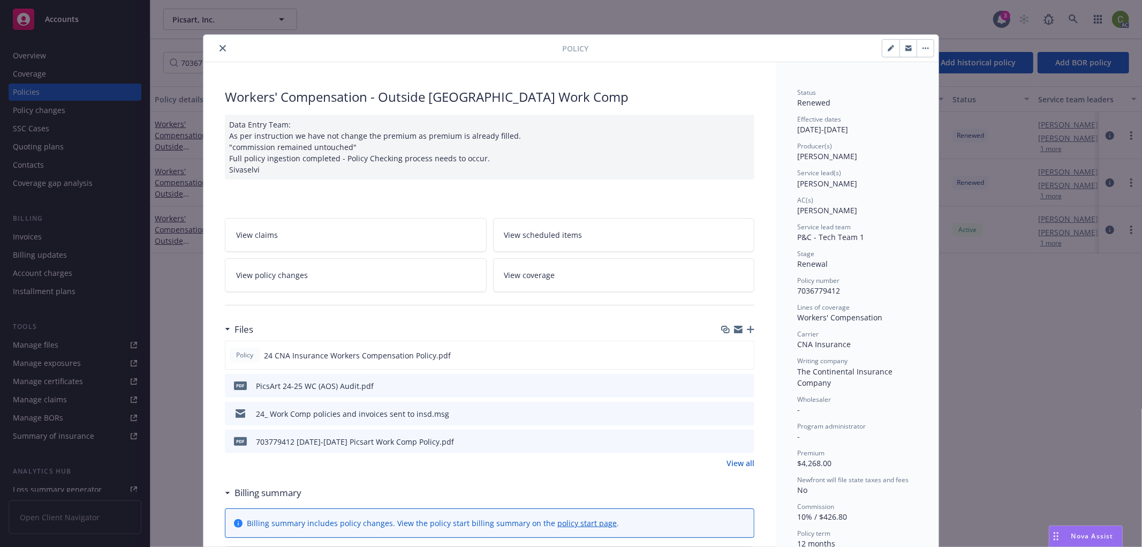
click at [309, 272] on link "View policy changes" at bounding box center [356, 275] width 262 height 34
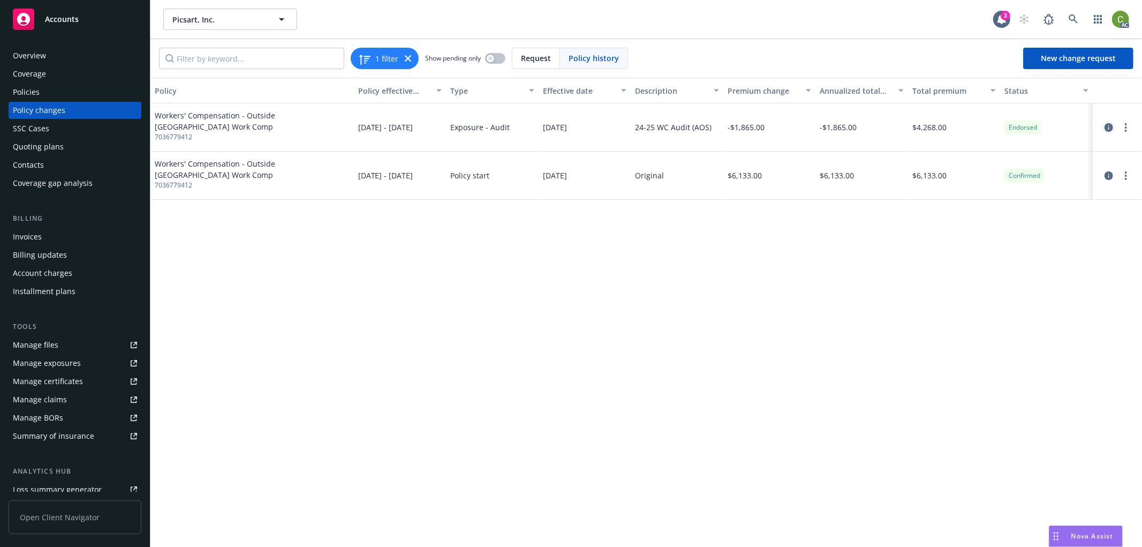
click at [1111, 125] on icon "circleInformation" at bounding box center [1109, 127] width 9 height 9
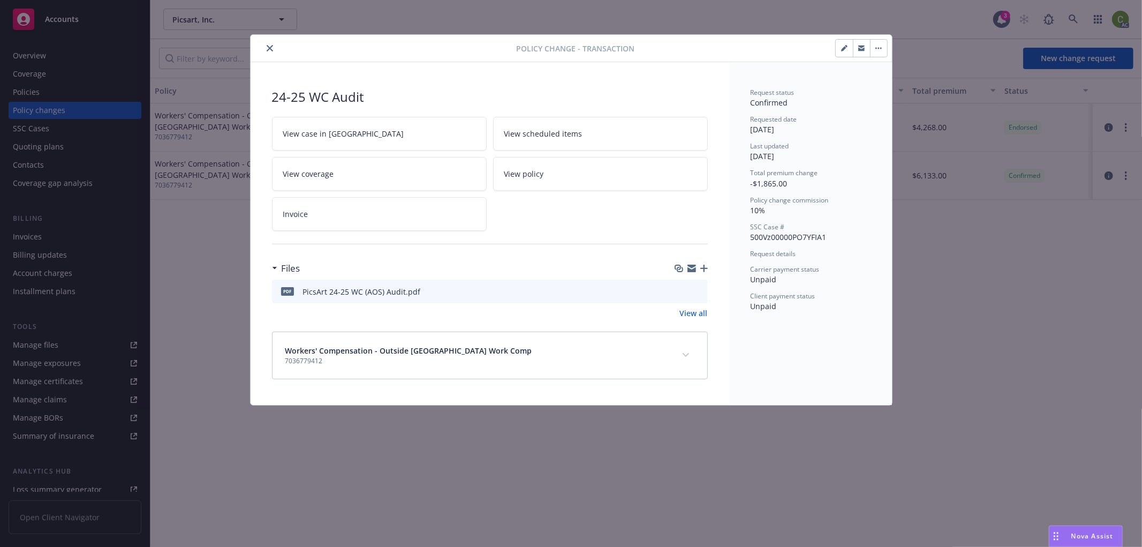
click at [688, 355] on icon "expand content" at bounding box center [686, 355] width 6 height 4
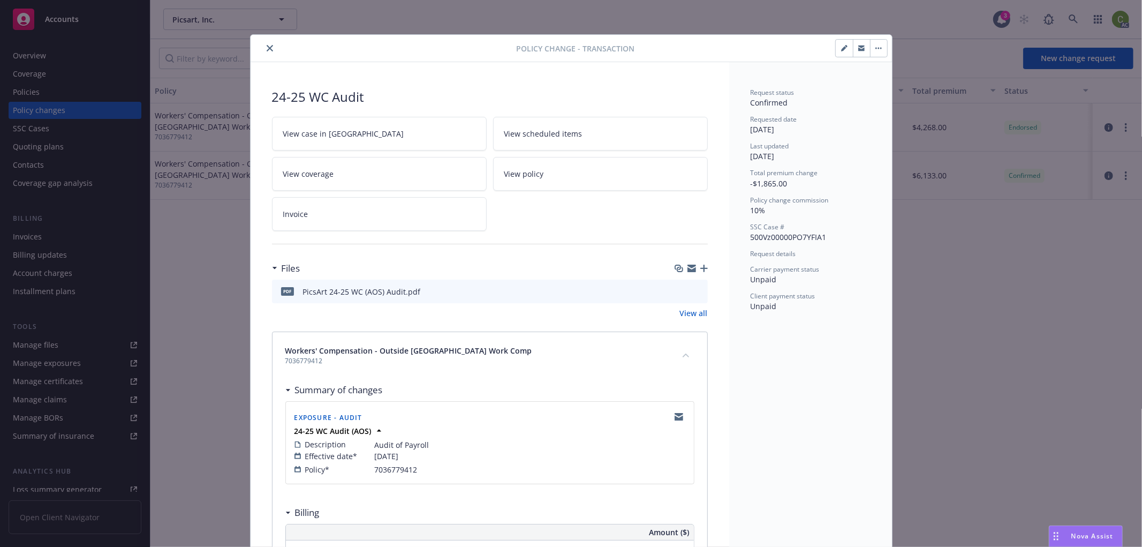
click at [267, 48] on icon "close" at bounding box center [270, 48] width 6 height 6
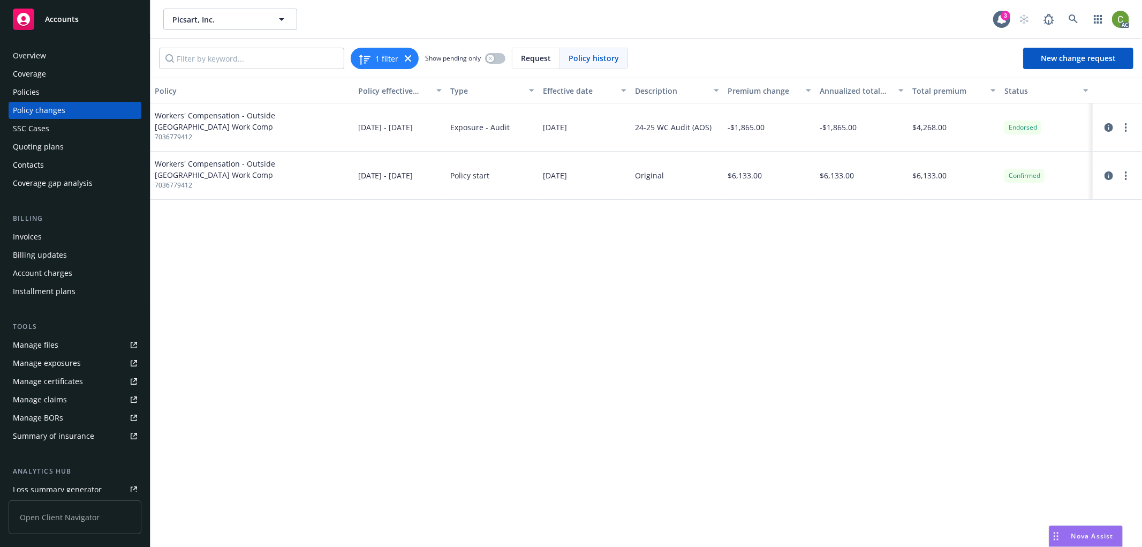
click at [69, 89] on div "Policies" at bounding box center [75, 92] width 124 height 17
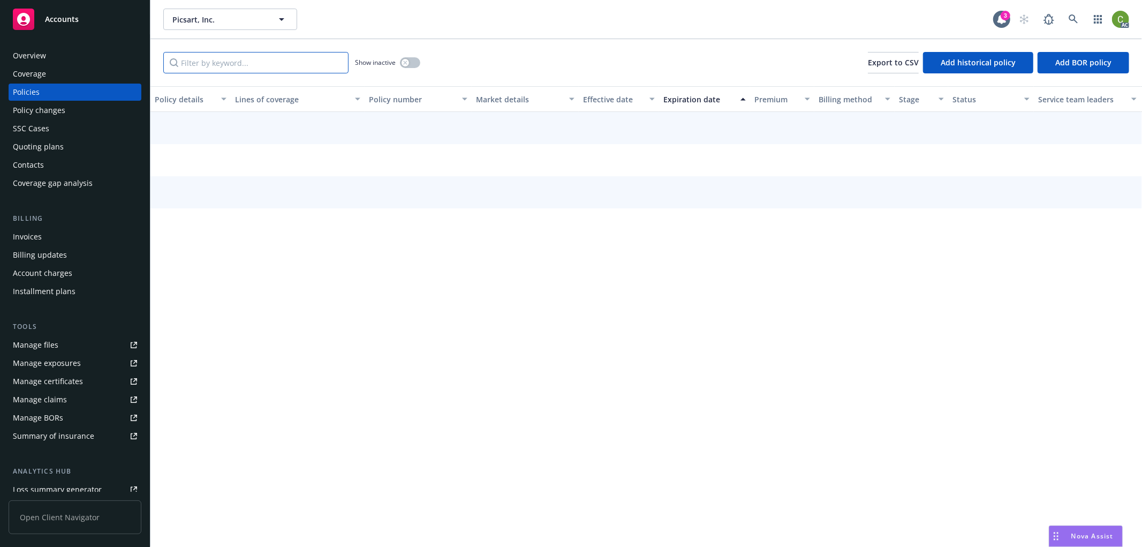
click at [233, 65] on input "Filter by keyword..." at bounding box center [255, 62] width 185 height 21
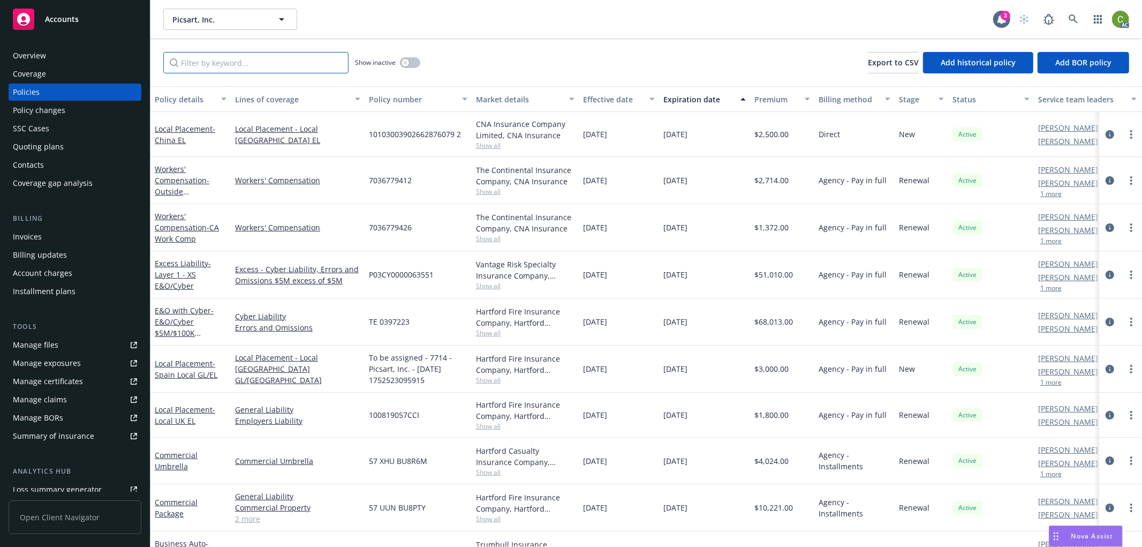
paste input "7036779426"
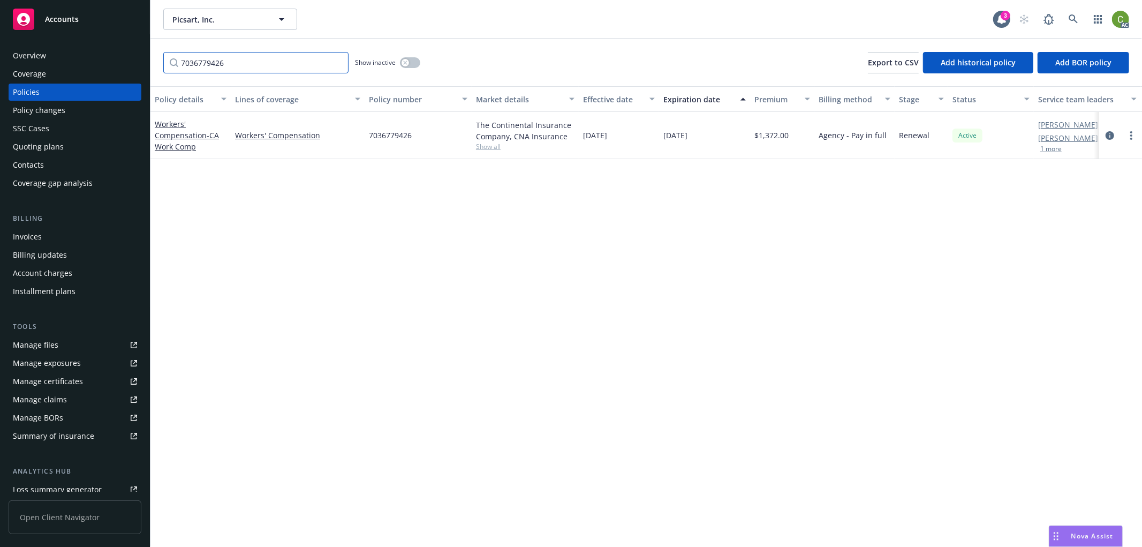
type input "7036779426"
click at [406, 63] on icon "button" at bounding box center [405, 63] width 4 height 4
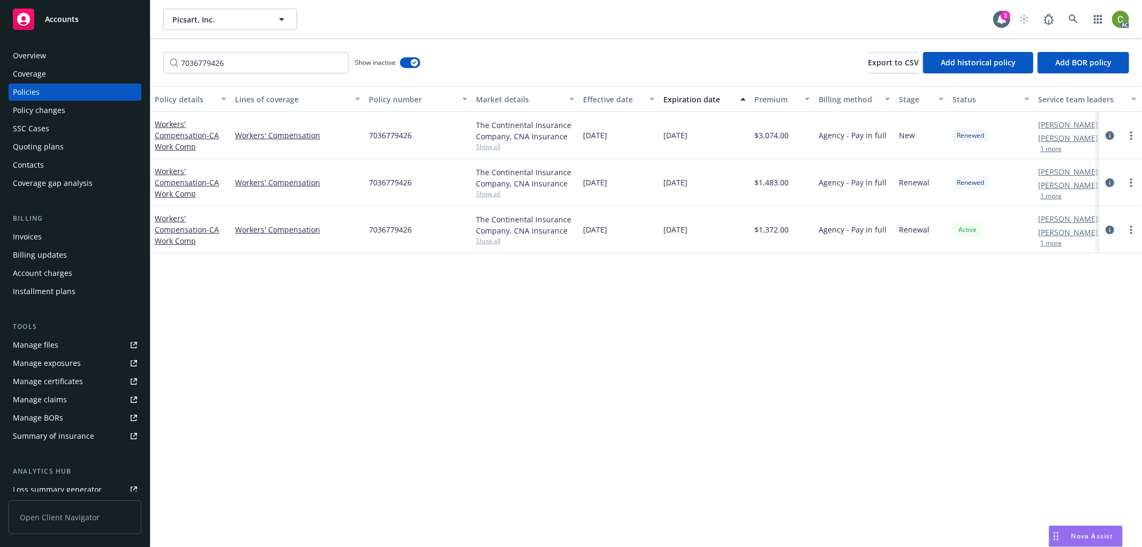
click at [1109, 179] on icon "circleInformation" at bounding box center [1110, 182] width 9 height 9
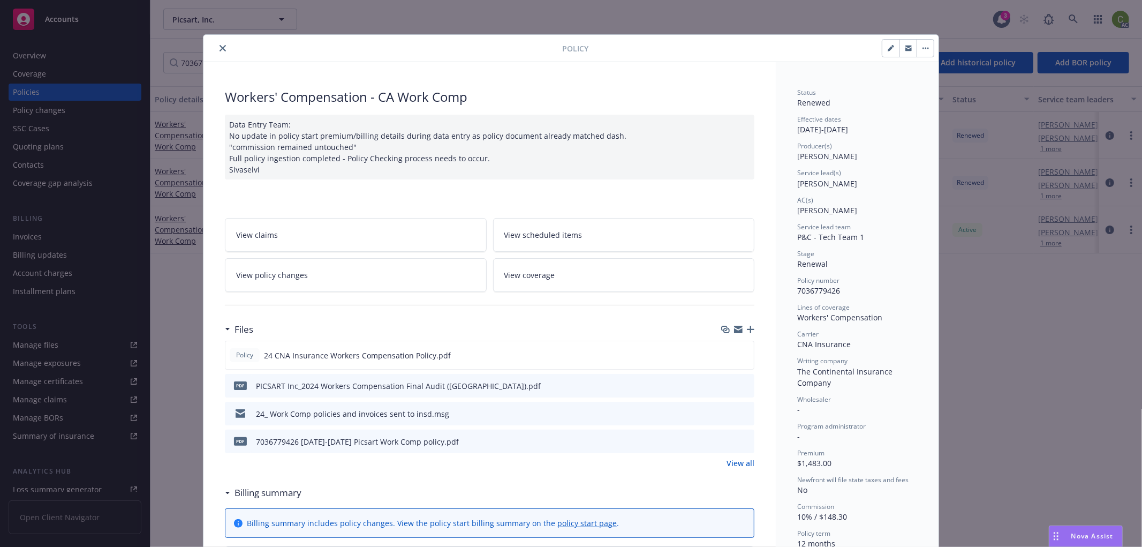
click at [346, 274] on link "View policy changes" at bounding box center [356, 275] width 262 height 34
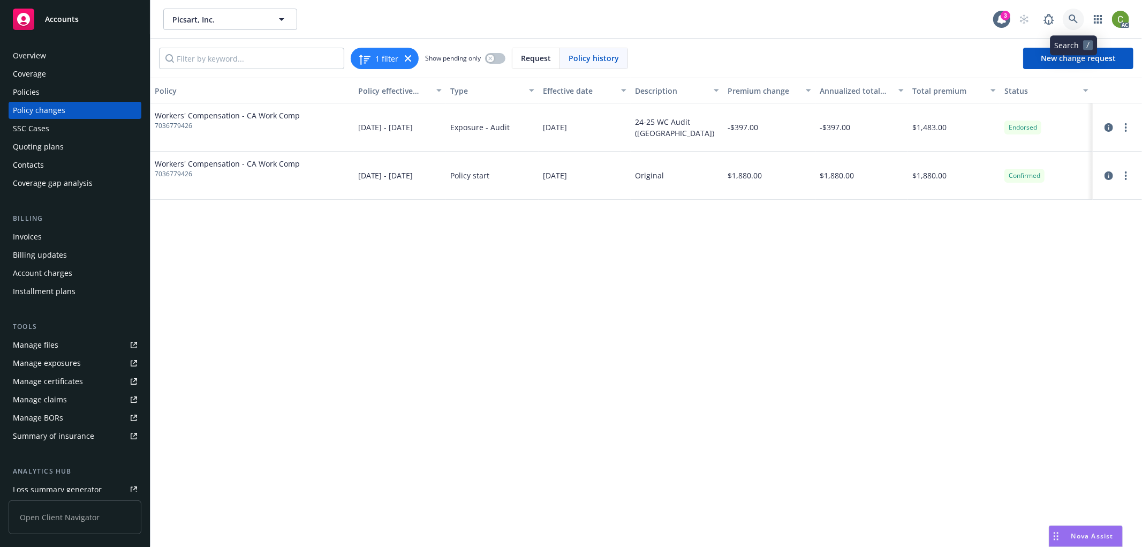
click at [1080, 15] on link at bounding box center [1073, 19] width 21 height 21
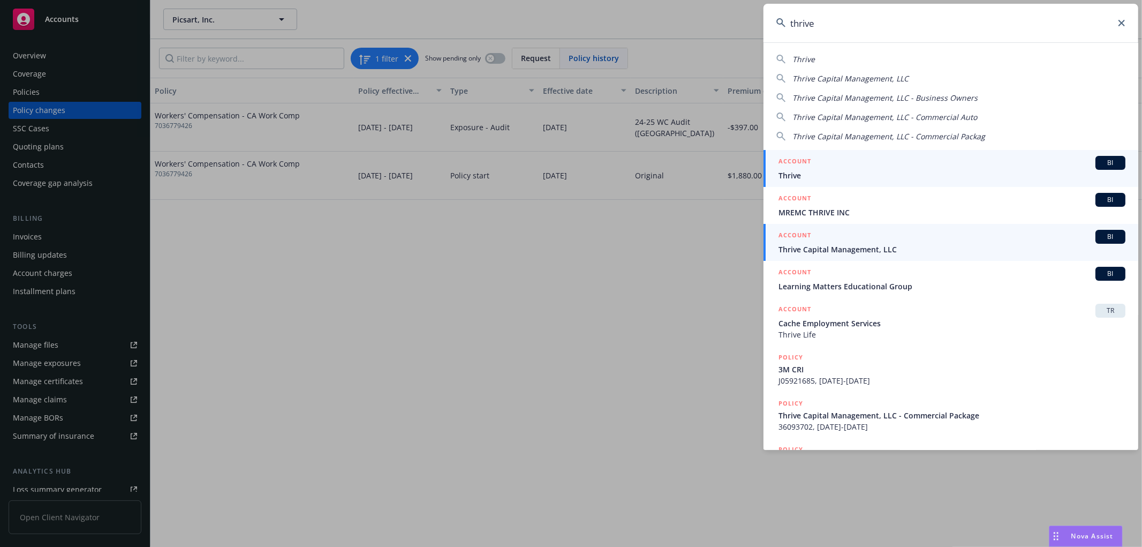
type input "thrive"
click at [839, 249] on span "Thrive Capital Management, LLC" at bounding box center [952, 249] width 347 height 11
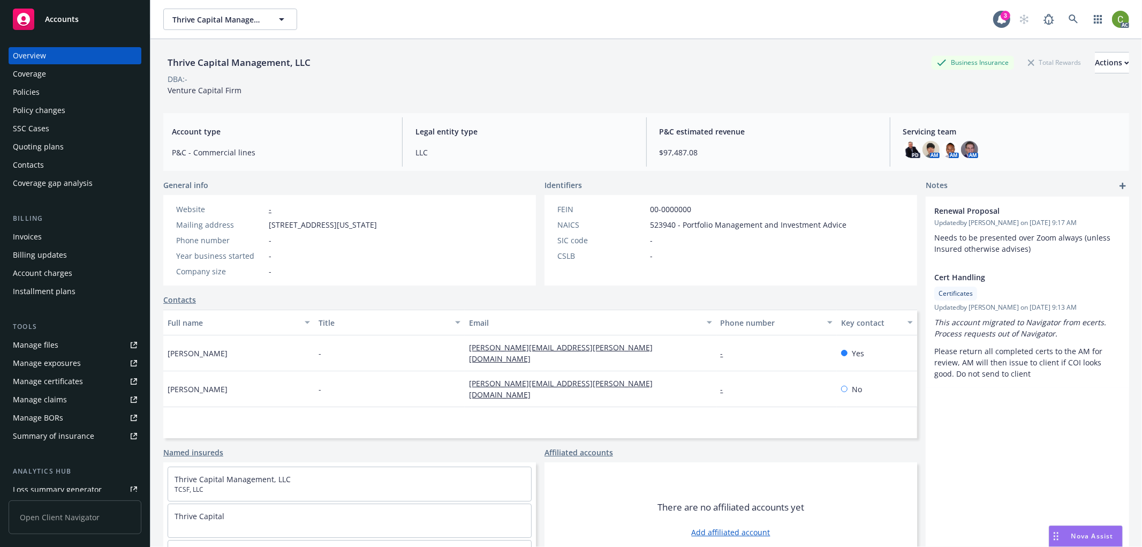
click at [82, 110] on div "Policy changes" at bounding box center [75, 110] width 124 height 17
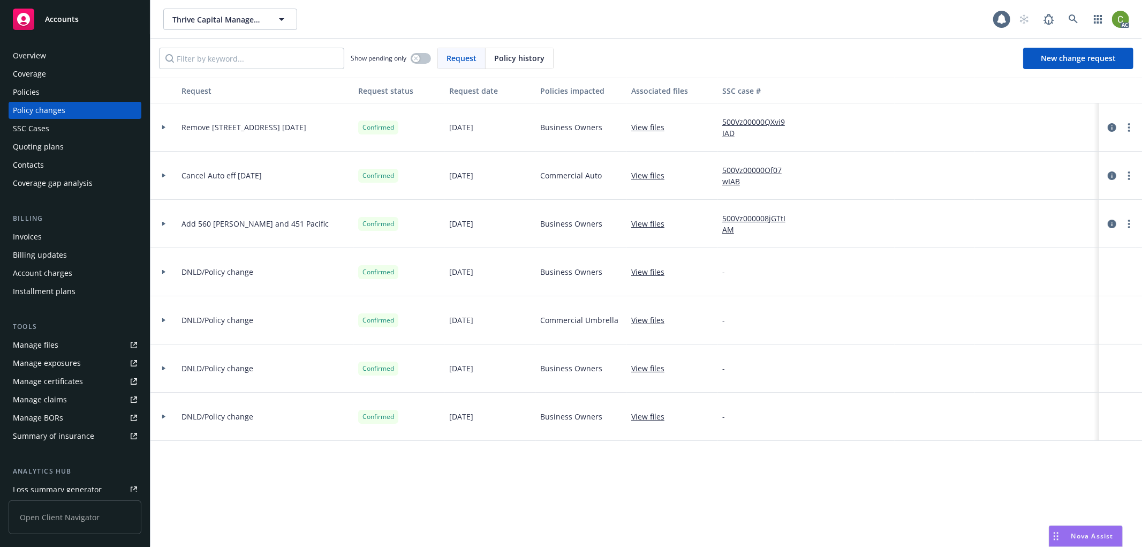
click at [518, 57] on span "Policy history" at bounding box center [519, 57] width 50 height 11
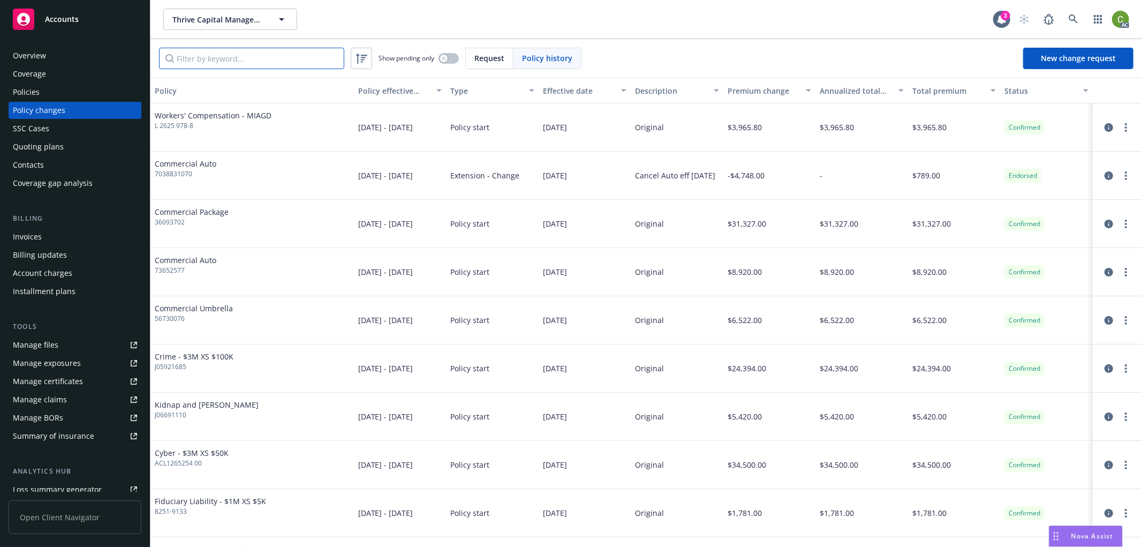
click at [292, 59] on input "Filter by keyword..." at bounding box center [251, 58] width 185 height 21
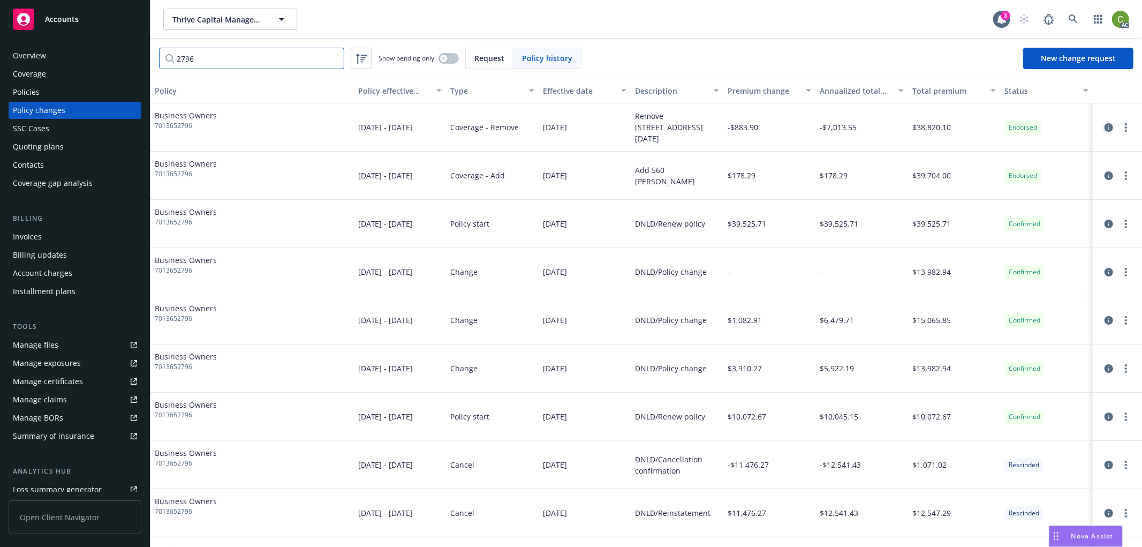
type input "2796"
click at [1105, 126] on icon "circleInformation" at bounding box center [1109, 127] width 9 height 9
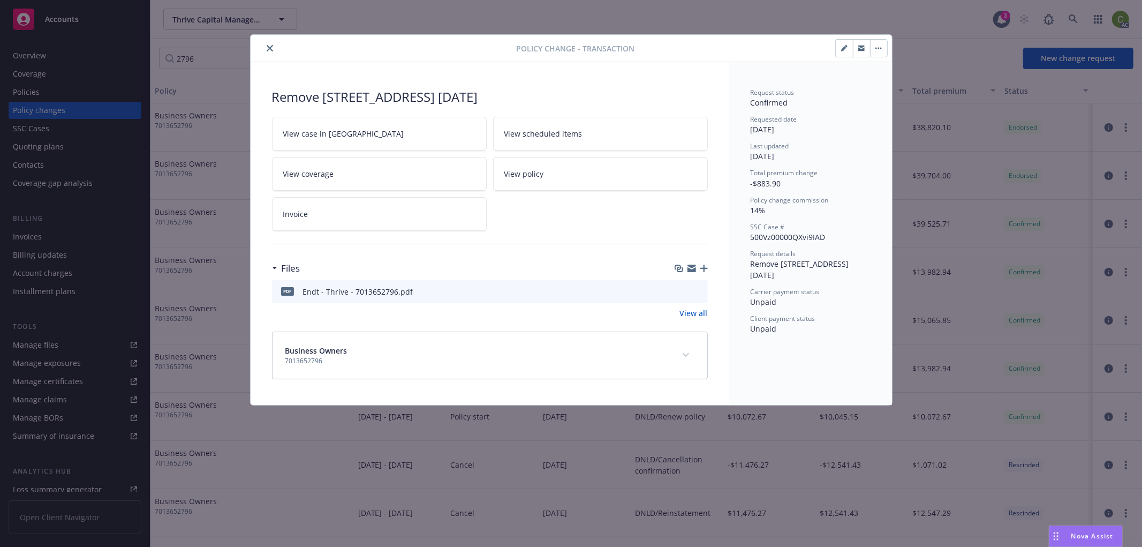
click at [877, 49] on button "button" at bounding box center [878, 48] width 17 height 17
click at [902, 140] on link "Edit billing info" at bounding box center [962, 141] width 184 height 21
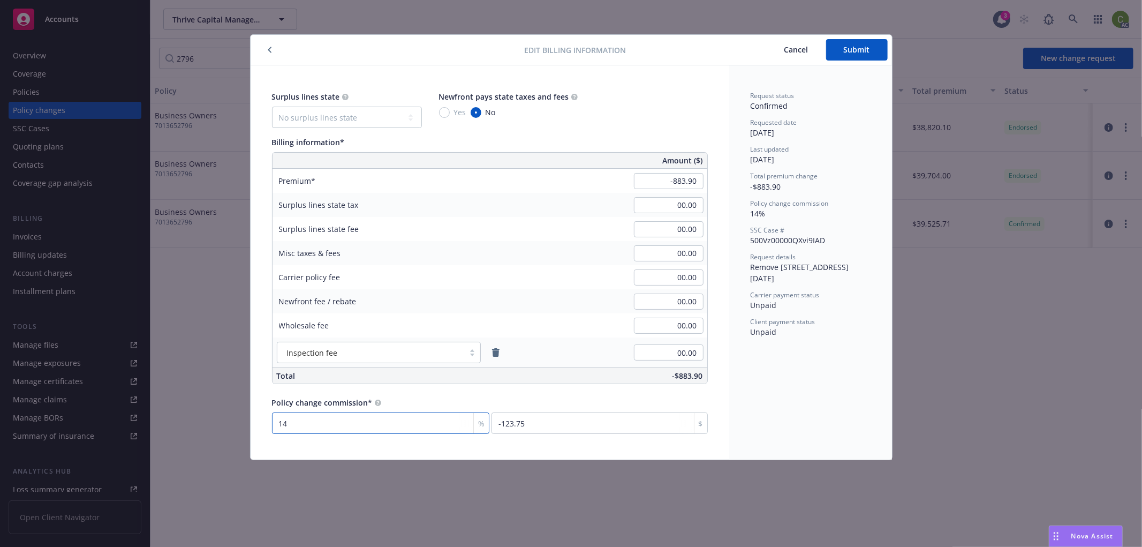
click at [307, 422] on input "14" at bounding box center [381, 422] width 218 height 21
type input "1"
type input "-8.84"
type input "15"
type input "-132.59"
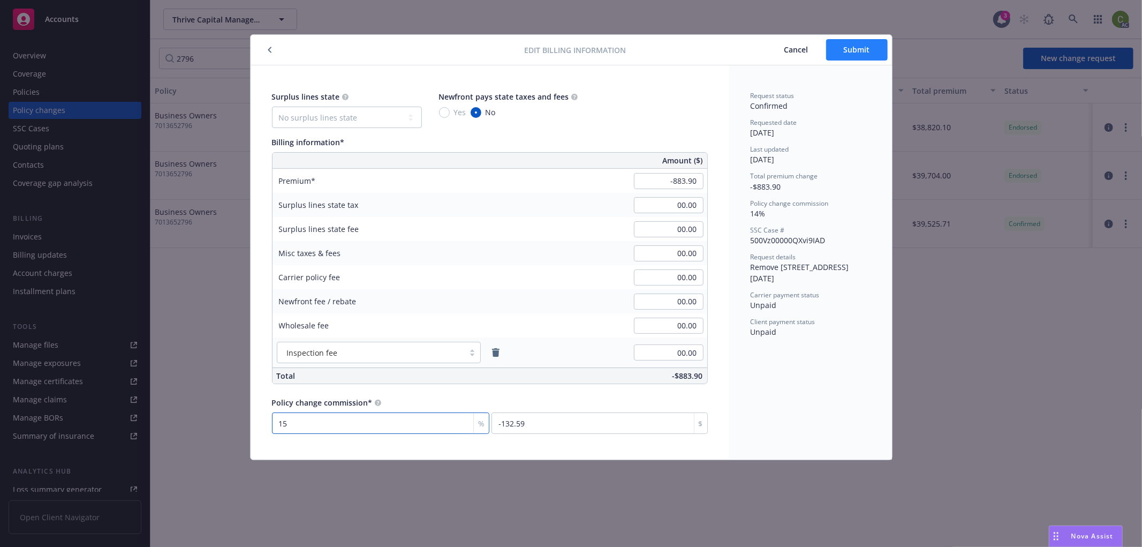
type input "15"
click at [847, 50] on span "Submit" at bounding box center [857, 49] width 26 height 10
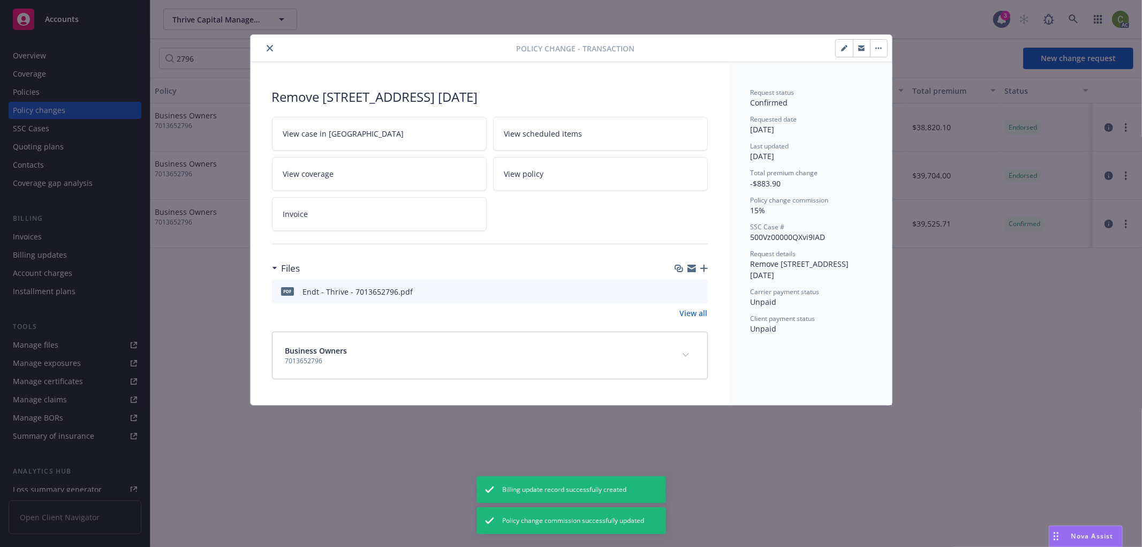
click at [268, 43] on button "close" at bounding box center [269, 48] width 13 height 13
